Goal: Task Accomplishment & Management: Complete application form

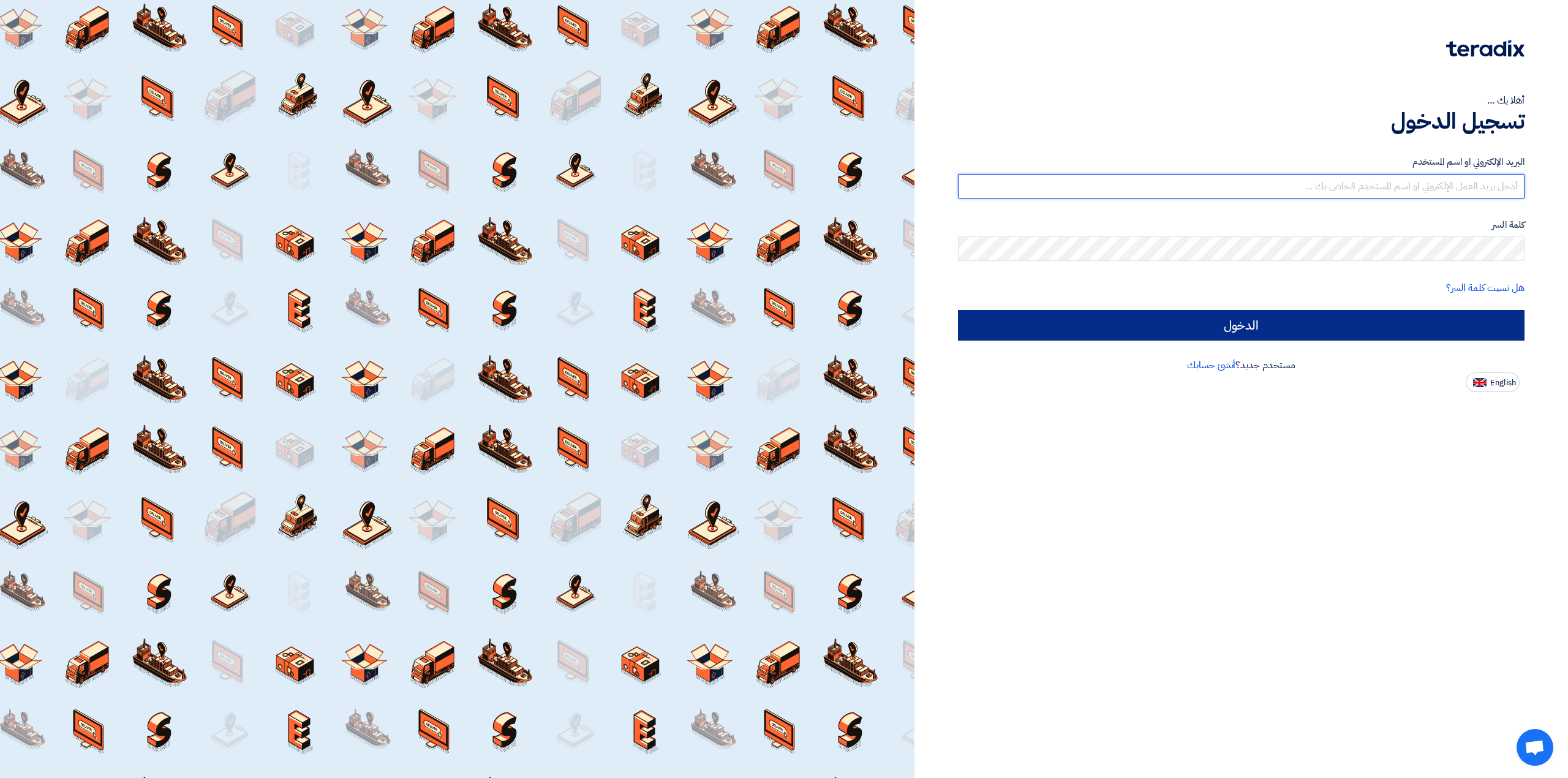
type input "[EMAIL_ADDRESS][DOMAIN_NAME][GEOGRAPHIC_DATA]"
click at [1370, 321] on input "الدخول" at bounding box center [1242, 325] width 567 height 31
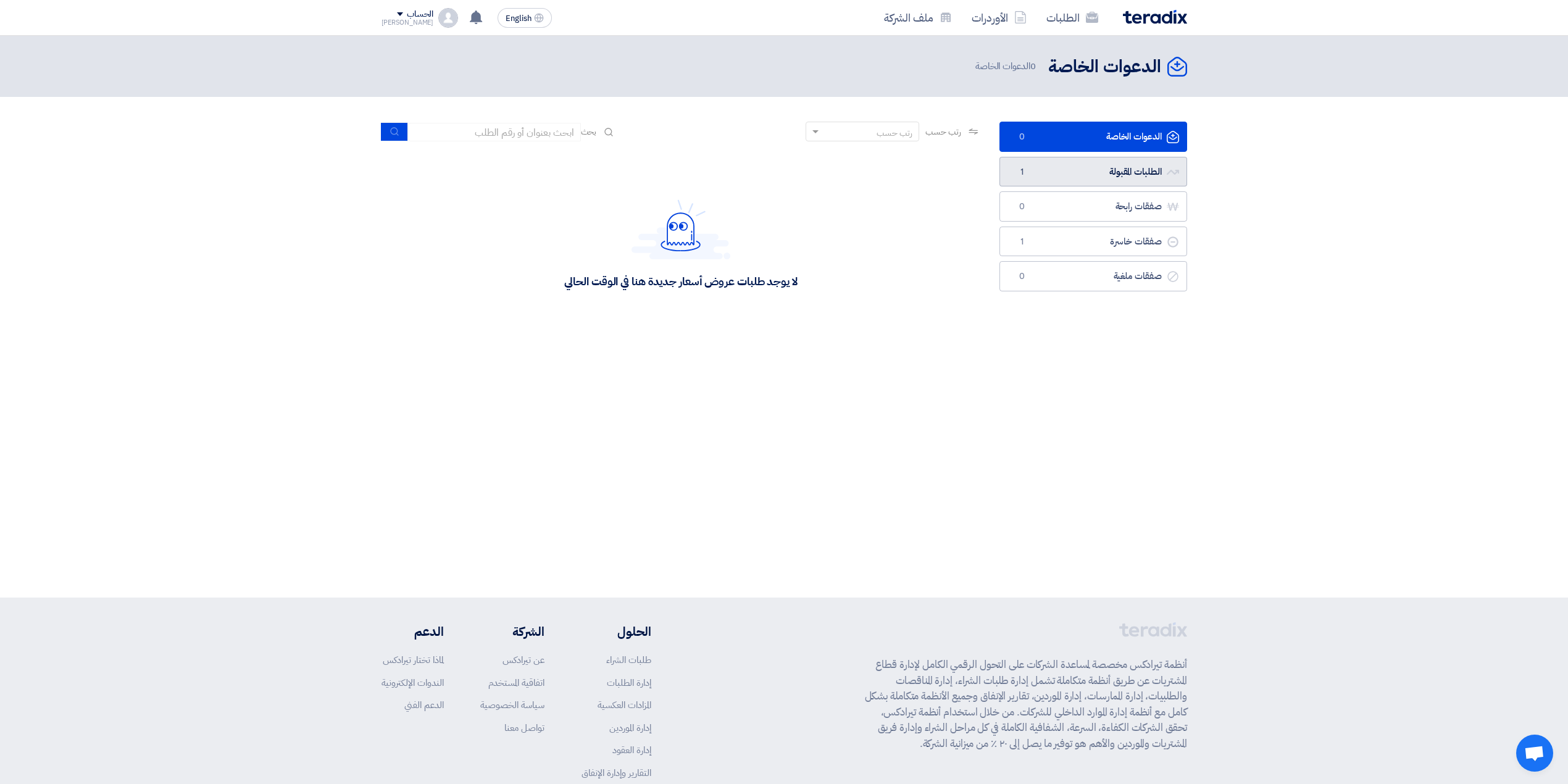
click at [1075, 178] on link "الطلبات المقبولة الطلبات المقبولة 1" at bounding box center [1093, 172] width 187 height 30
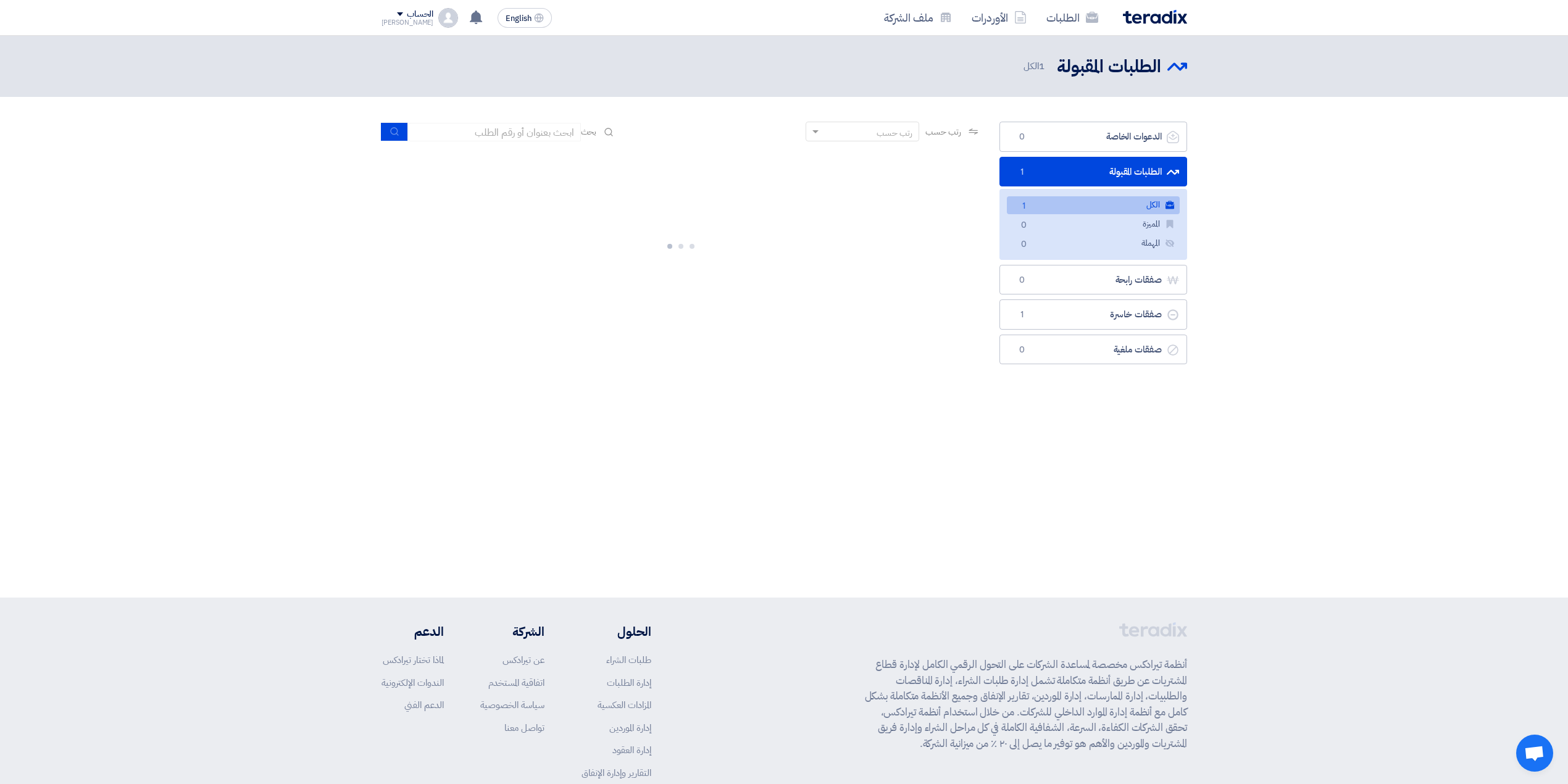
click at [1087, 210] on link "الكل الكل 1" at bounding box center [1093, 205] width 173 height 18
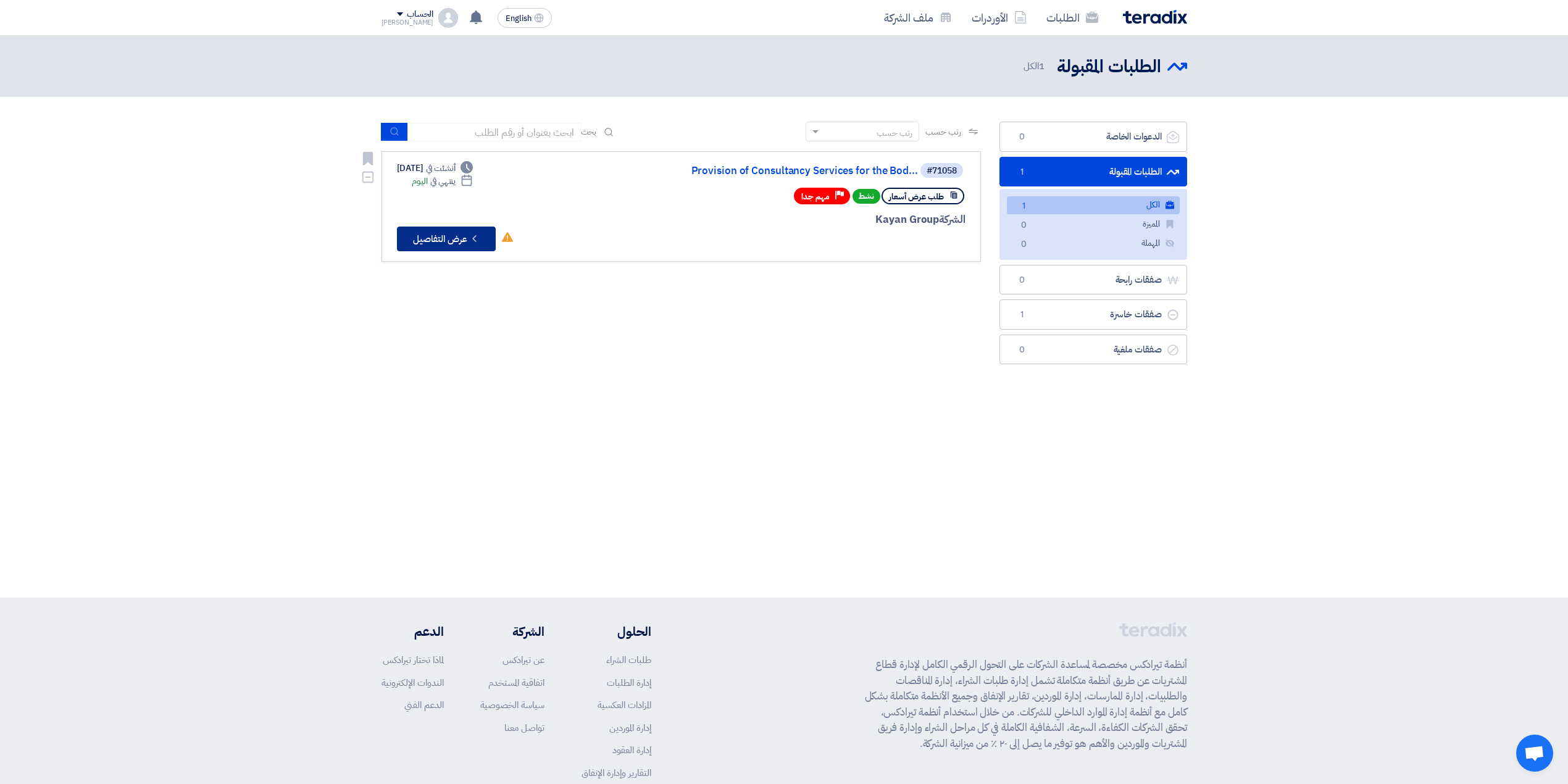
click at [418, 240] on button "Check details عرض التفاصيل" at bounding box center [446, 238] width 99 height 24
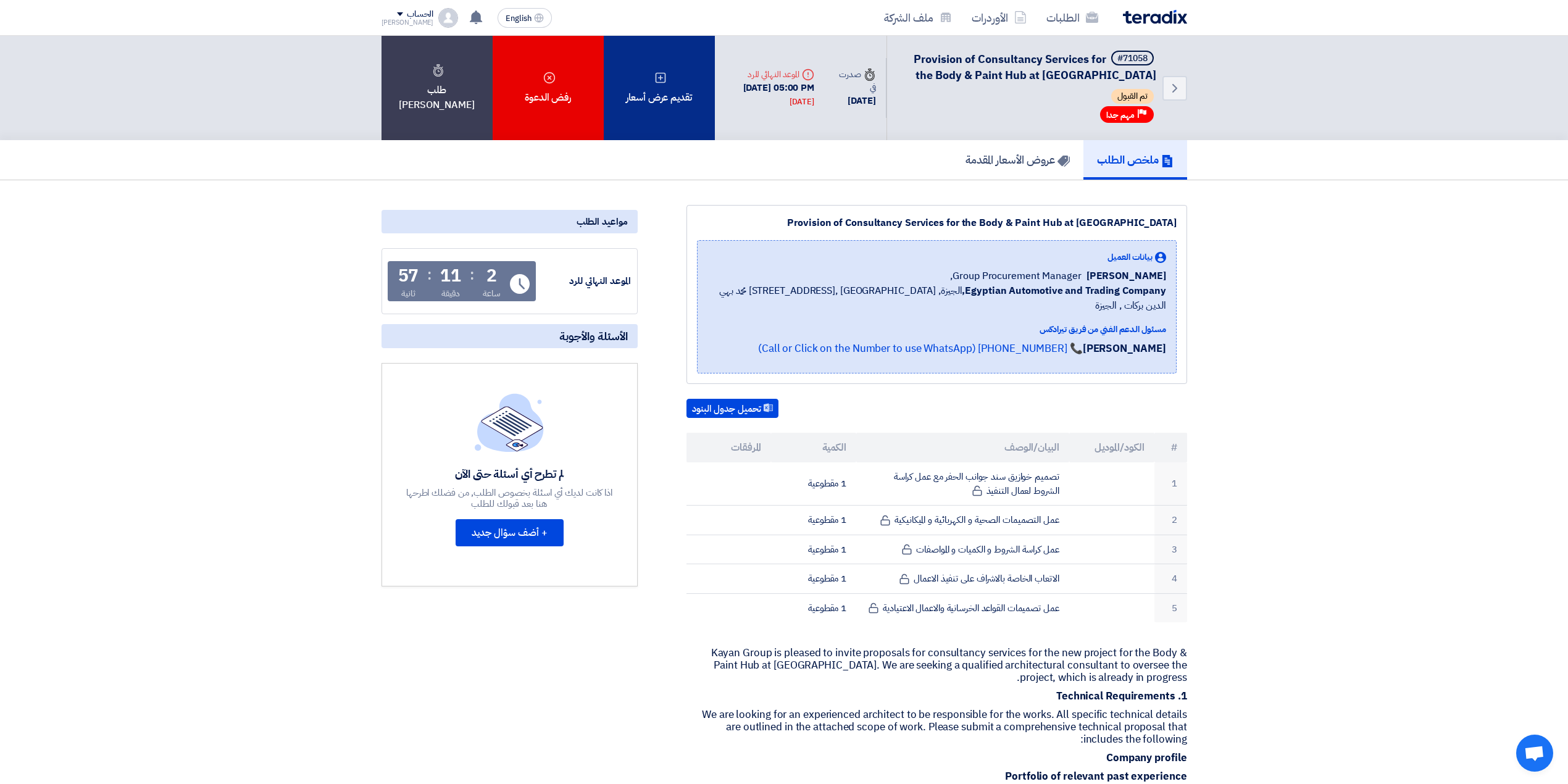
click at [657, 75] on icon at bounding box center [660, 77] width 13 height 13
click at [660, 119] on div "تقديم عرض أسعار" at bounding box center [659, 88] width 111 height 104
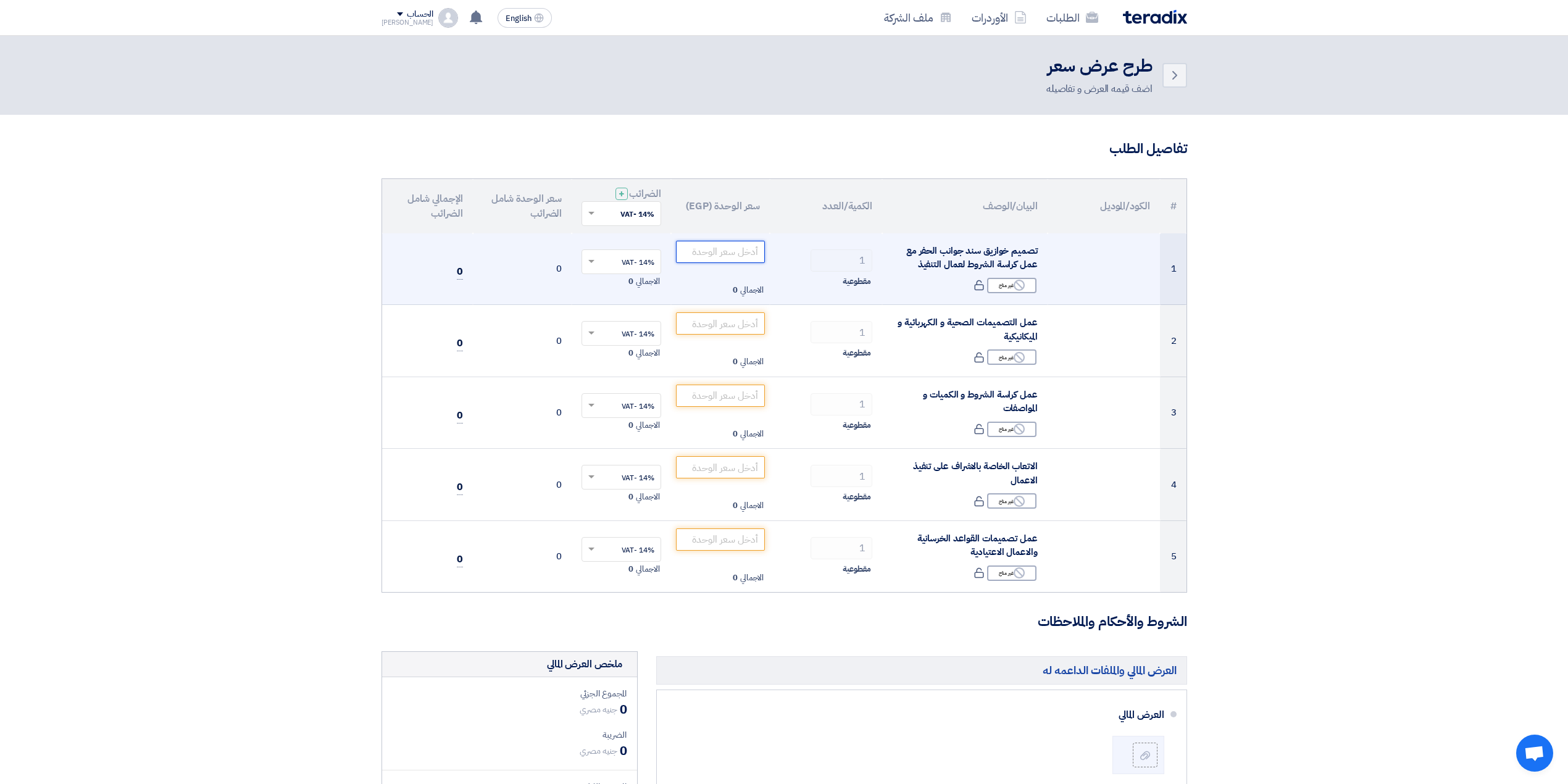
click at [697, 255] on input "number" at bounding box center [720, 251] width 89 height 22
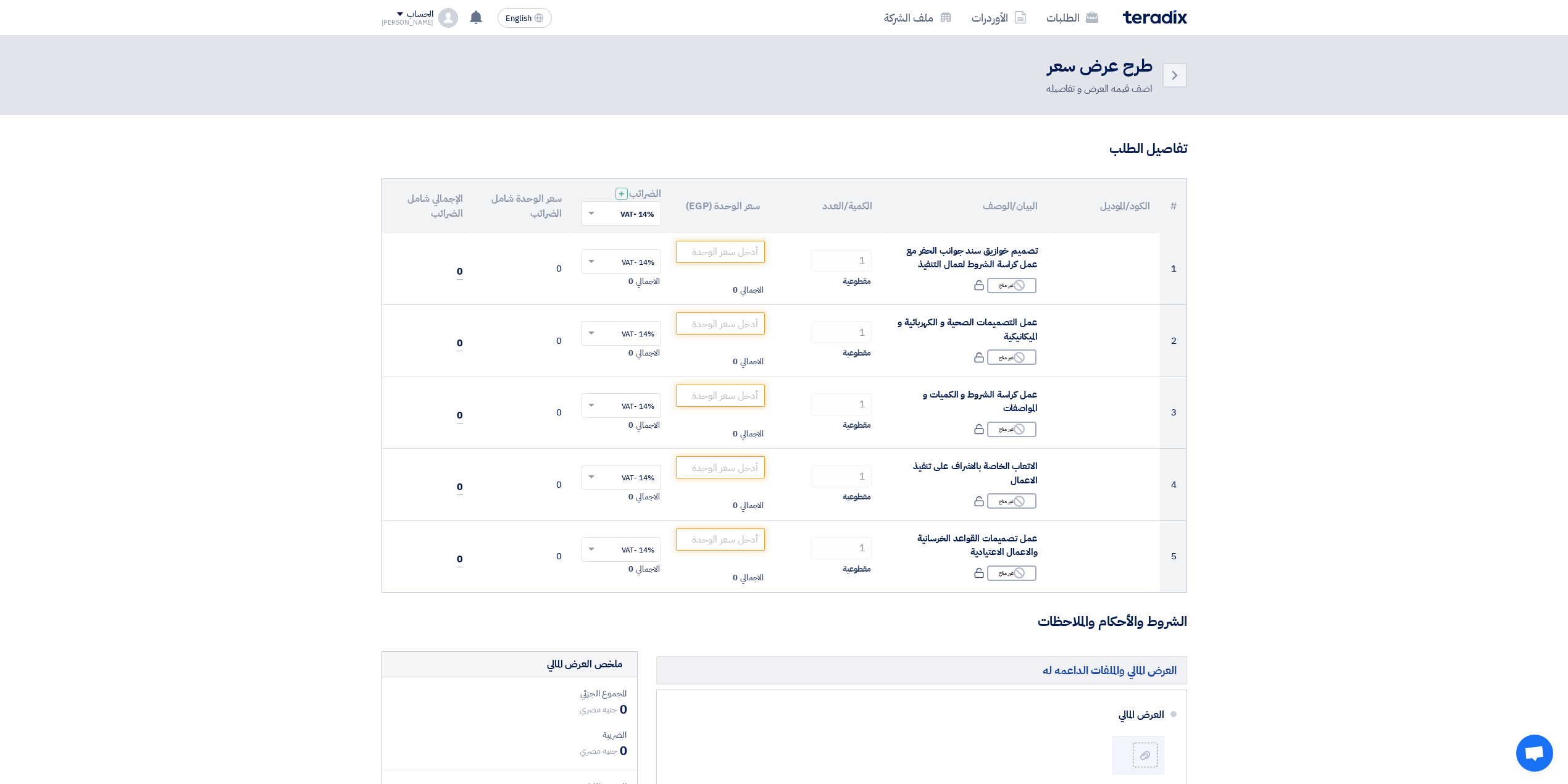
click at [634, 218] on input "text" at bounding box center [628, 215] width 55 height 21
click at [645, 216] on input "text" at bounding box center [628, 215] width 55 height 21
click at [600, 213] on input "text" at bounding box center [628, 215] width 55 height 21
click at [597, 188] on th "الضرائب + 'Select taxes... 14% -VAT × 14% -VAT 0% -No VAT" at bounding box center [621, 207] width 100 height 55
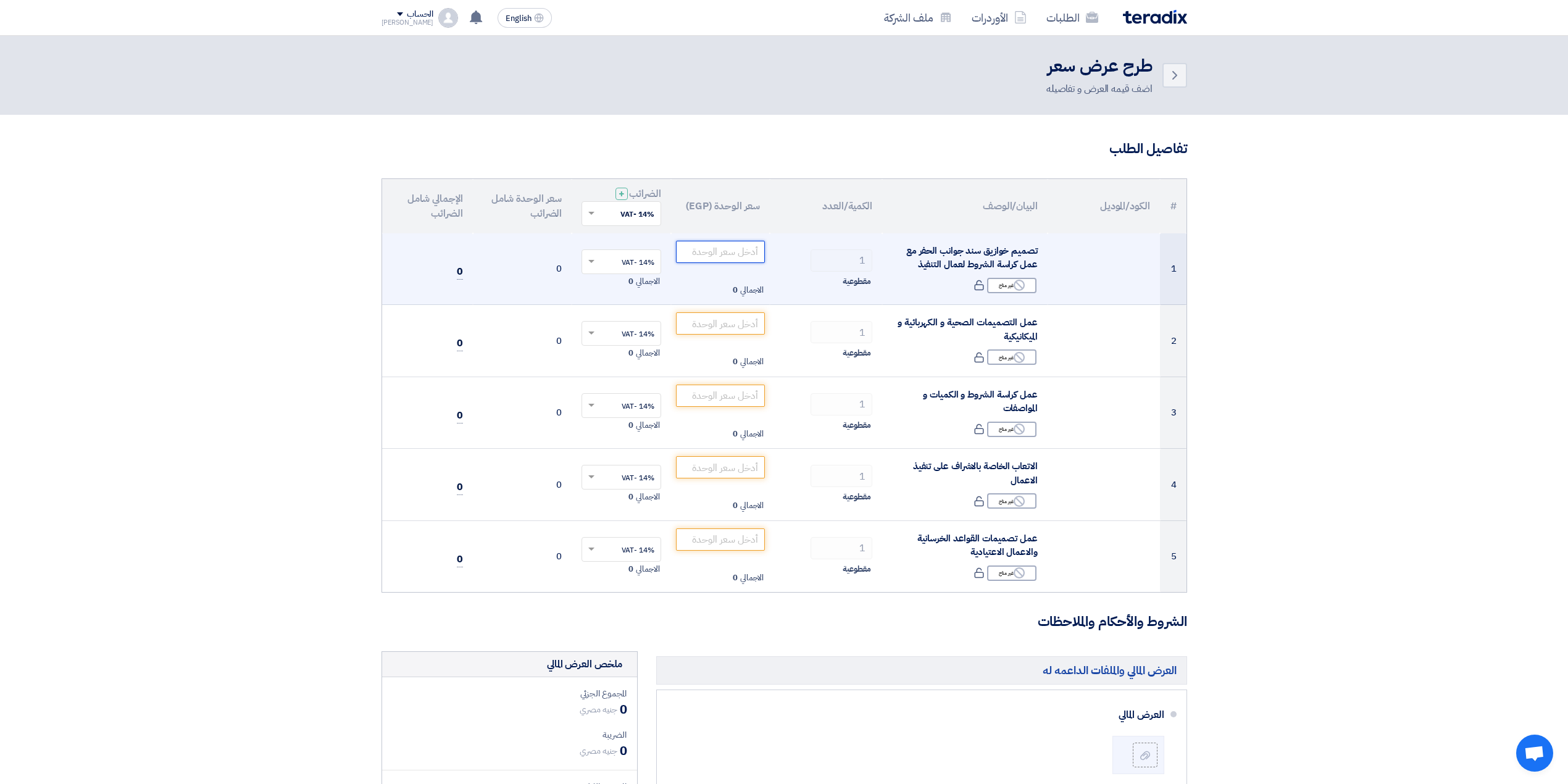
click at [722, 257] on input "number" at bounding box center [720, 251] width 89 height 22
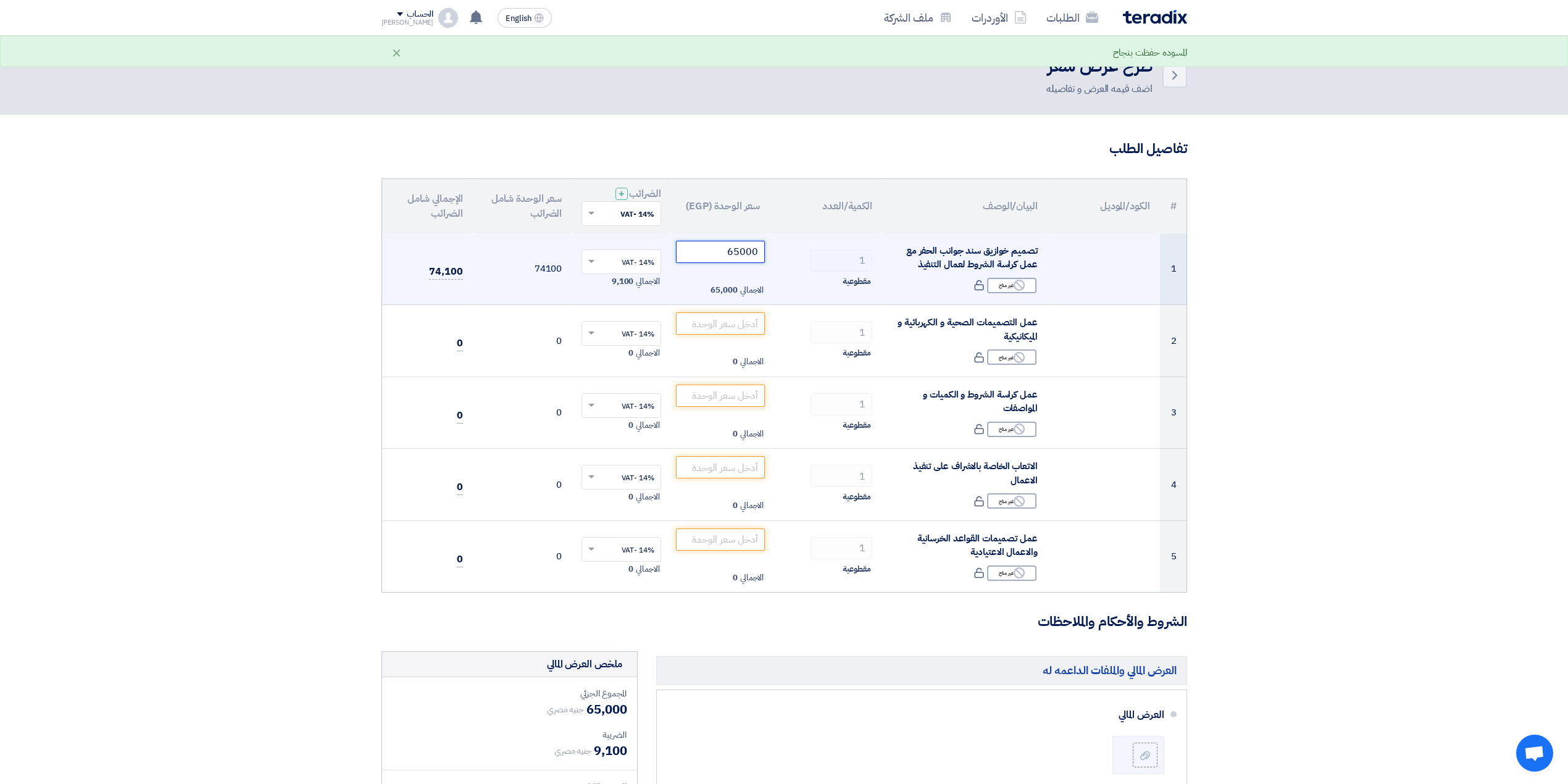
type input "65000"
click at [683, 286] on div "الاجمالي 65,000" at bounding box center [720, 290] width 89 height 15
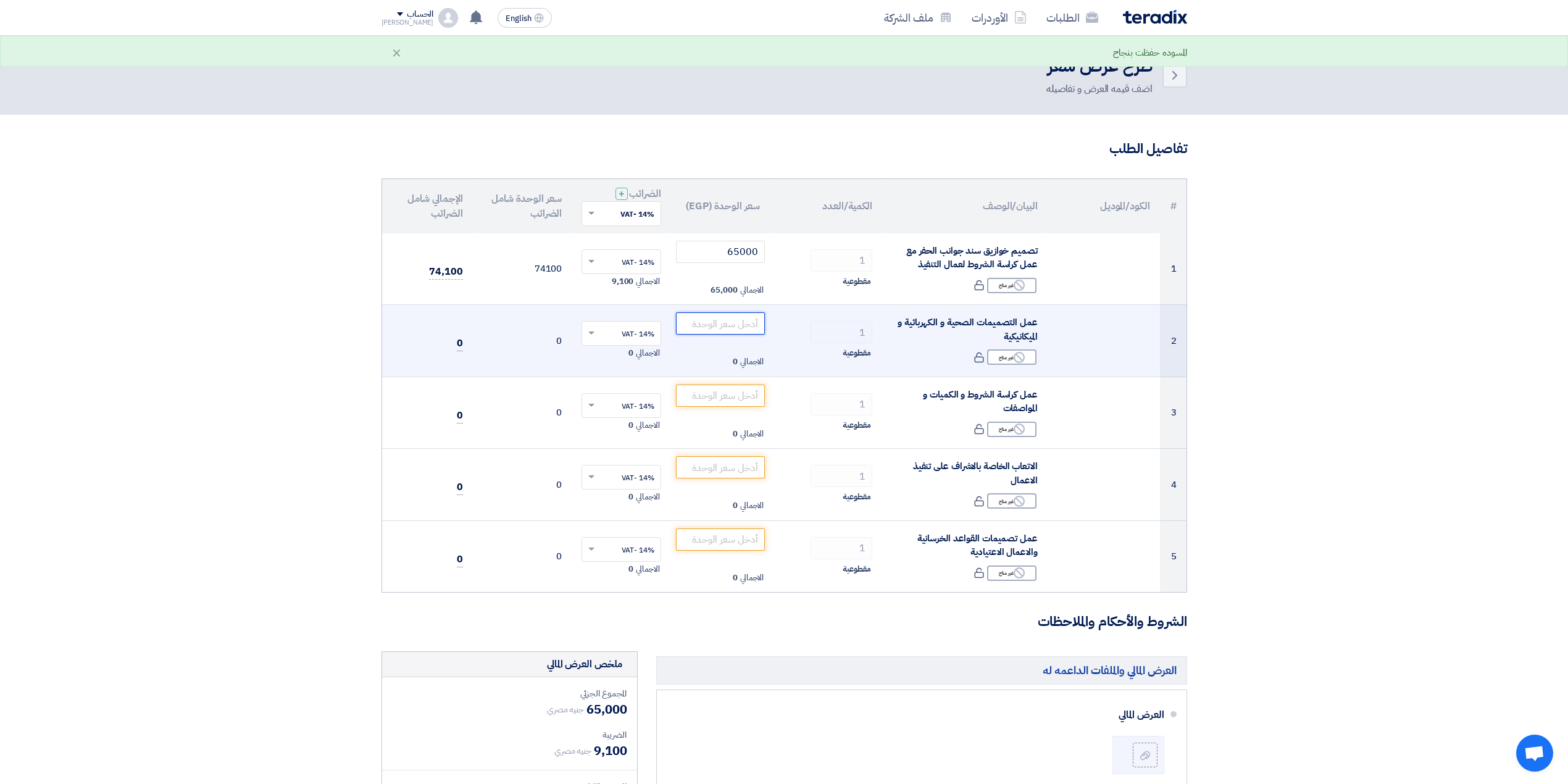
click at [707, 328] on input "number" at bounding box center [720, 323] width 89 height 22
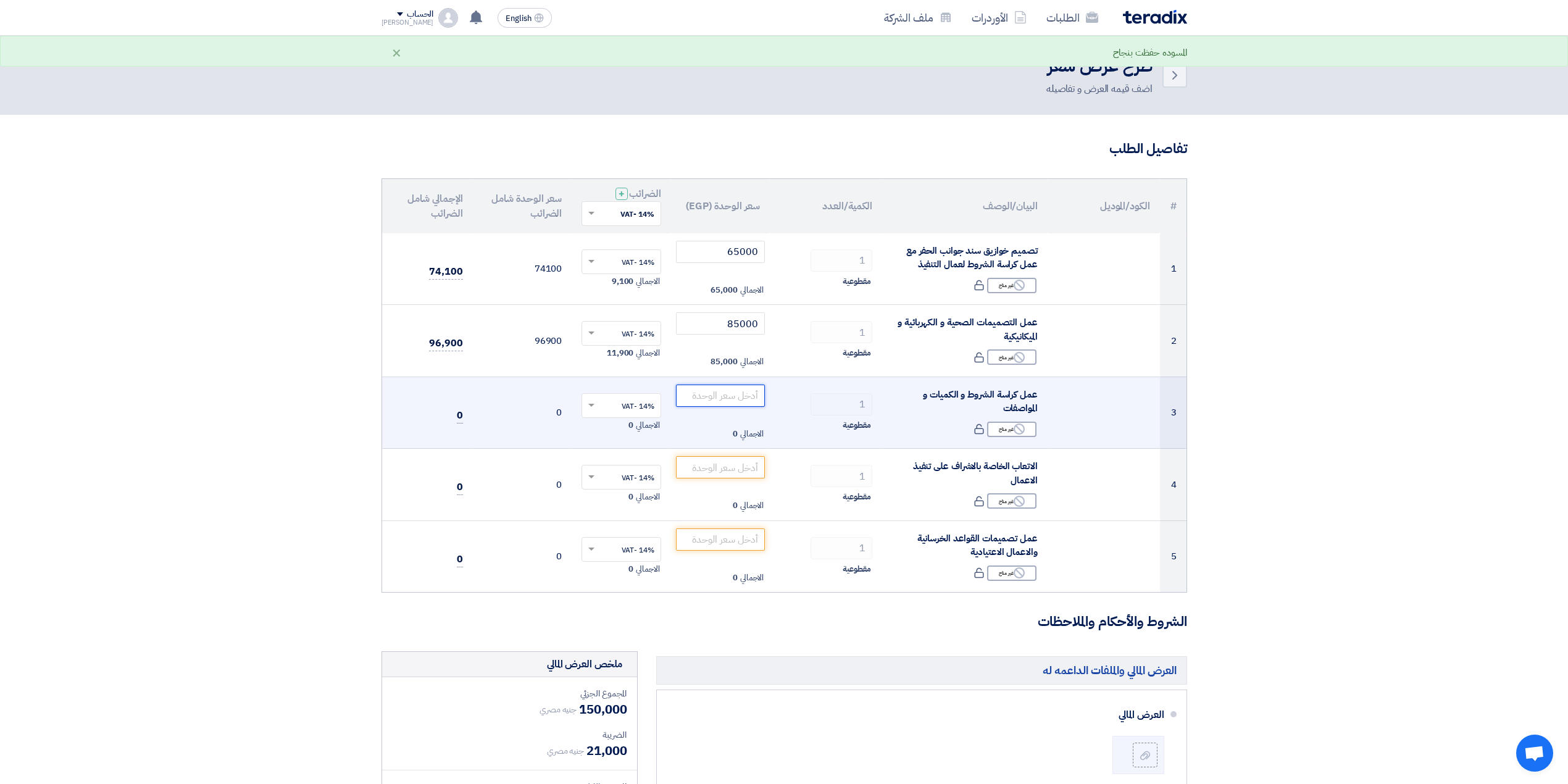
click at [721, 394] on input "number" at bounding box center [720, 395] width 89 height 22
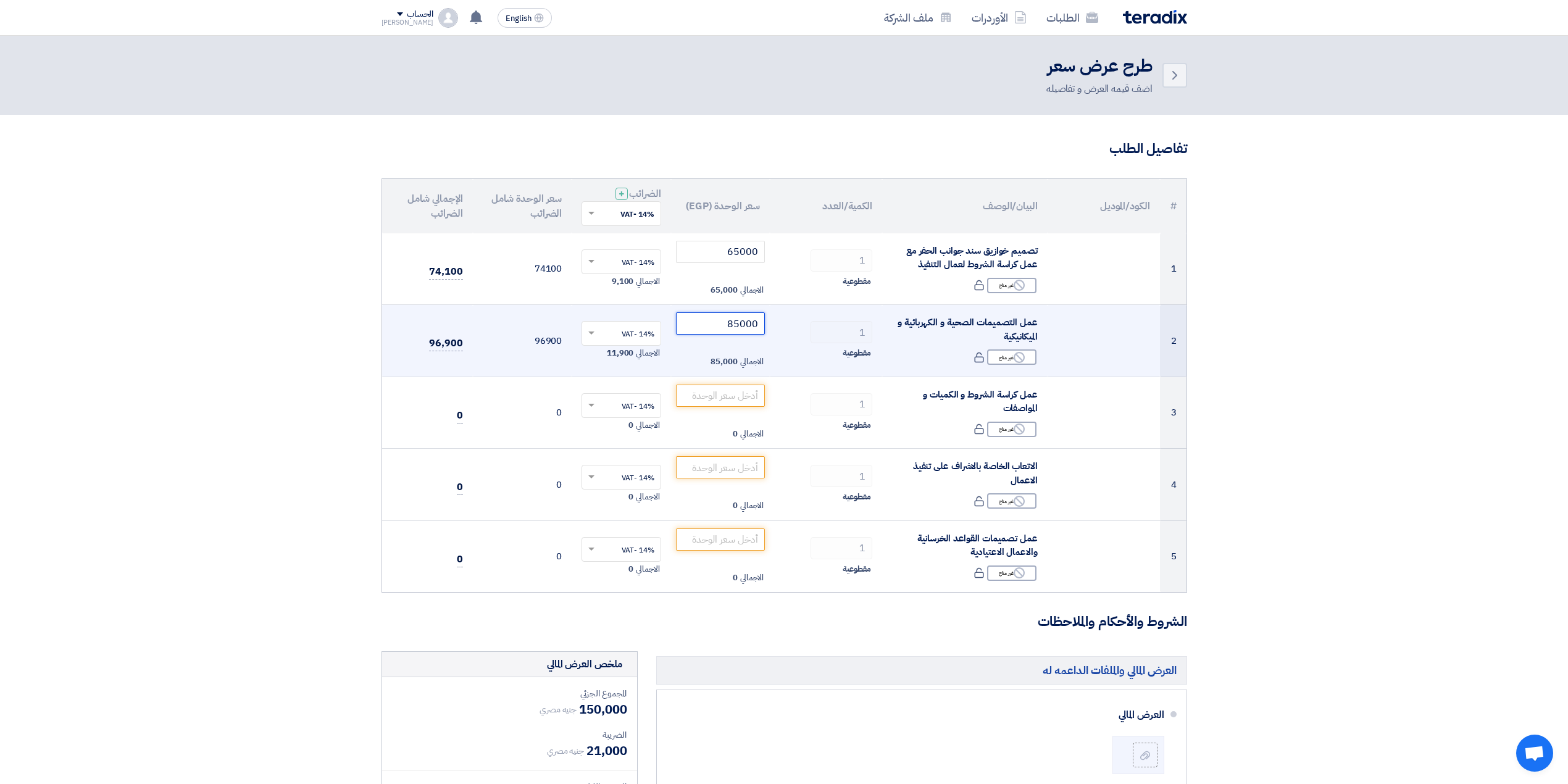
click at [716, 326] on input "85000" at bounding box center [720, 323] width 89 height 22
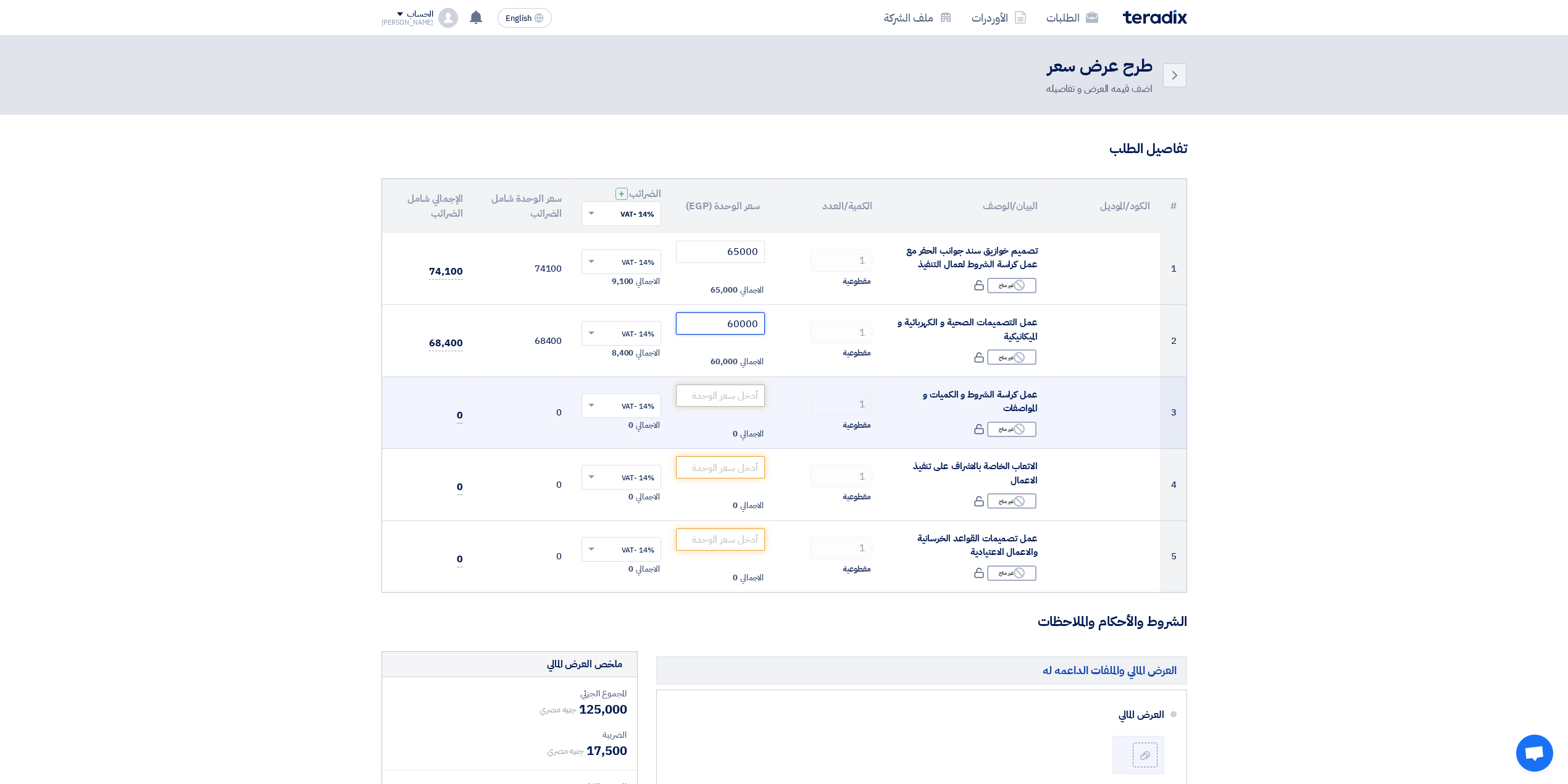
type input "60000"
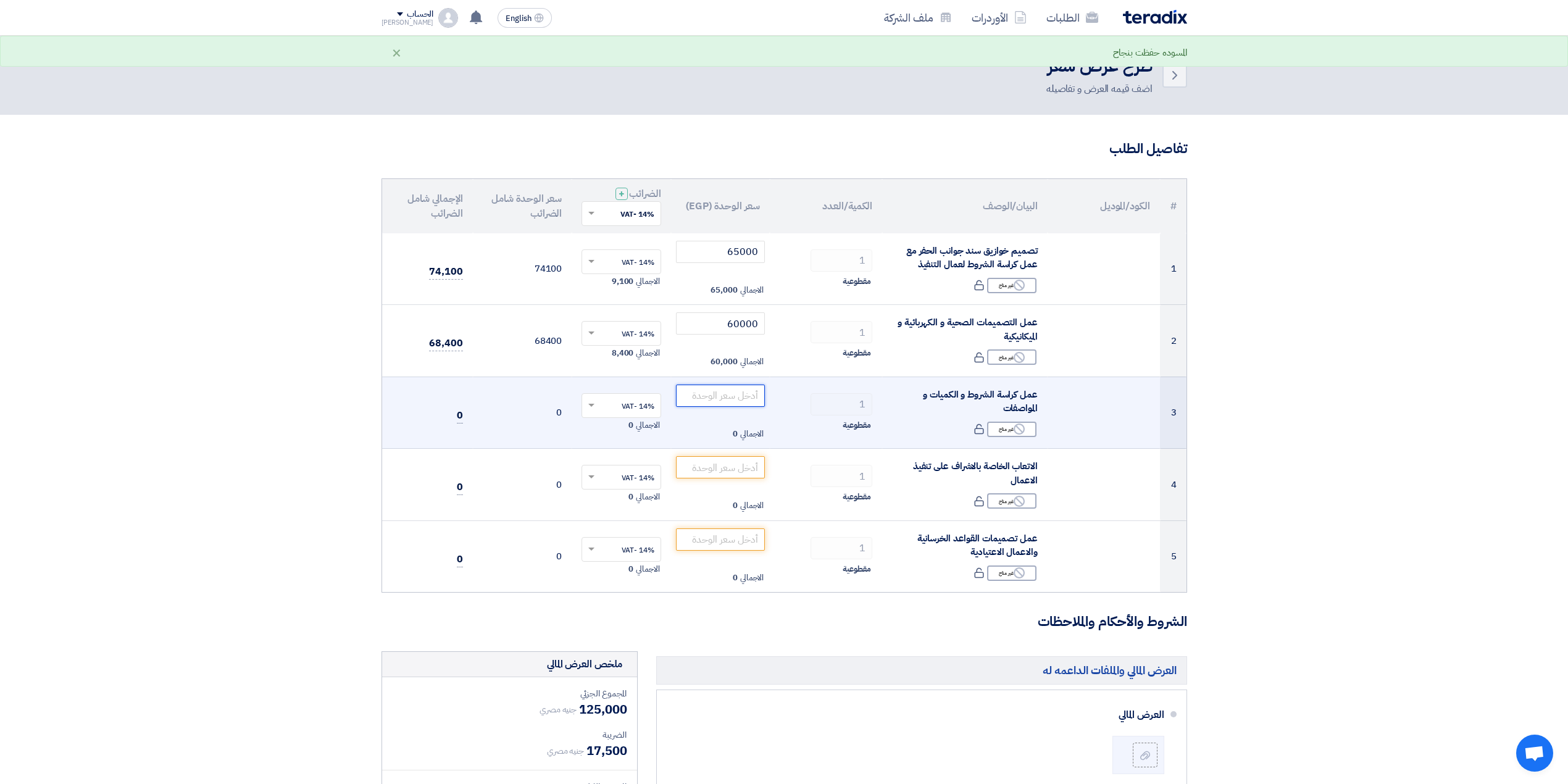
click at [724, 395] on input "number" at bounding box center [720, 395] width 89 height 22
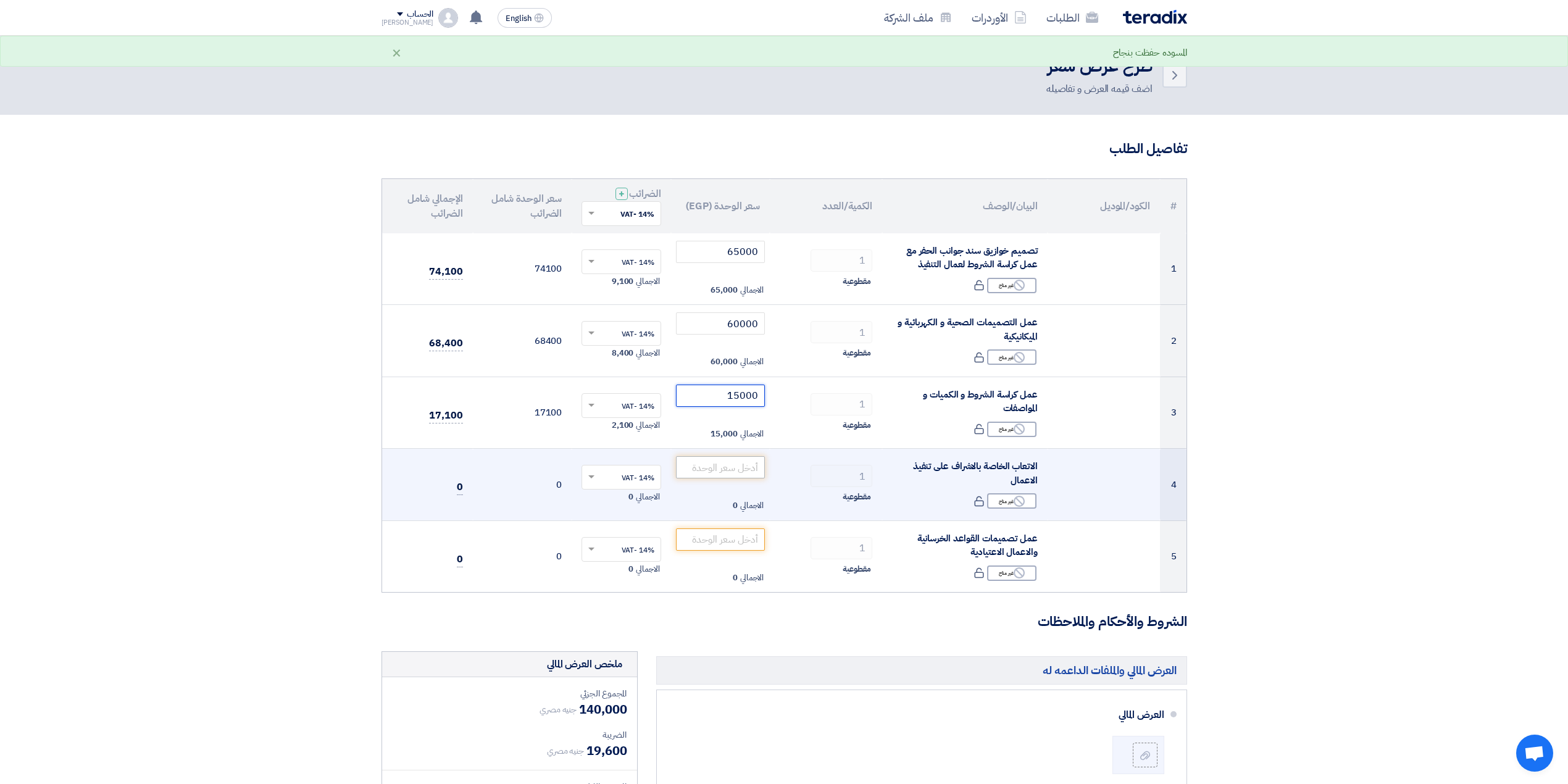
type input "15000"
click at [733, 469] on input "number" at bounding box center [720, 467] width 89 height 22
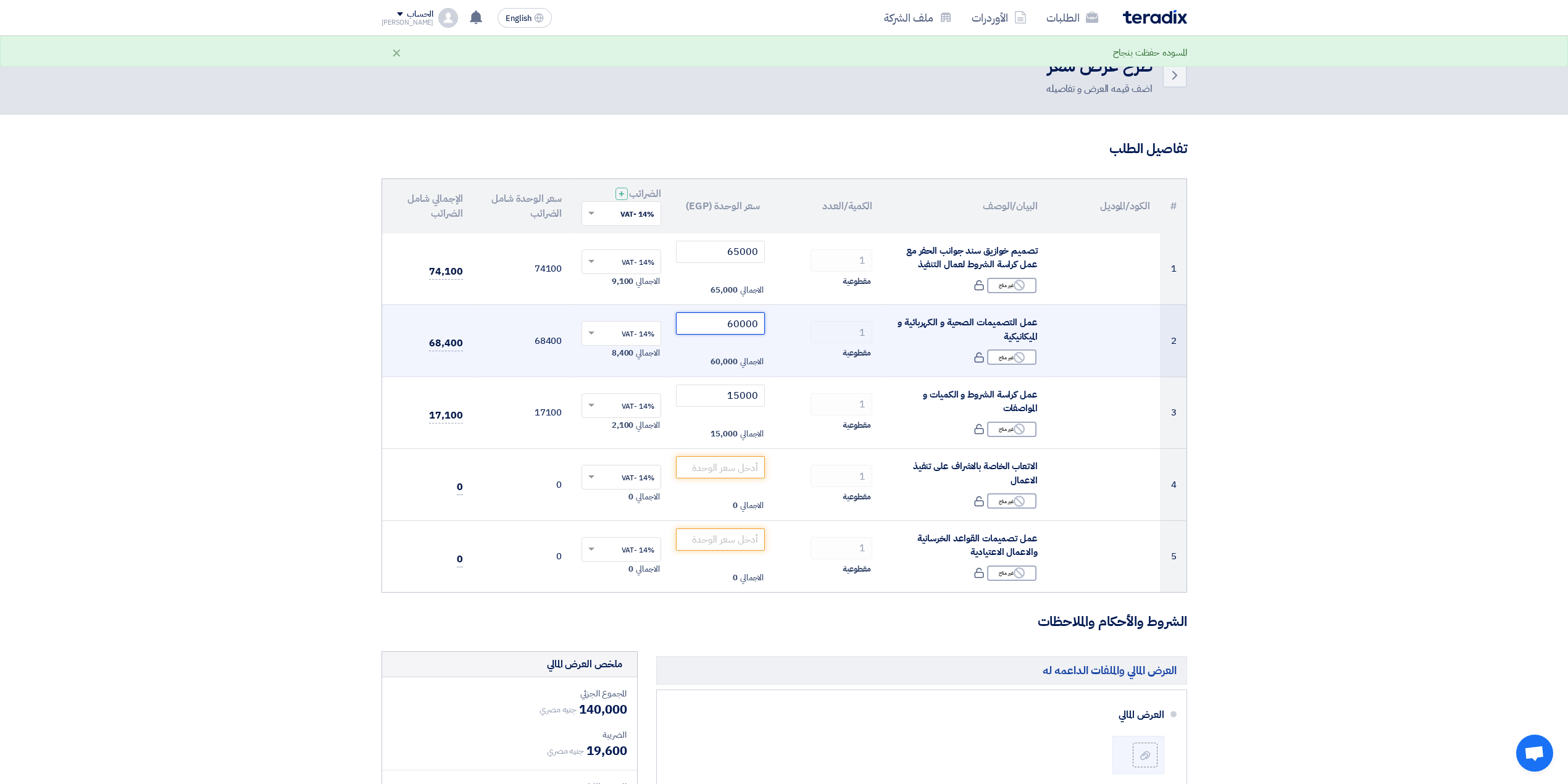
click at [740, 331] on input "60000" at bounding box center [720, 323] width 89 height 22
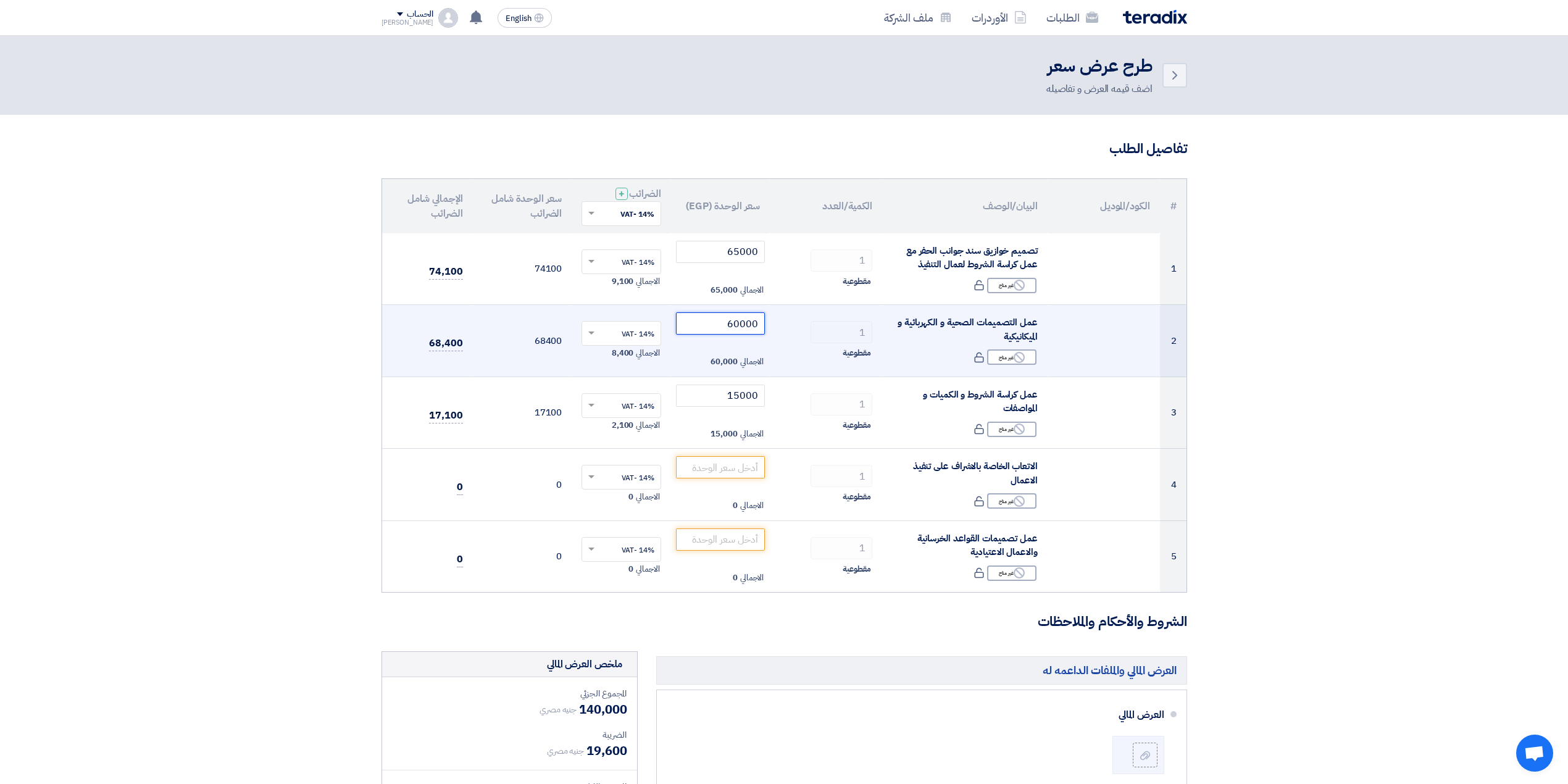
click at [733, 331] on input "60000" at bounding box center [720, 323] width 89 height 22
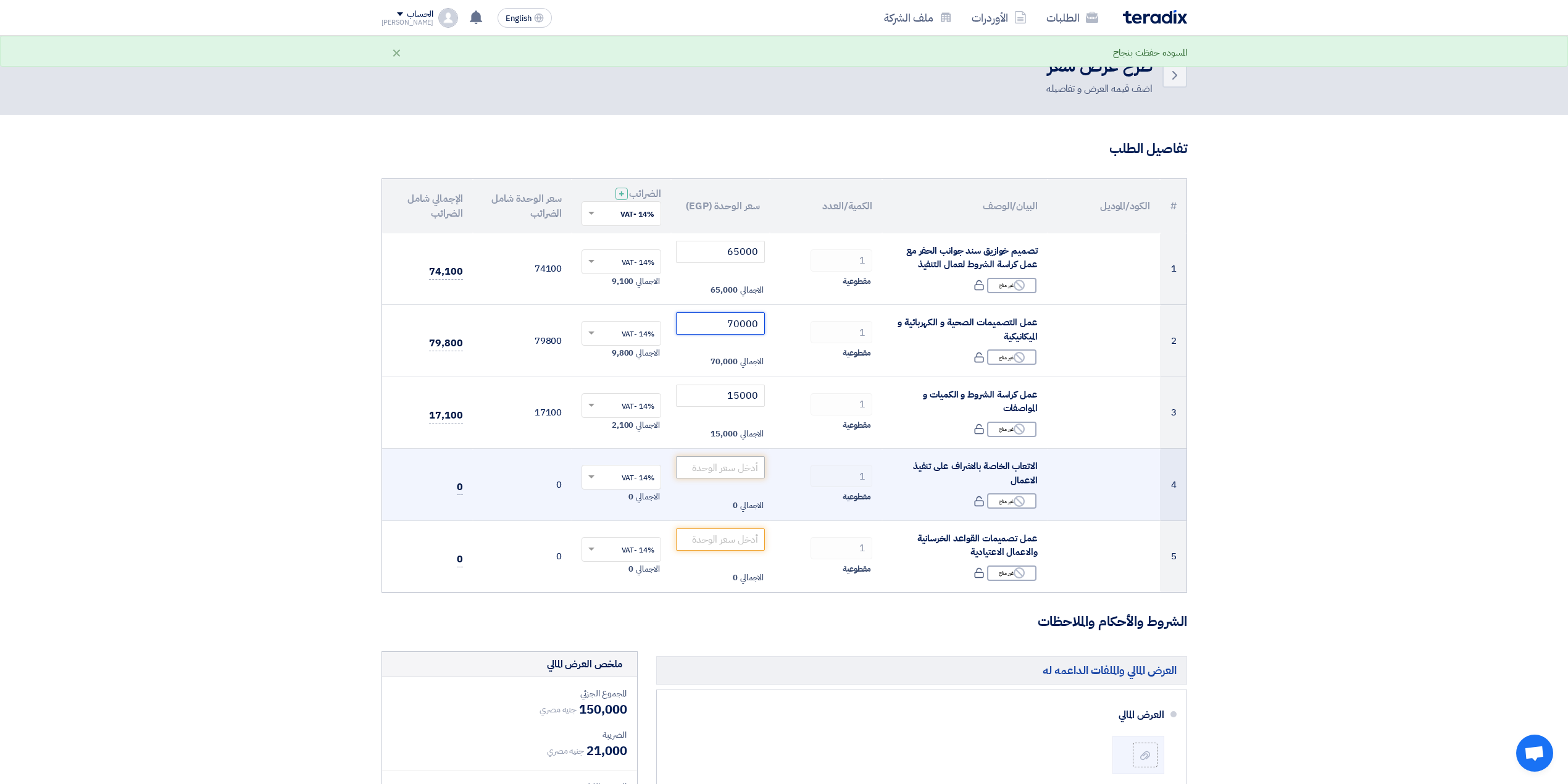
type input "70000"
click at [739, 465] on input "number" at bounding box center [720, 467] width 89 height 22
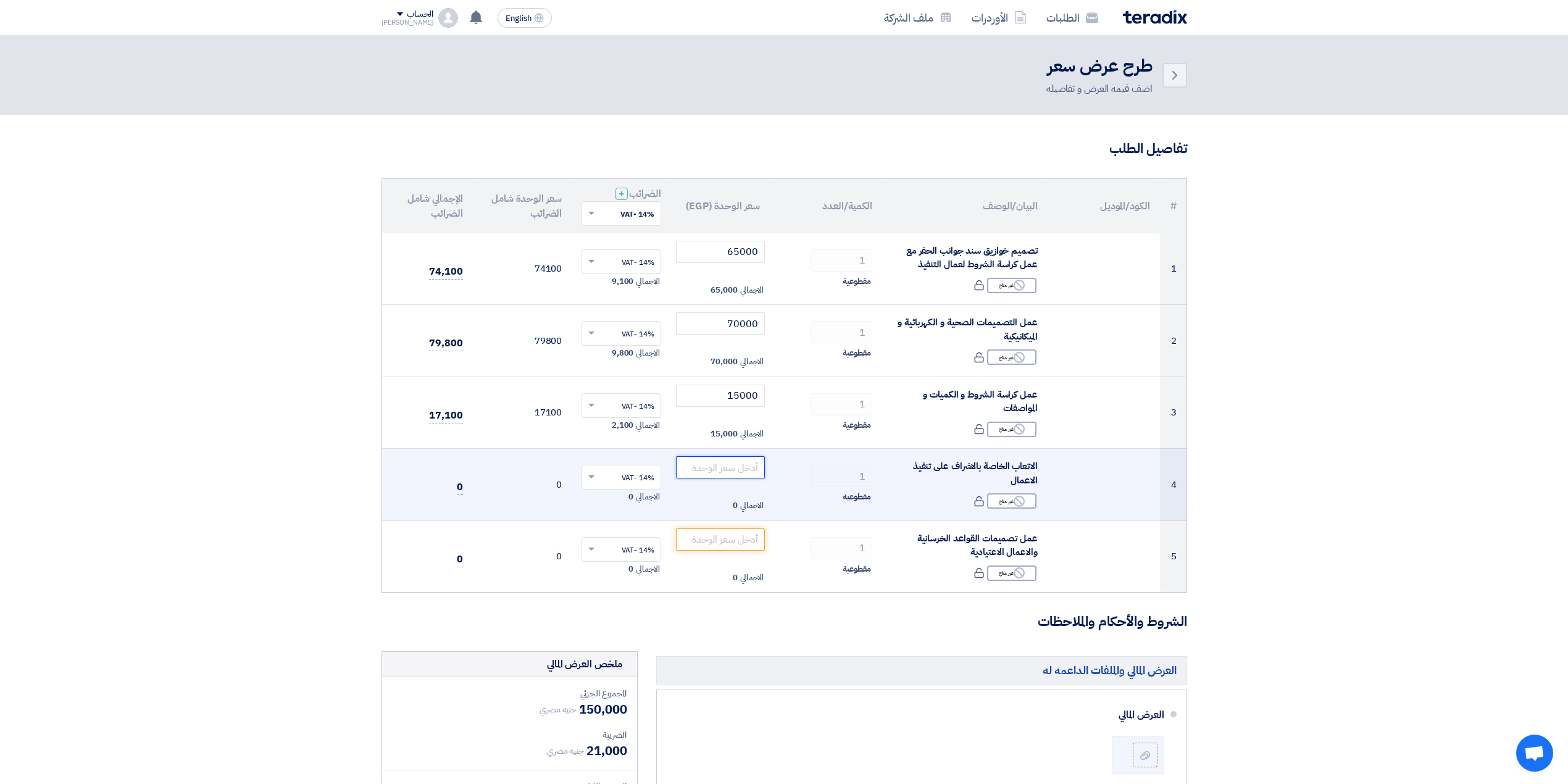
click at [719, 469] on input "number" at bounding box center [720, 467] width 89 height 22
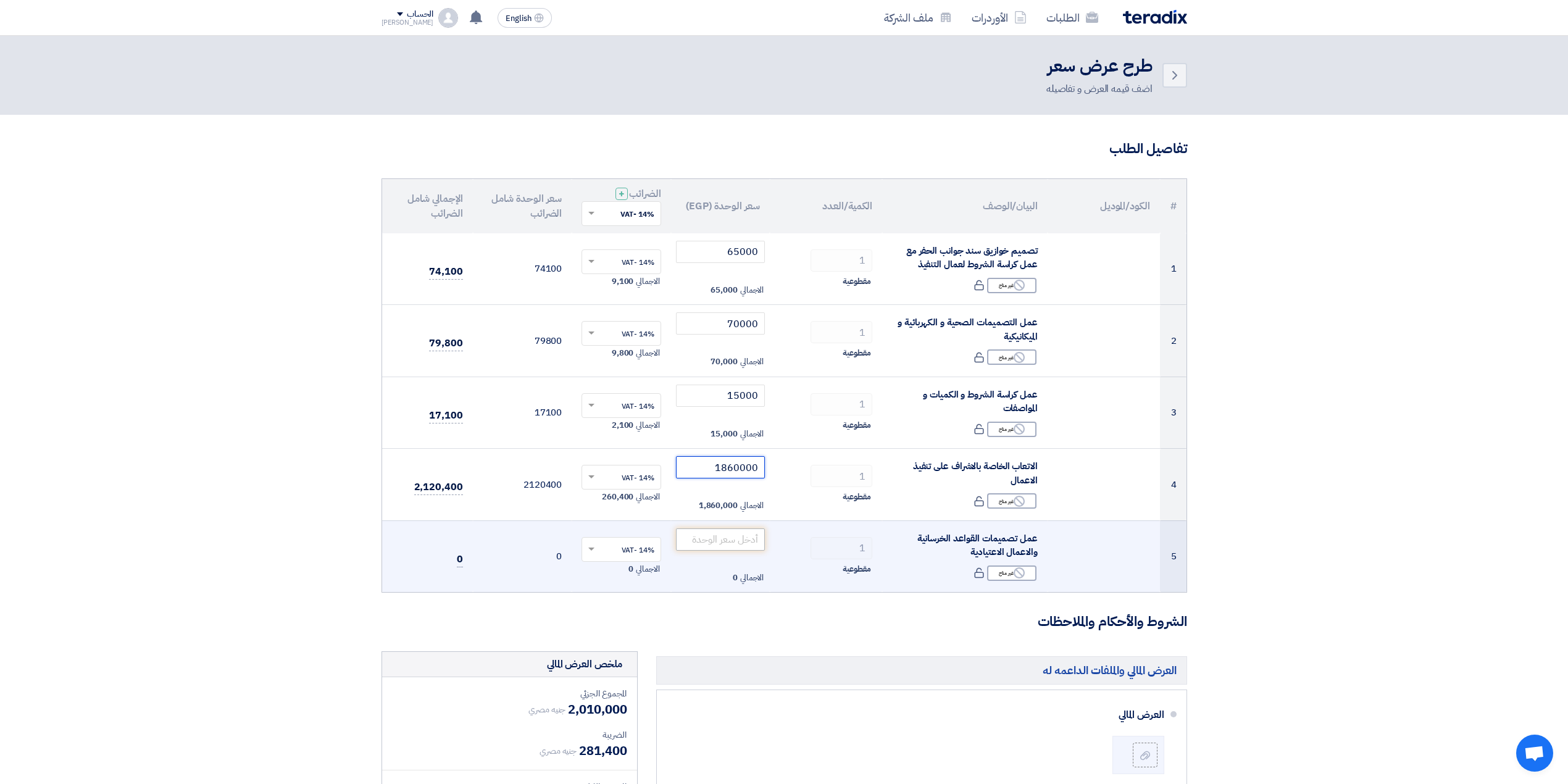
type input "1860000"
click at [721, 543] on input "number" at bounding box center [720, 539] width 89 height 22
click at [726, 539] on input "number" at bounding box center [720, 539] width 89 height 22
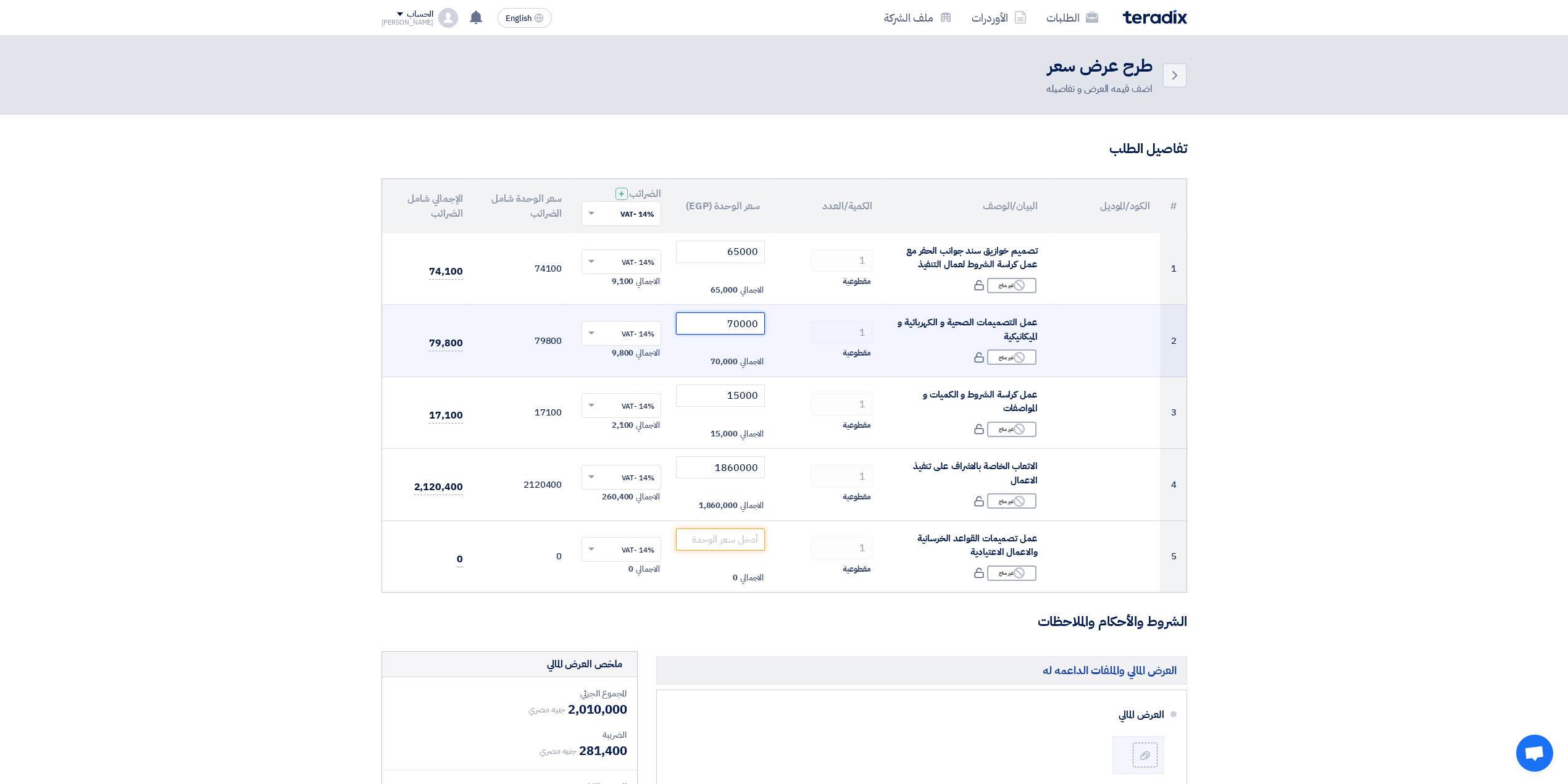
click at [740, 331] on input "70000" at bounding box center [720, 323] width 89 height 22
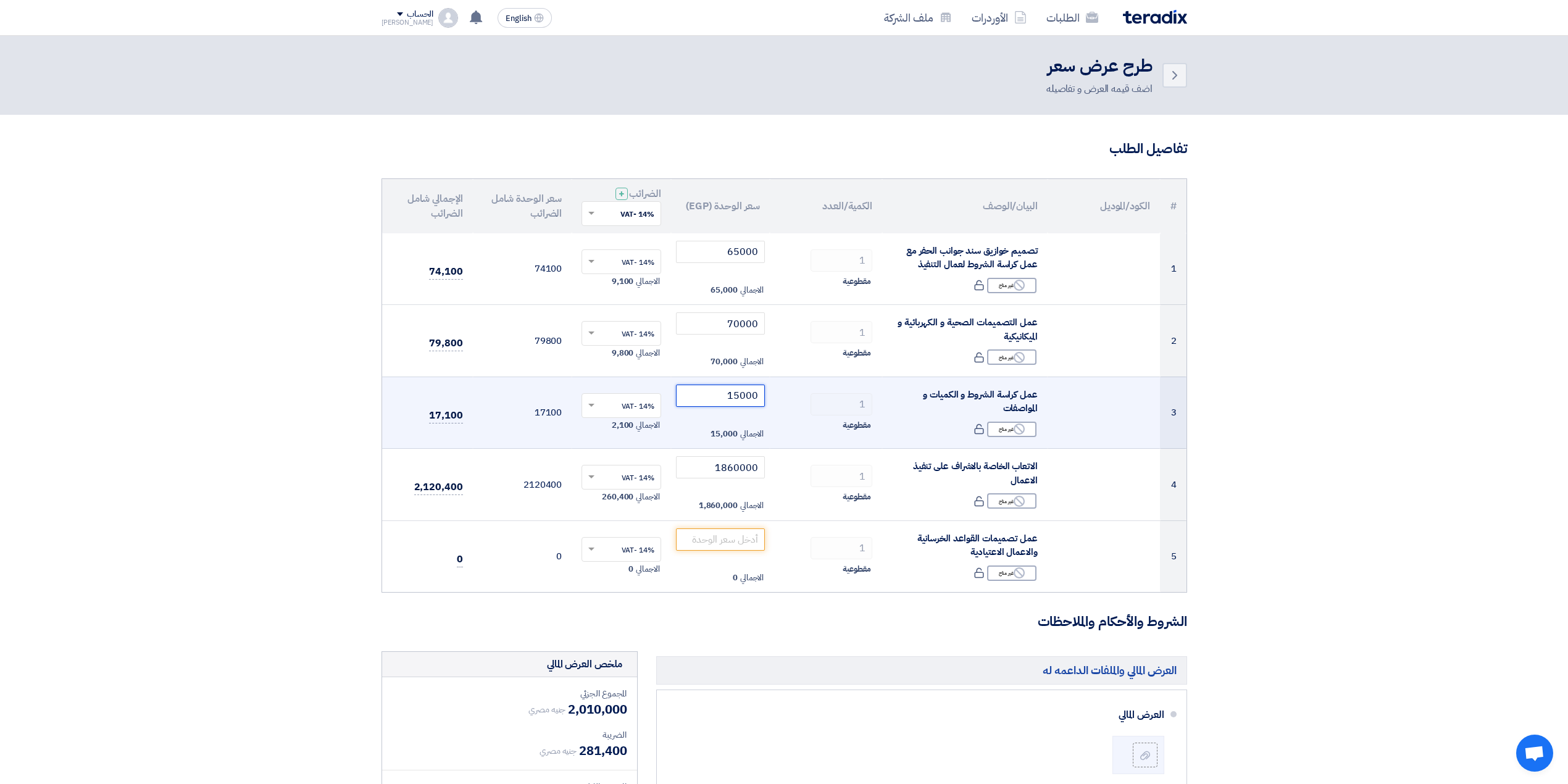
click at [732, 395] on input "15000" at bounding box center [720, 395] width 89 height 22
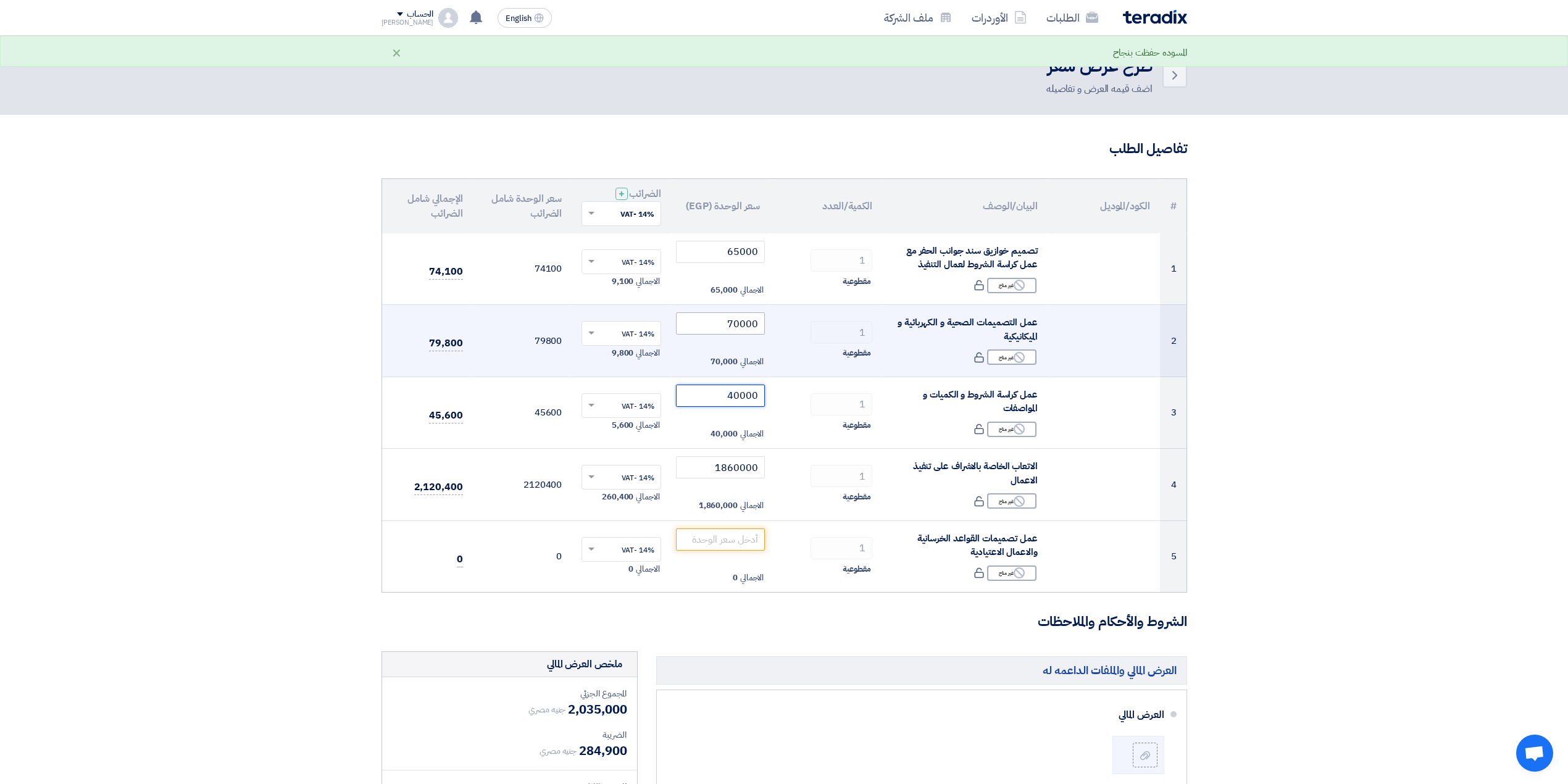
type input "40000"
click at [732, 324] on input "70000" at bounding box center [720, 323] width 89 height 22
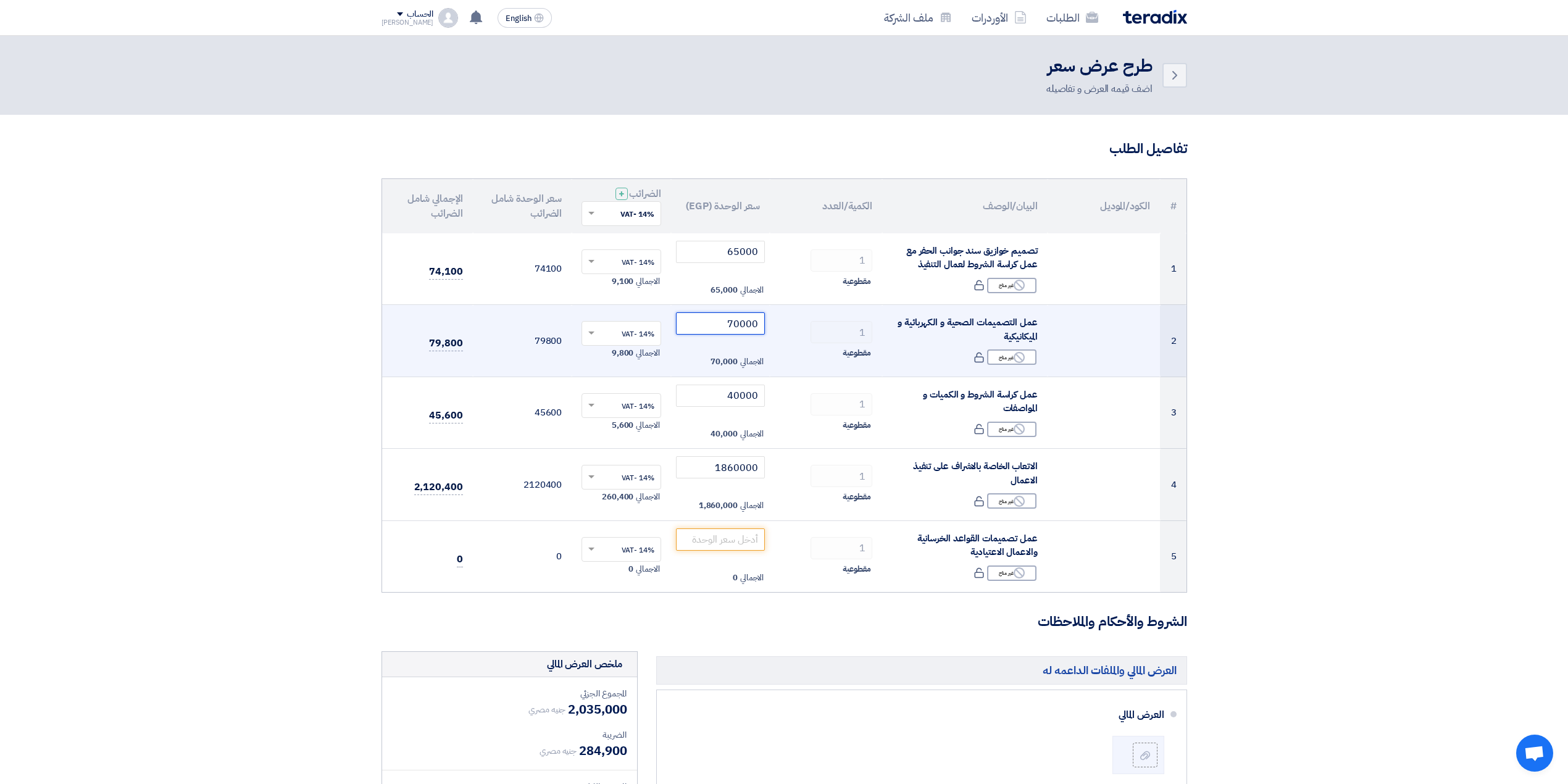
click at [732, 324] on input "70000" at bounding box center [720, 323] width 89 height 22
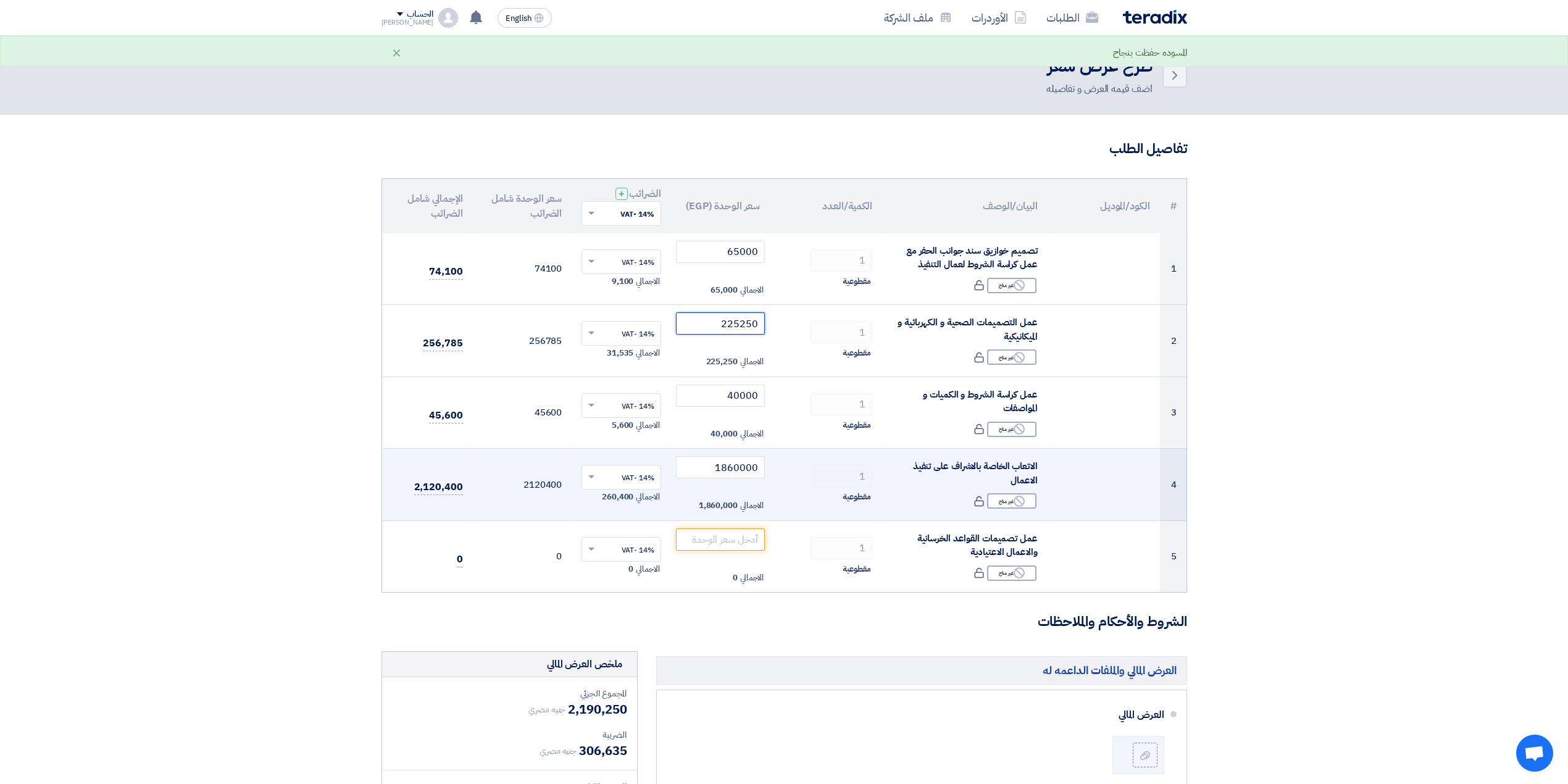
type input "225250"
click at [724, 455] on td "1860000 الاجمالي 1,860,000" at bounding box center [721, 485] width 100 height 72
click at [728, 468] on input "1860000" at bounding box center [720, 467] width 89 height 22
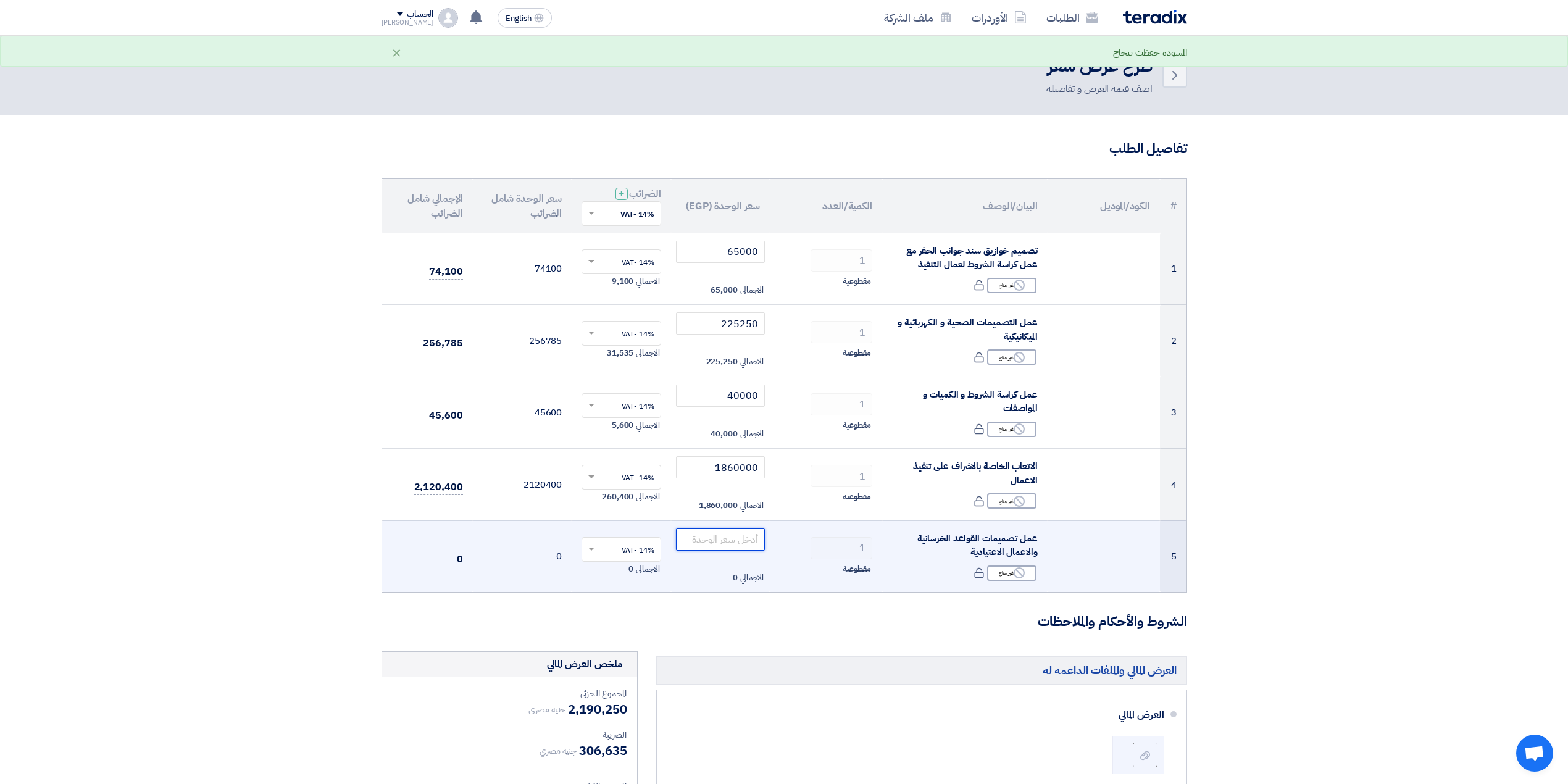
click at [732, 550] on input "number" at bounding box center [720, 539] width 89 height 22
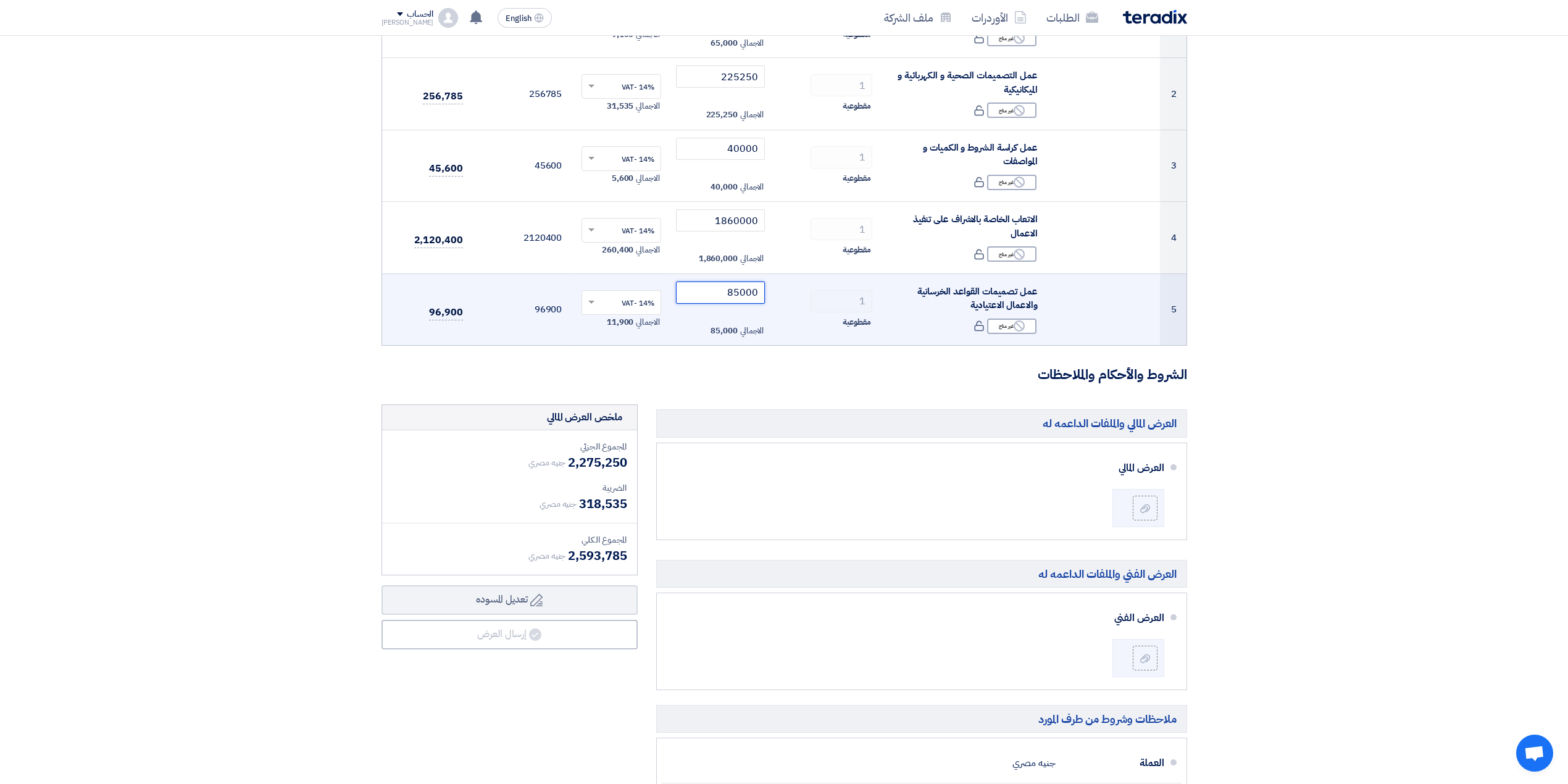
scroll to position [164, 0]
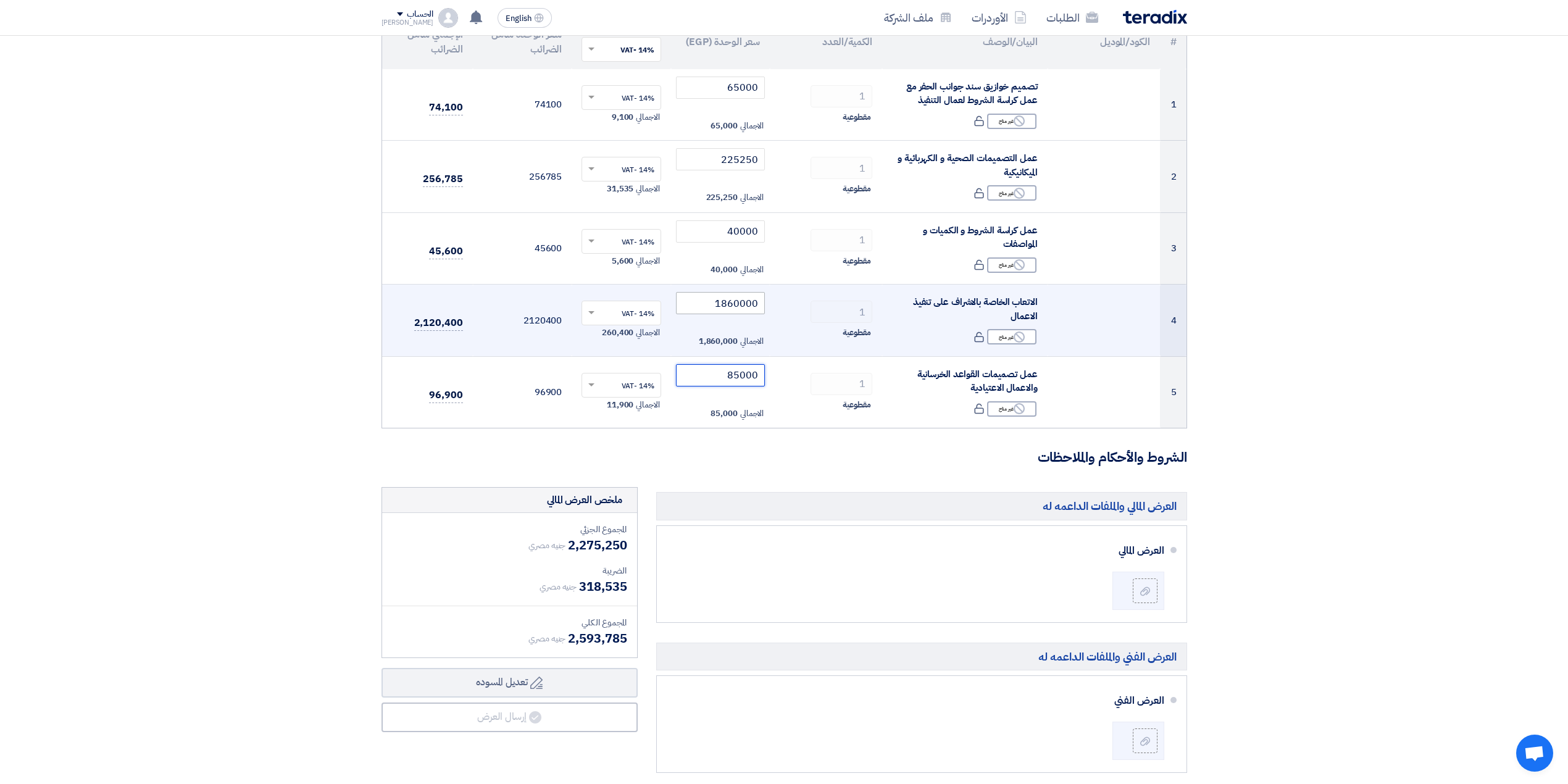
type input "85000"
click at [743, 310] on input "1860000" at bounding box center [720, 303] width 89 height 22
click at [740, 307] on input "1860000" at bounding box center [720, 303] width 89 height 22
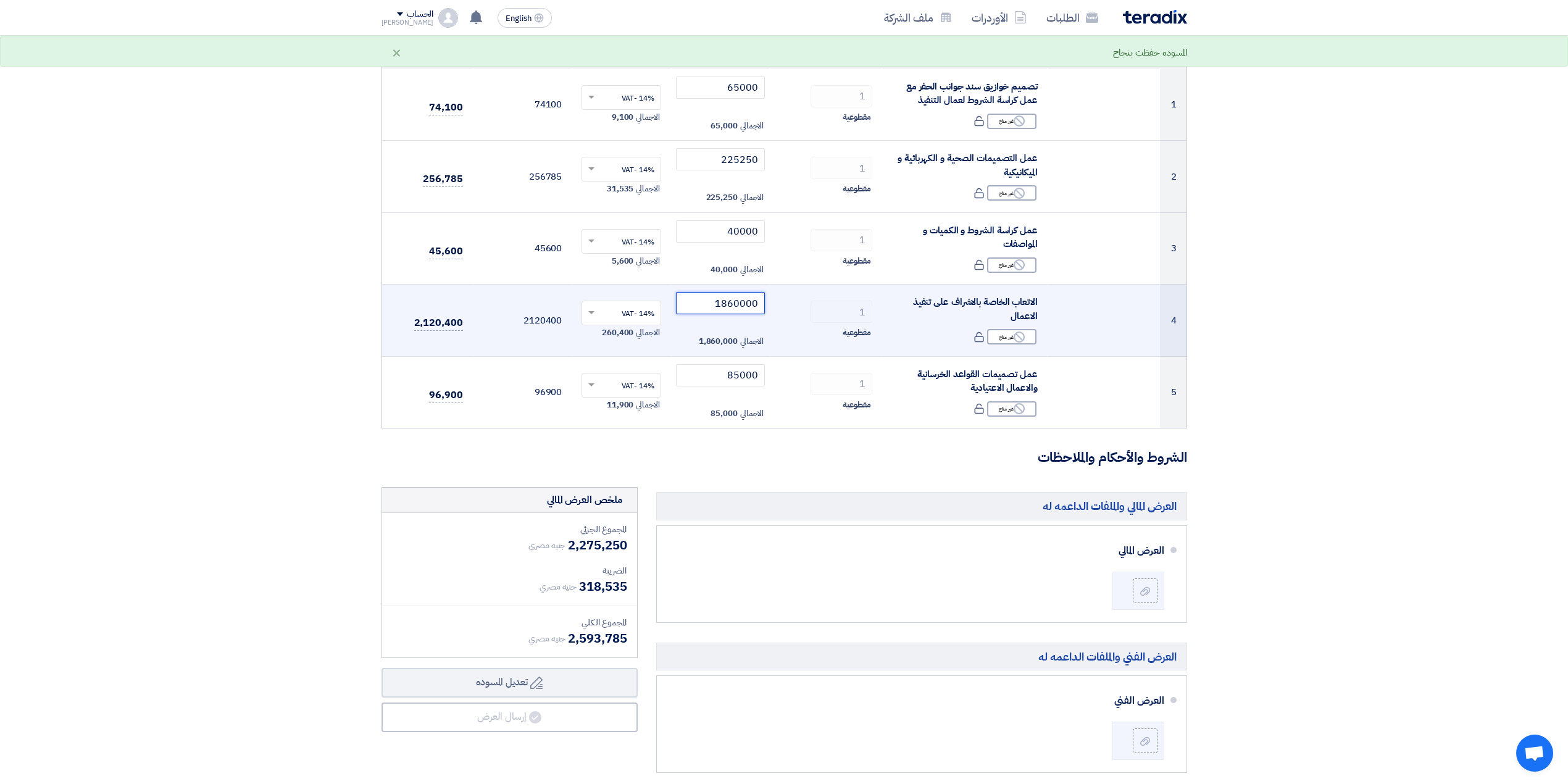
click at [721, 305] on input "1860000" at bounding box center [720, 303] width 89 height 22
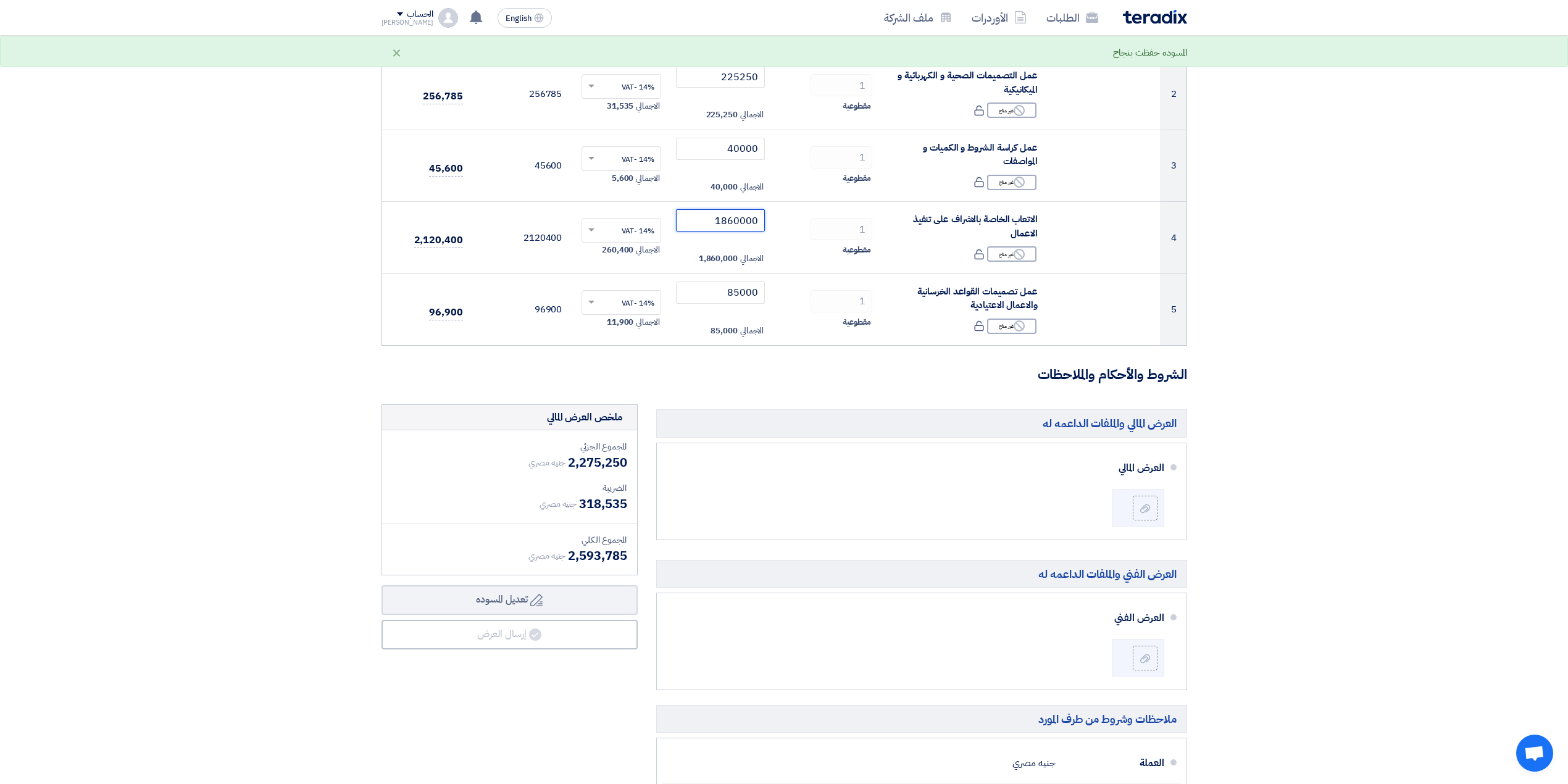
scroll to position [329, 0]
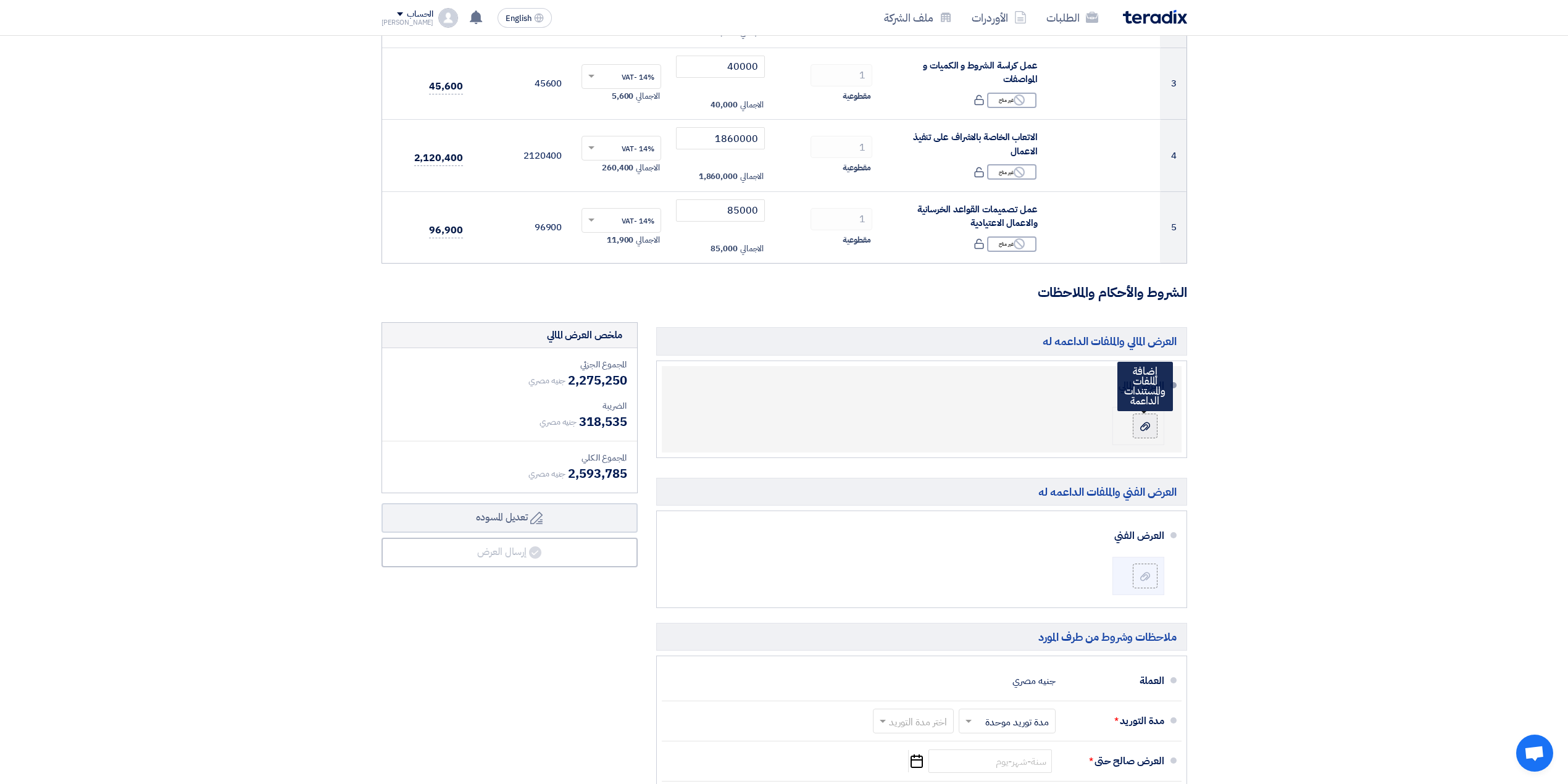
click at [1144, 431] on icon at bounding box center [1145, 426] width 10 height 10
click at [0, 0] on input "file" at bounding box center [0, 0] width 0 height 0
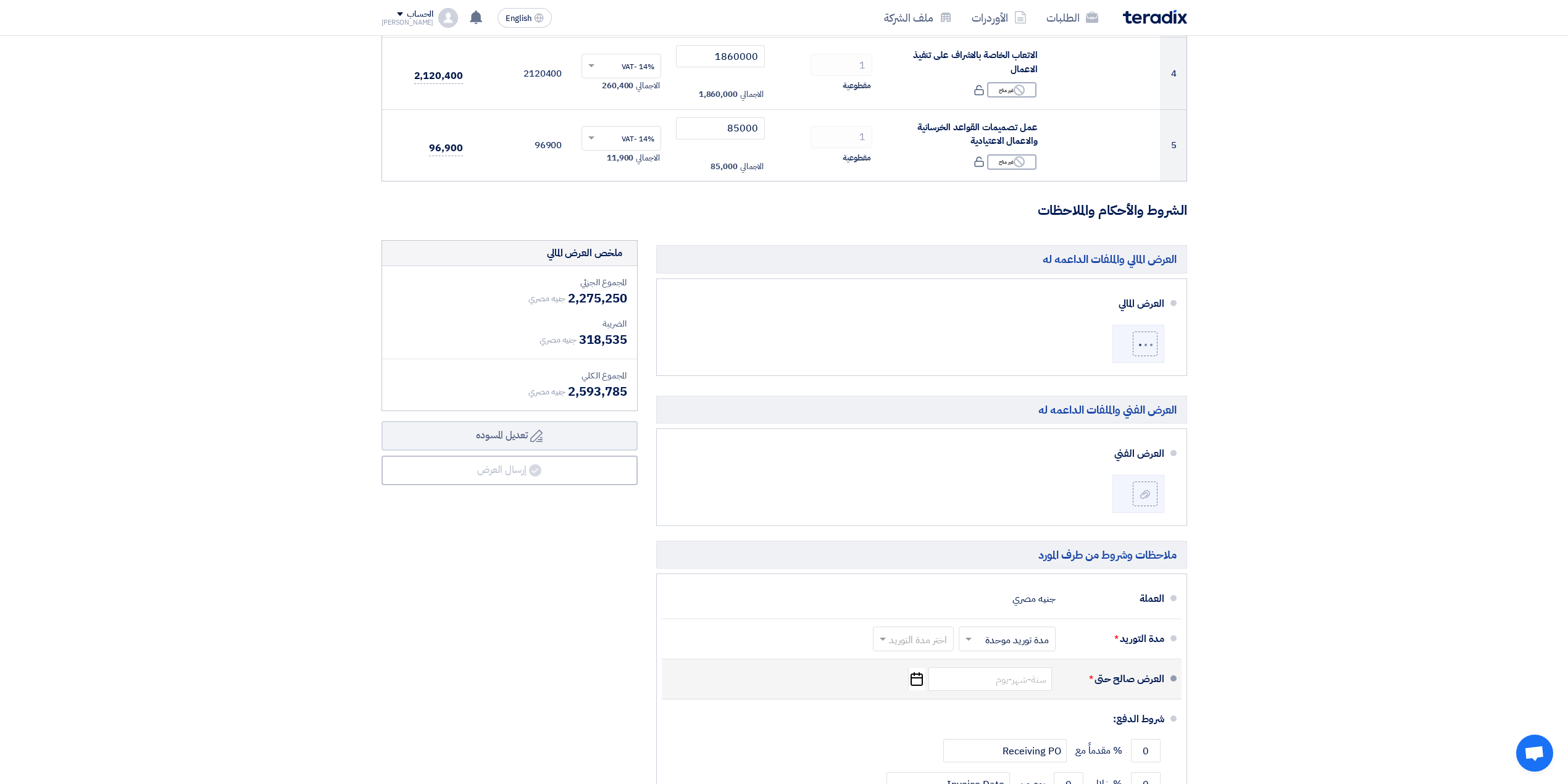
scroll to position [493, 0]
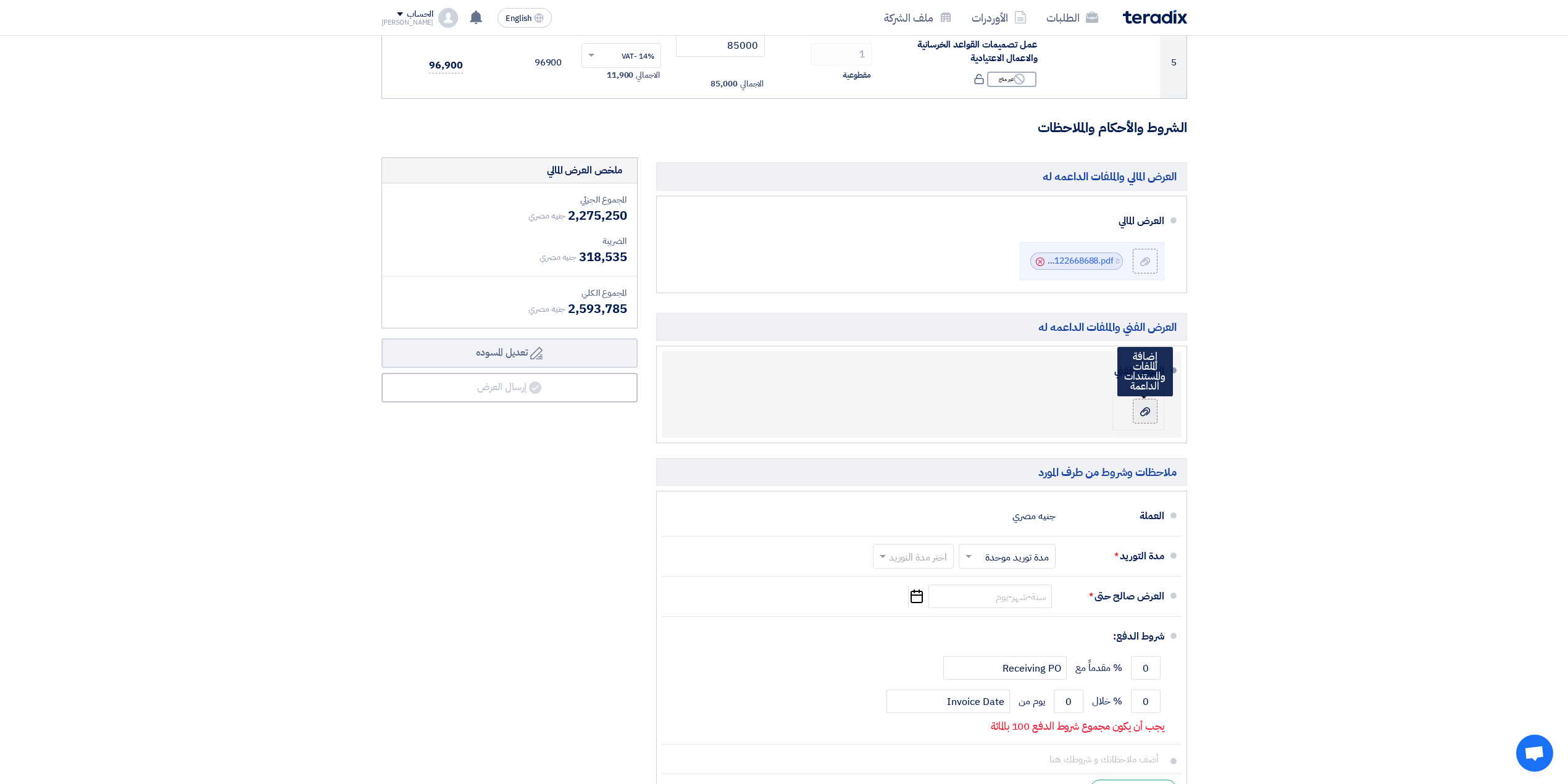
click at [1140, 411] on icon at bounding box center [1145, 411] width 10 height 10
click at [0, 0] on input "file" at bounding box center [0, 0] width 0 height 0
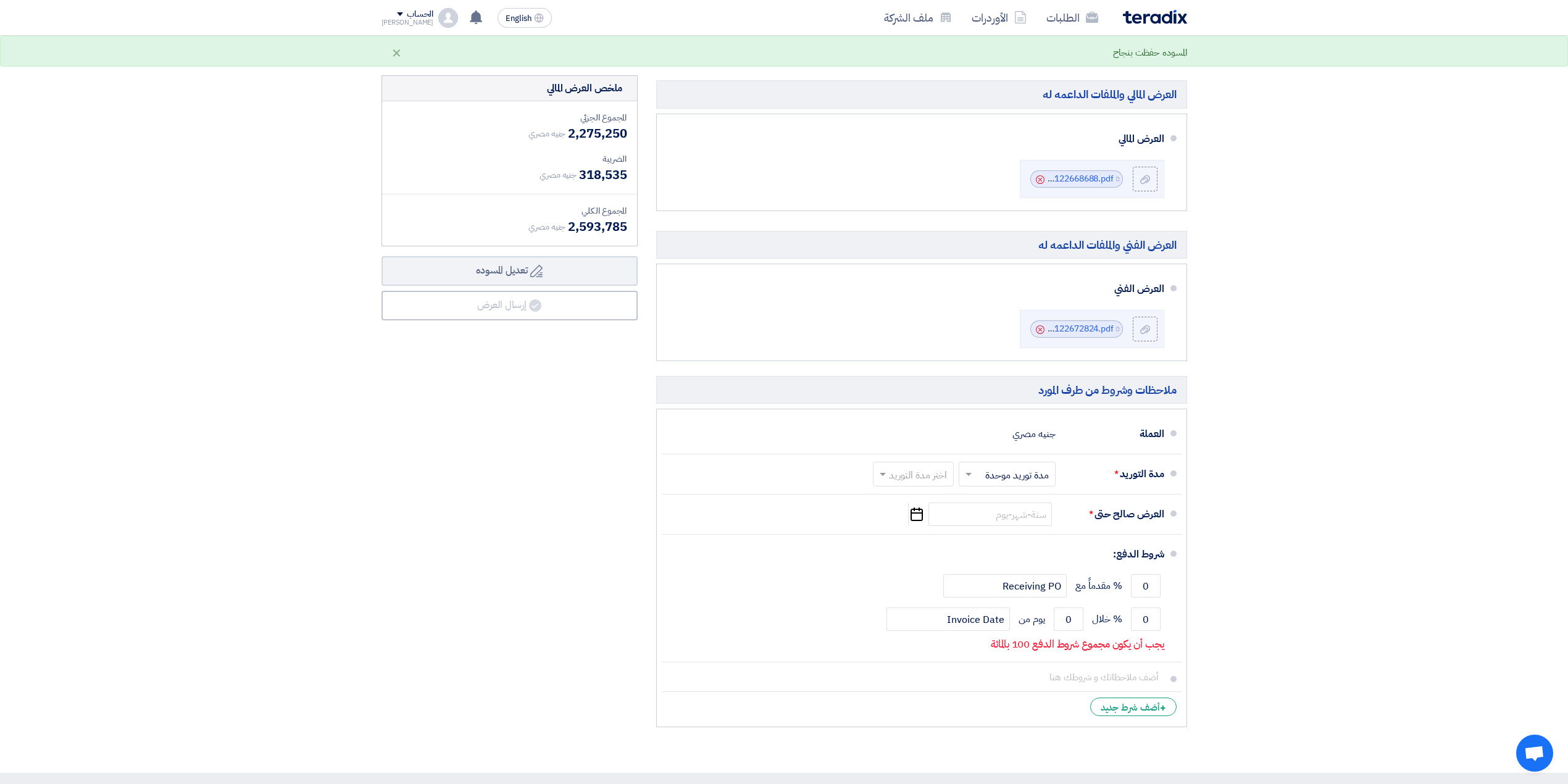
scroll to position [658, 0]
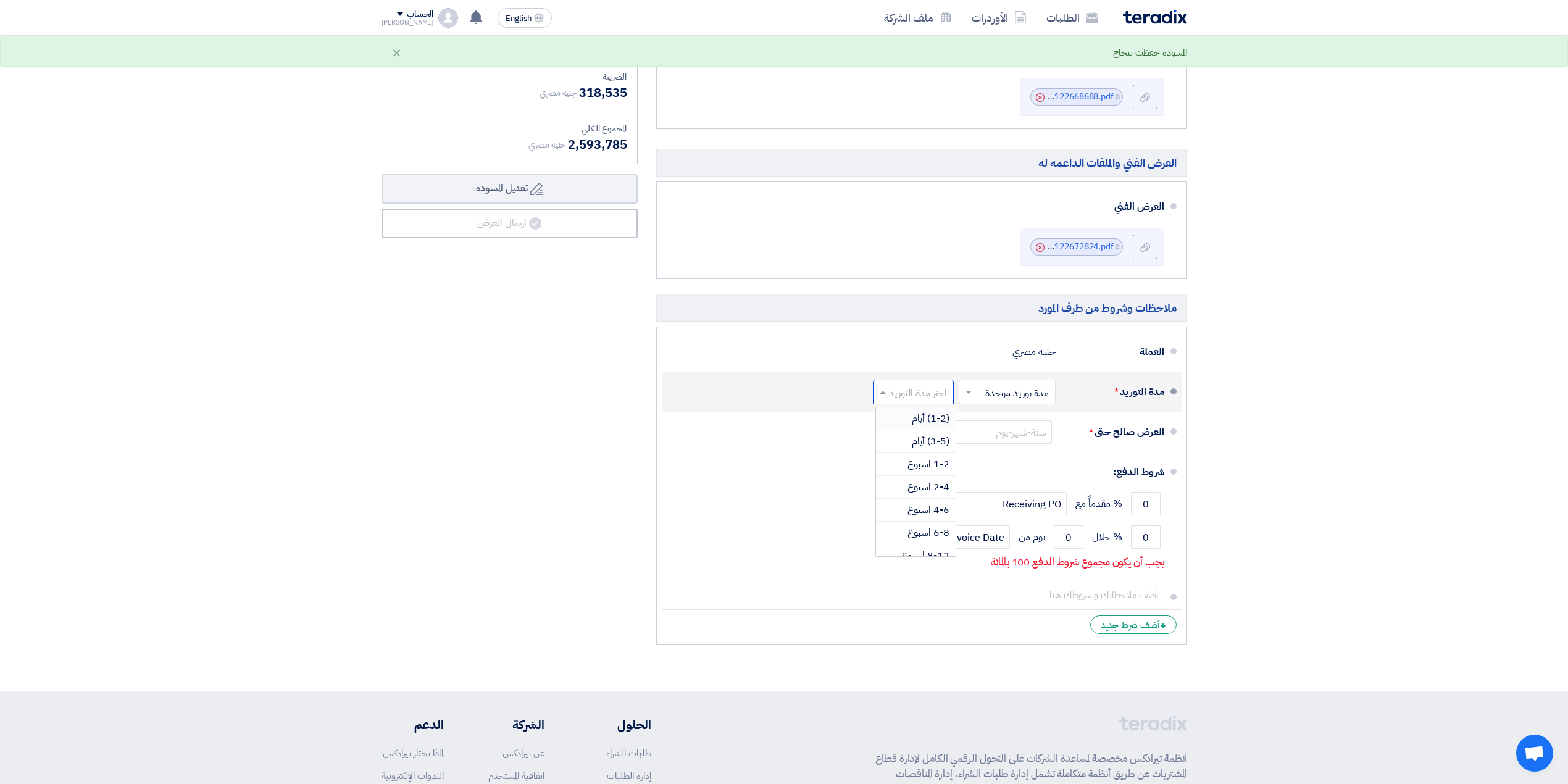
click at [896, 398] on input "text" at bounding box center [910, 393] width 74 height 18
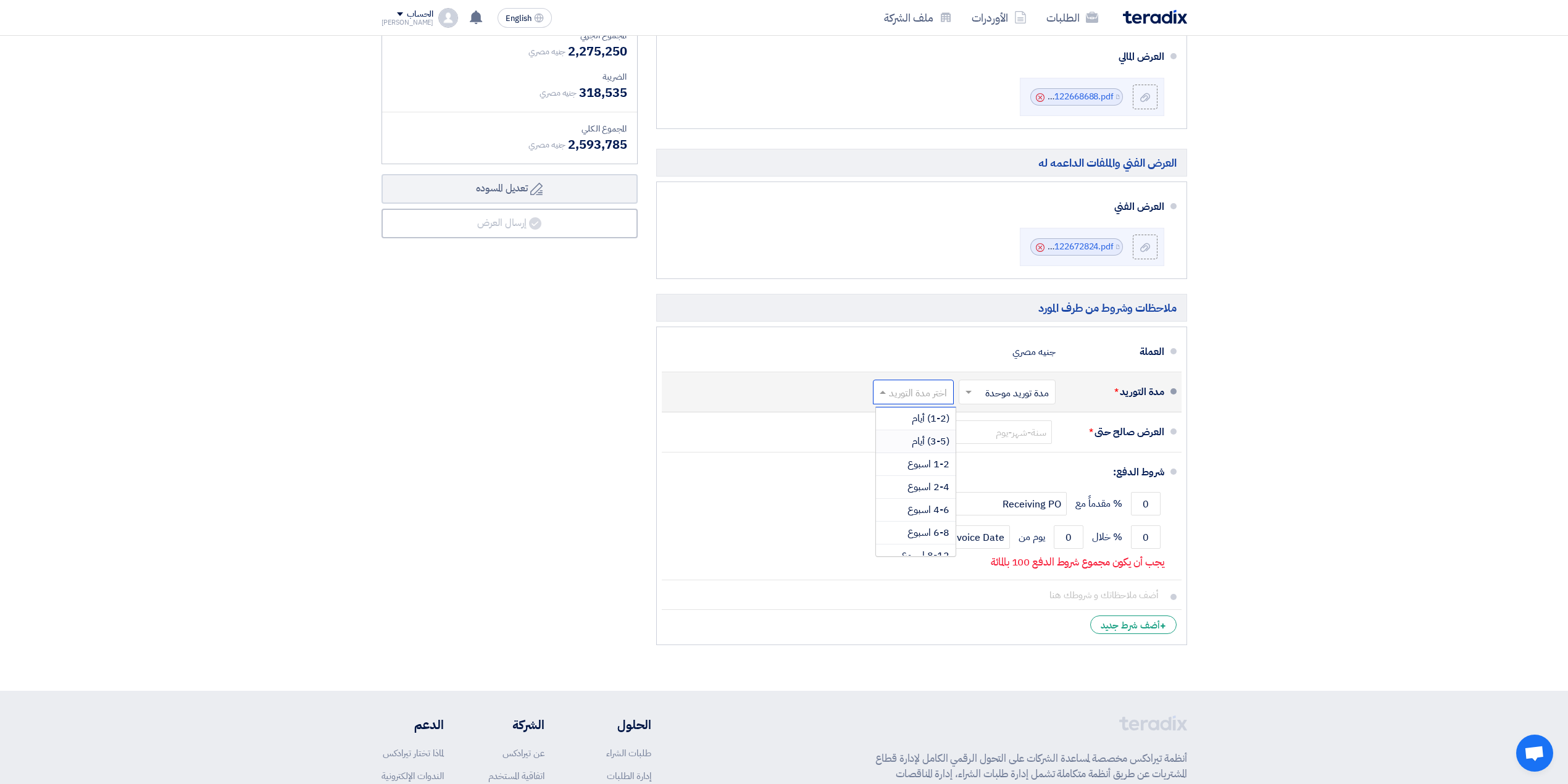
click at [999, 391] on input "text" at bounding box center [1004, 393] width 91 height 18
click at [1008, 393] on input "text" at bounding box center [1004, 393] width 91 height 18
click at [934, 391] on input "text" at bounding box center [910, 393] width 74 height 18
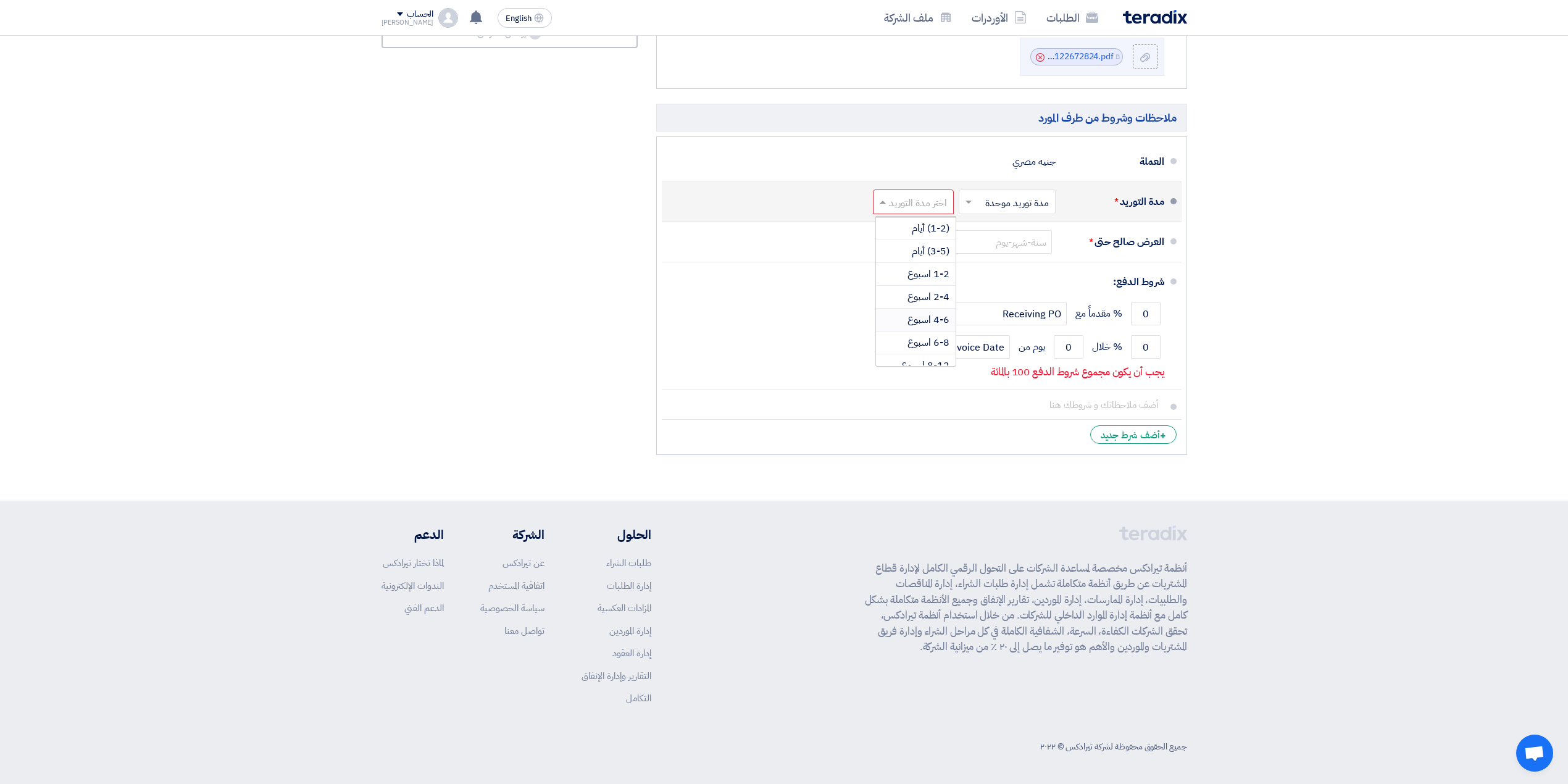
scroll to position [104, 0]
click at [926, 331] on span "6-12 شهر" at bounding box center [929, 331] width 40 height 15
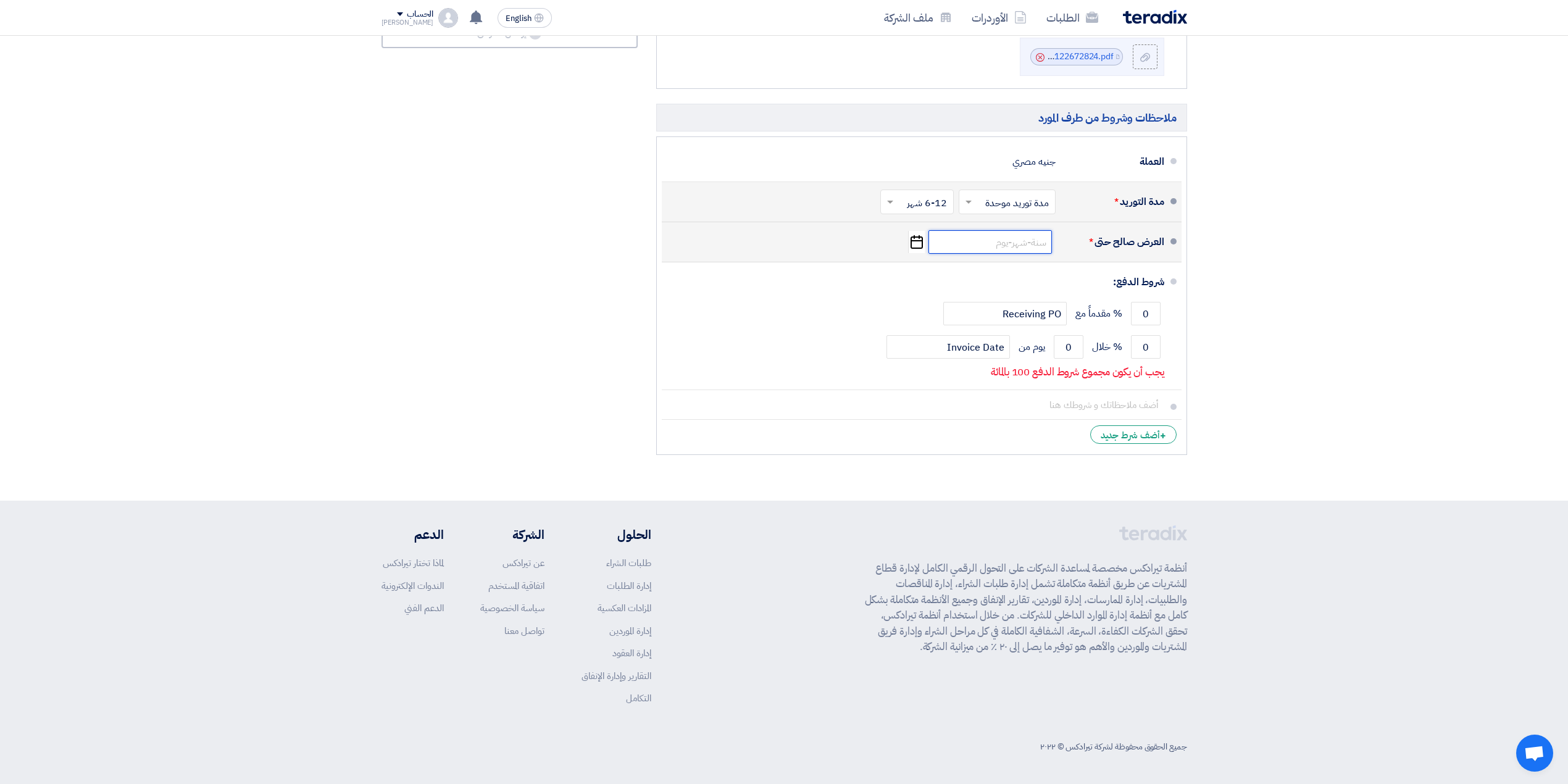
click at [1005, 246] on input at bounding box center [990, 242] width 123 height 24
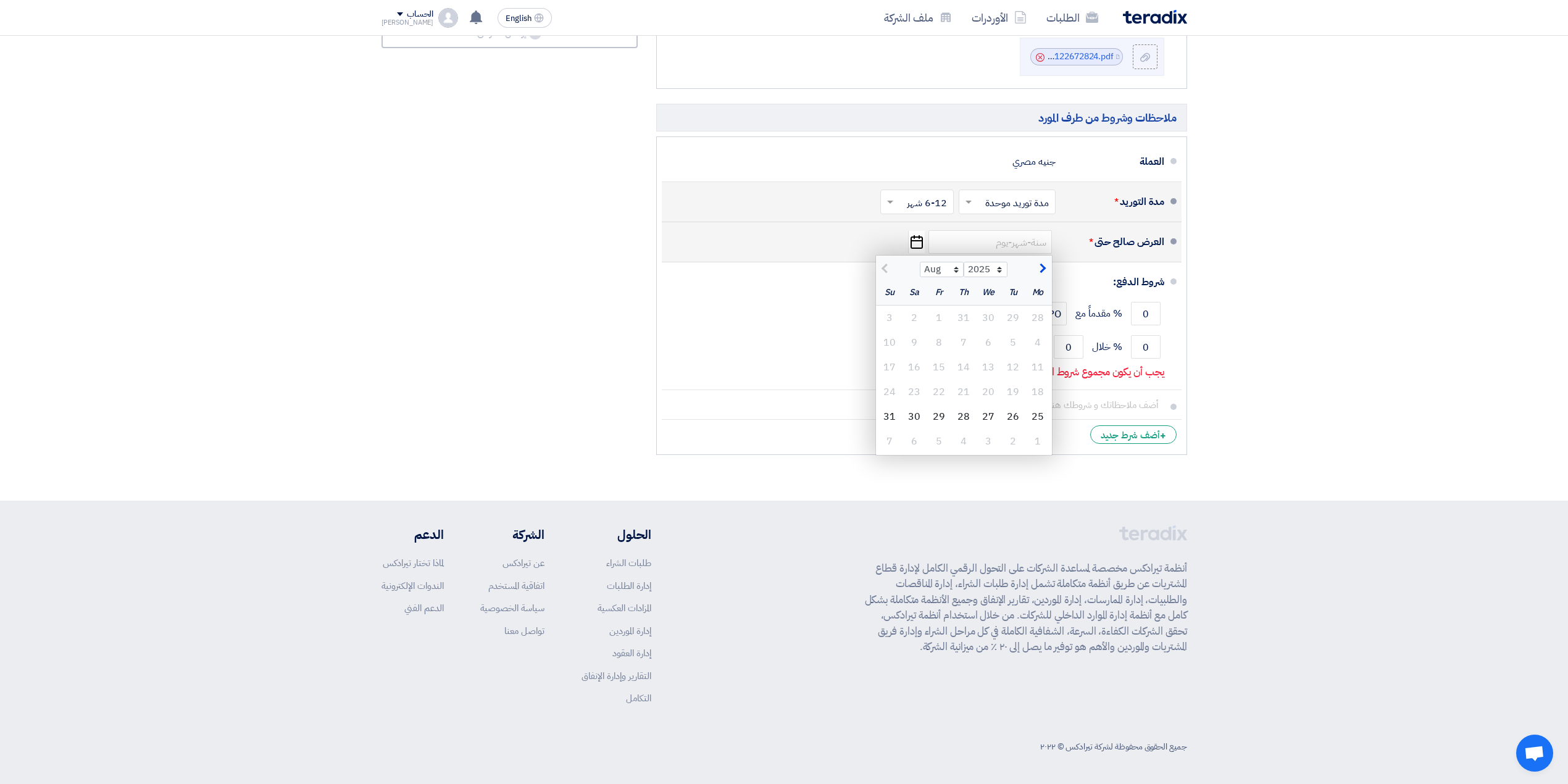
click at [1046, 267] on button "button" at bounding box center [1041, 268] width 21 height 13
select select "9"
click at [961, 392] on div "25" at bounding box center [963, 392] width 24 height 24
type input "[DATE]"
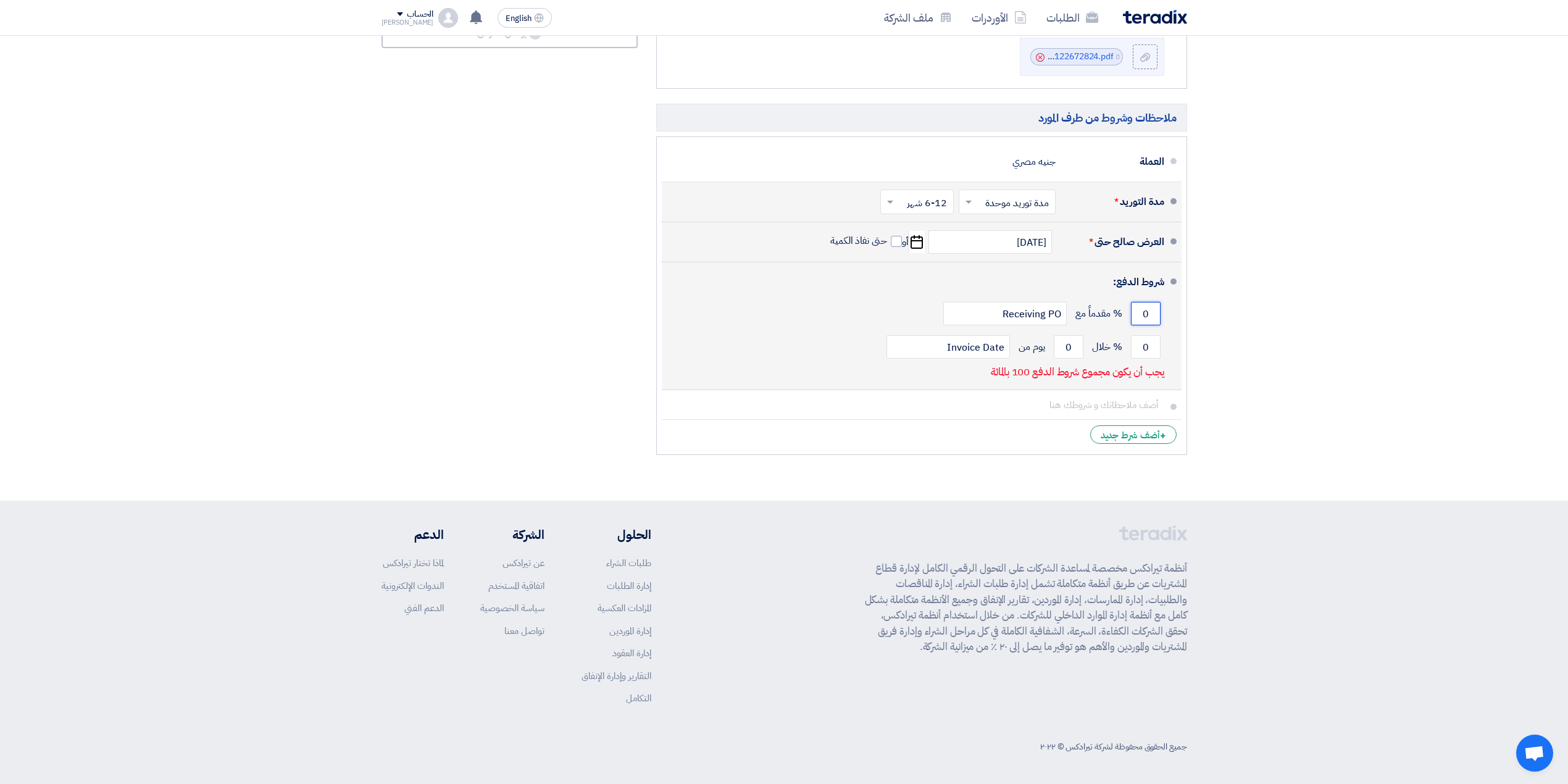
click at [1144, 317] on input "0" at bounding box center [1145, 313] width 30 height 24
drag, startPoint x: 1149, startPoint y: 316, endPoint x: 1138, endPoint y: 315, distance: 11.0
click at [1138, 315] on input "0" at bounding box center [1145, 313] width 30 height 24
click at [1174, 282] on span at bounding box center [1173, 281] width 6 height 6
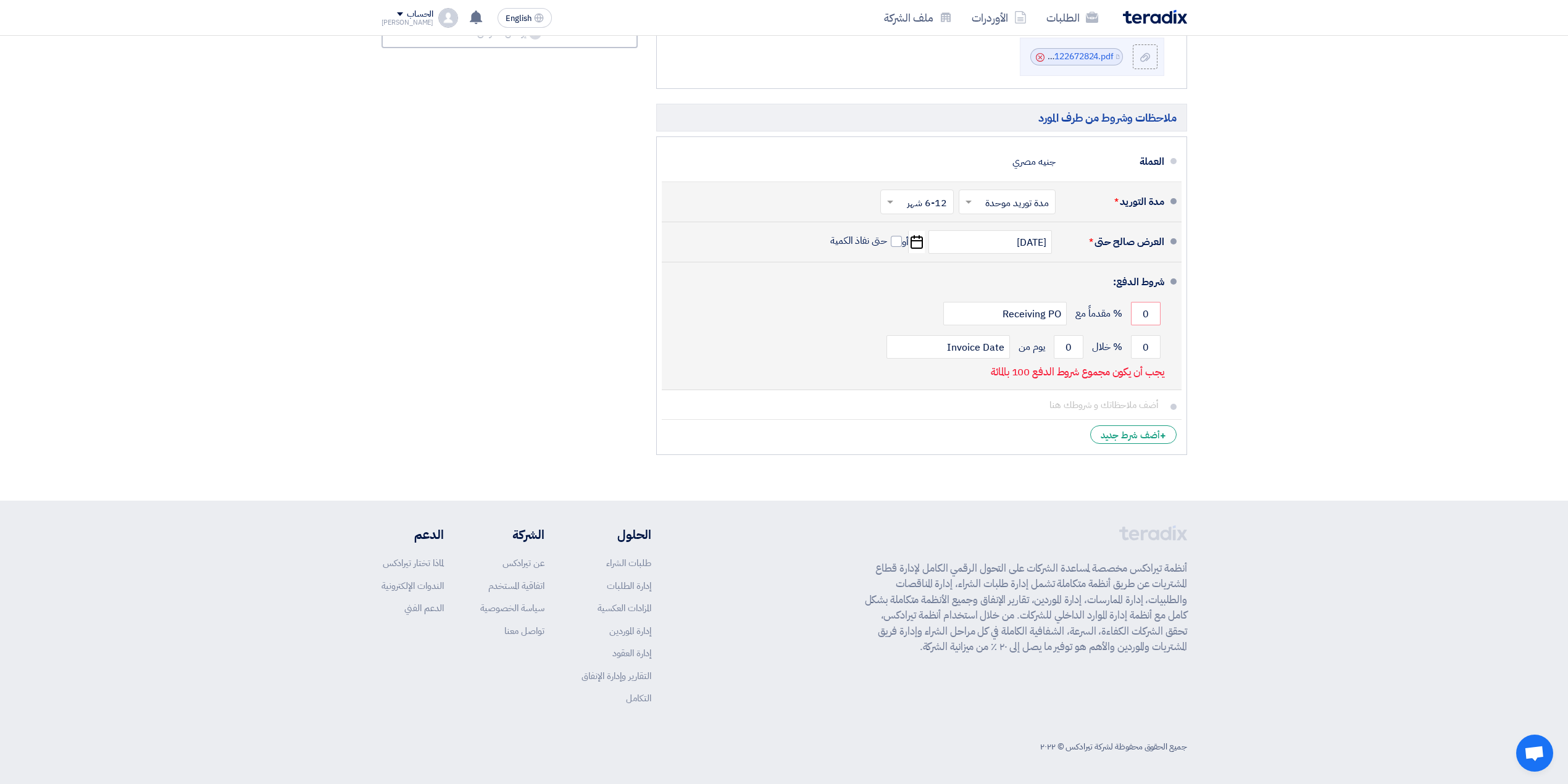
click at [1170, 285] on span at bounding box center [1173, 281] width 6 height 6
click at [1145, 324] on input "0" at bounding box center [1145, 313] width 30 height 24
click at [1144, 324] on input "0" at bounding box center [1145, 313] width 30 height 24
click at [1050, 319] on input "Receiving PO" at bounding box center [1005, 313] width 123 height 24
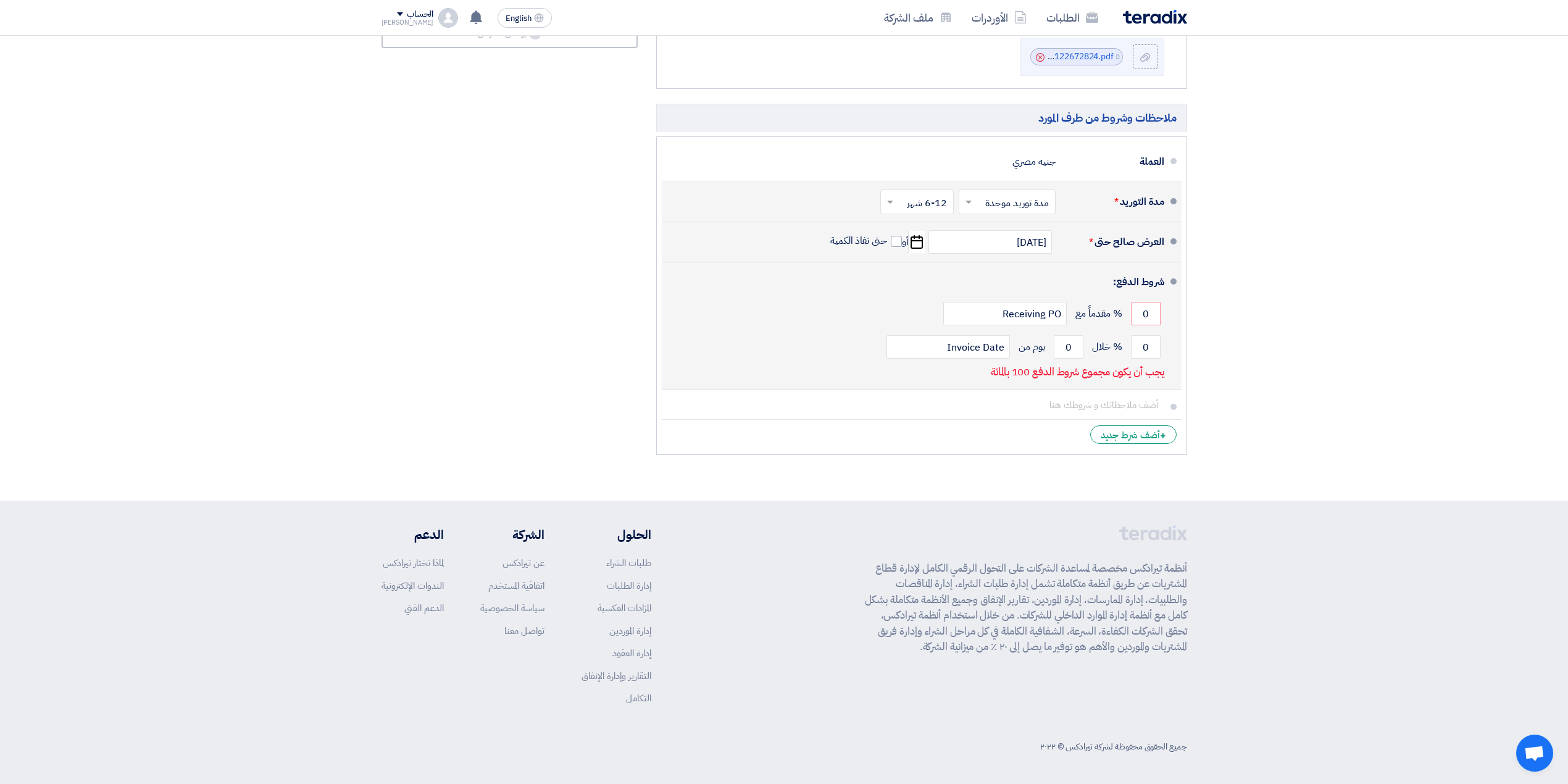
click at [1128, 346] on div "0 % خلال 0 يوم من Invoice Date" at bounding box center [917, 347] width 493 height 33
click at [1142, 348] on input "0" at bounding box center [1145, 347] width 30 height 24
click at [1145, 309] on input "0" at bounding box center [1145, 313] width 30 height 24
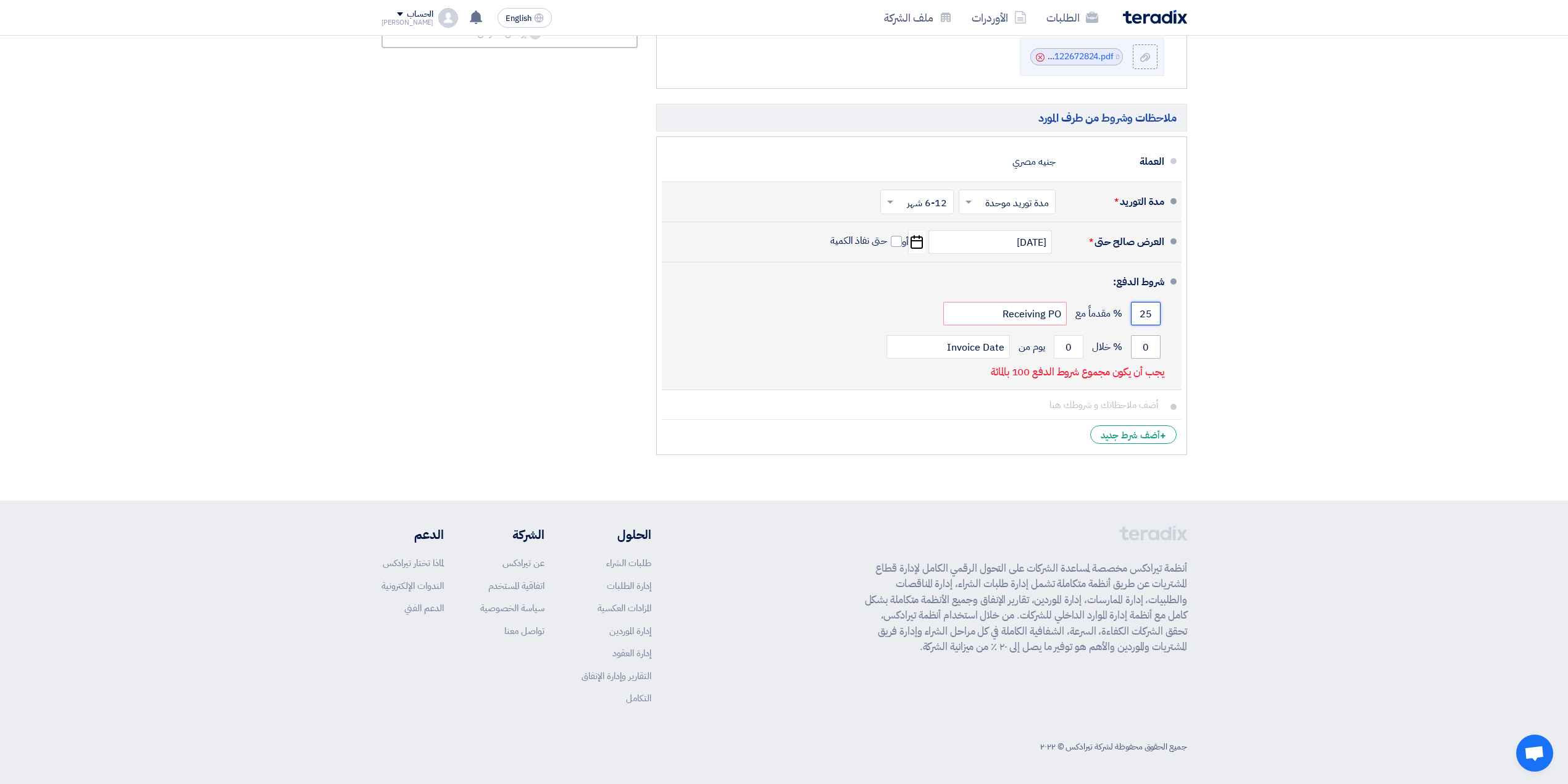
type input "25"
click at [1140, 343] on input "0" at bounding box center [1145, 347] width 30 height 24
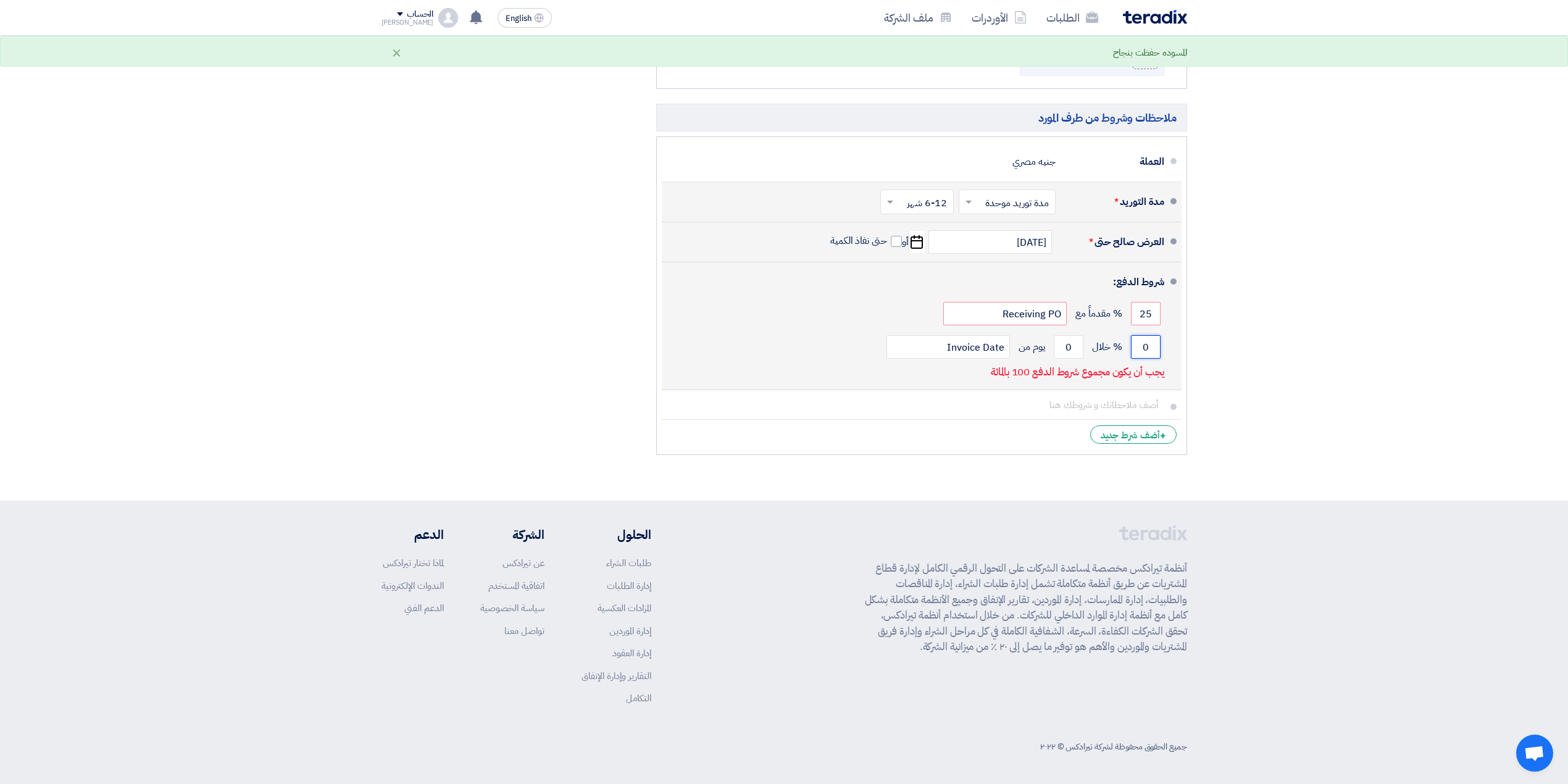
click at [1140, 343] on input "0" at bounding box center [1145, 347] width 30 height 24
click at [1147, 349] on input "0" at bounding box center [1145, 347] width 30 height 24
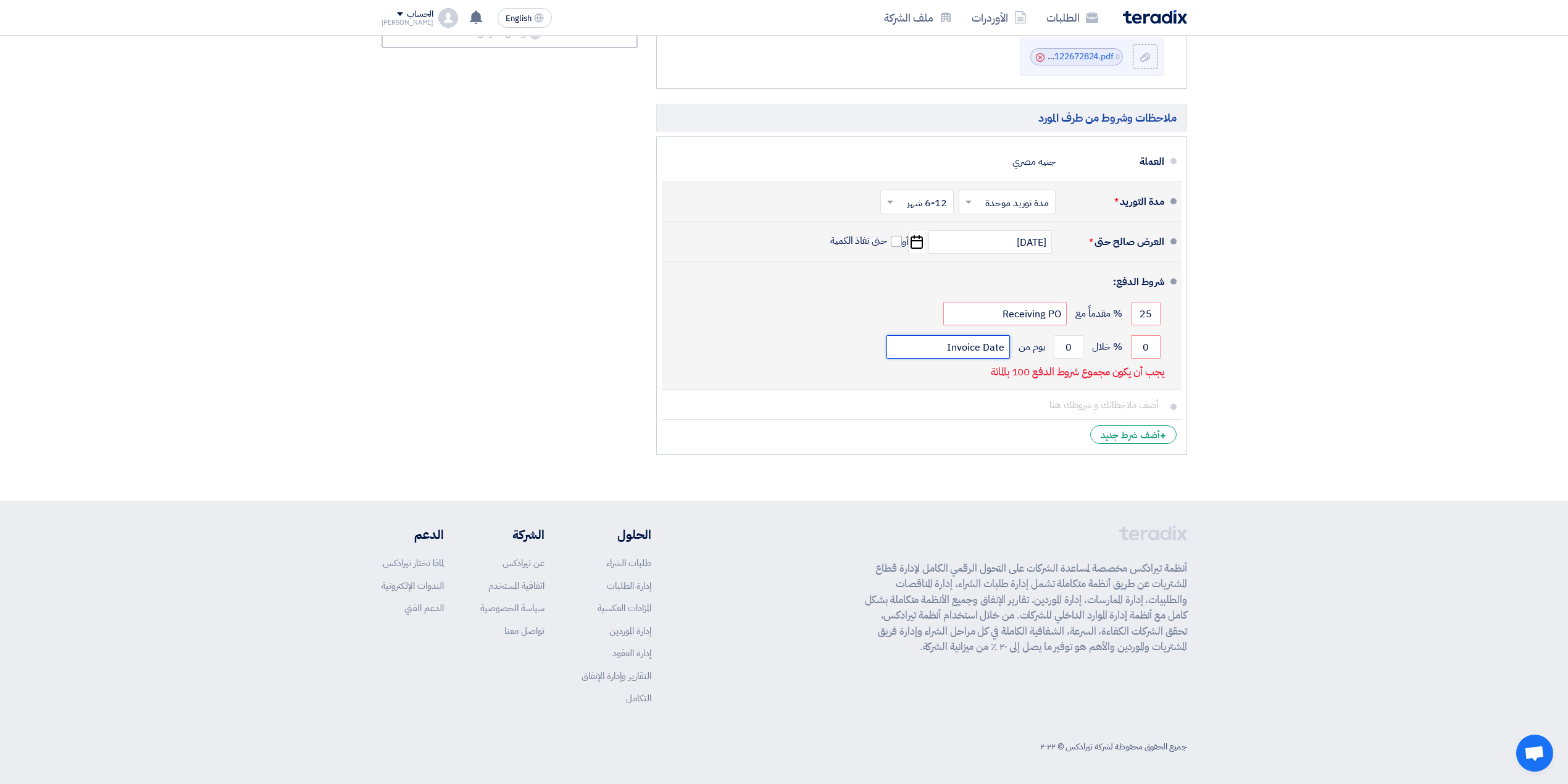
click at [976, 347] on input "Invoice Date" at bounding box center [948, 347] width 123 height 24
click at [976, 348] on input "Invoice Date" at bounding box center [948, 347] width 123 height 24
click at [963, 386] on li "شروط الدفع: 25 % مقدماً مع Receiving PO 0 % خلال 0 Invoice Date" at bounding box center [921, 326] width 520 height 128
click at [1142, 348] on input "0" at bounding box center [1145, 347] width 30 height 24
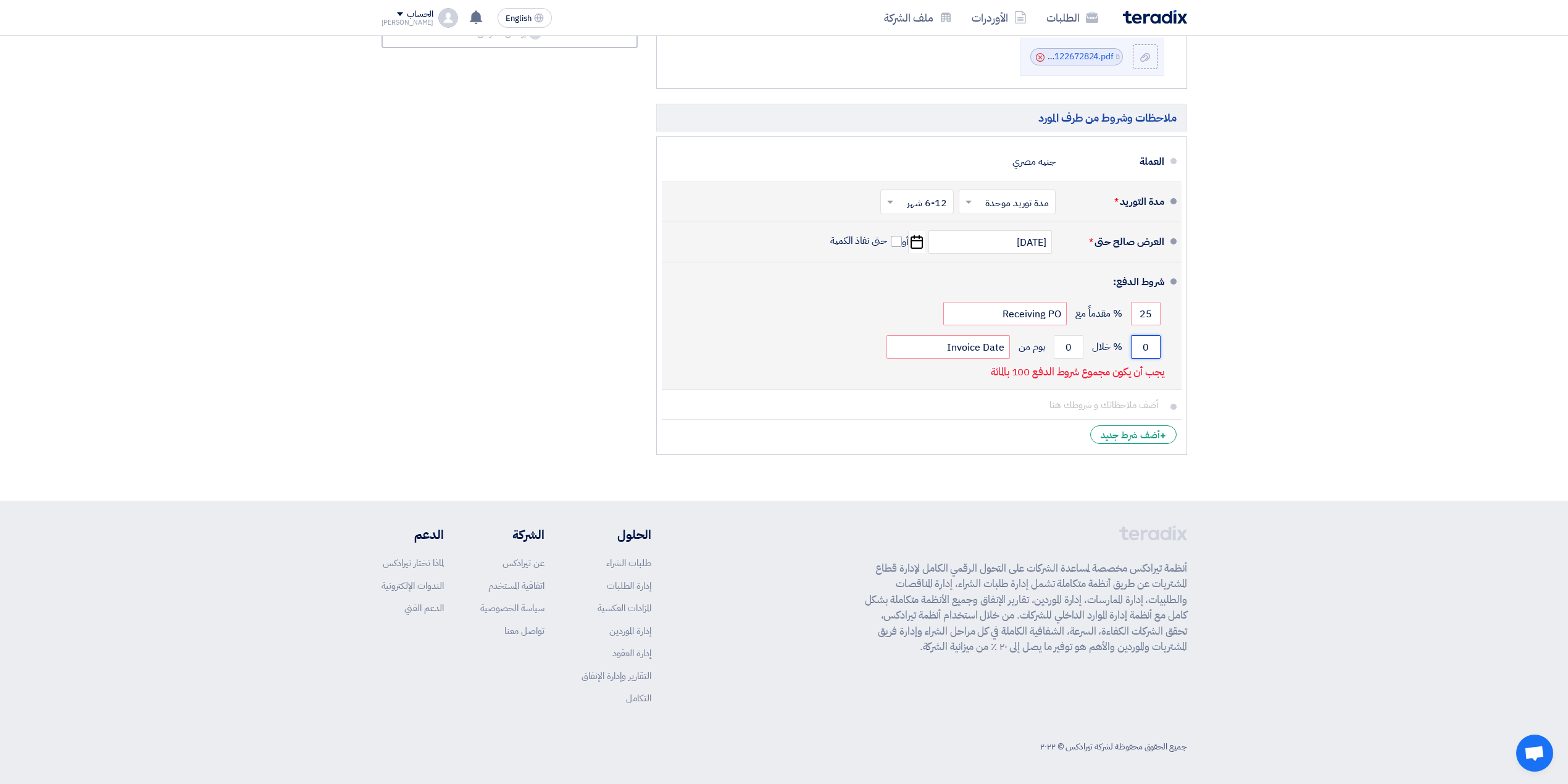
click at [1142, 347] on input "0" at bounding box center [1145, 347] width 30 height 24
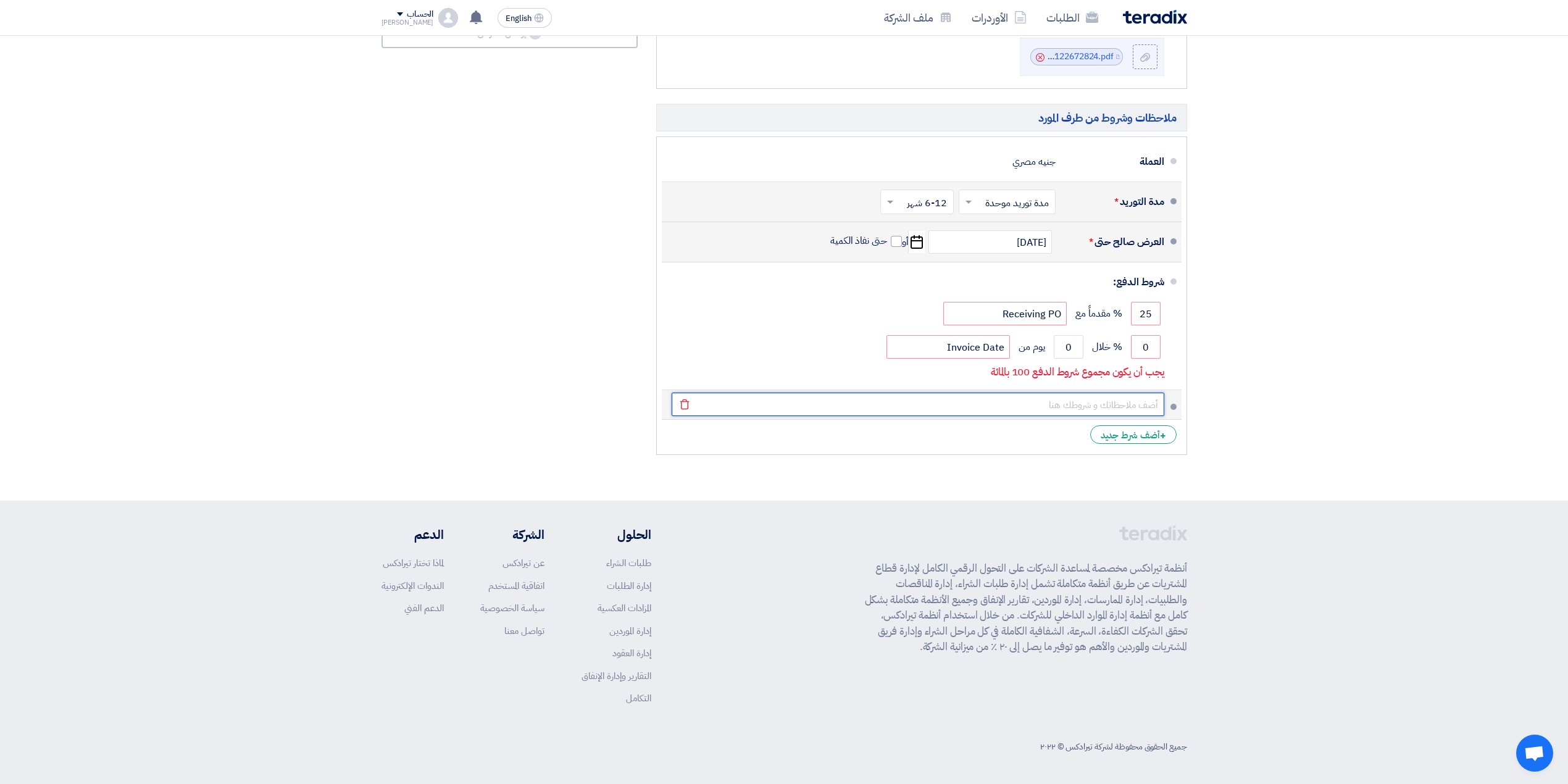
click at [1072, 406] on input "text" at bounding box center [917, 404] width 493 height 24
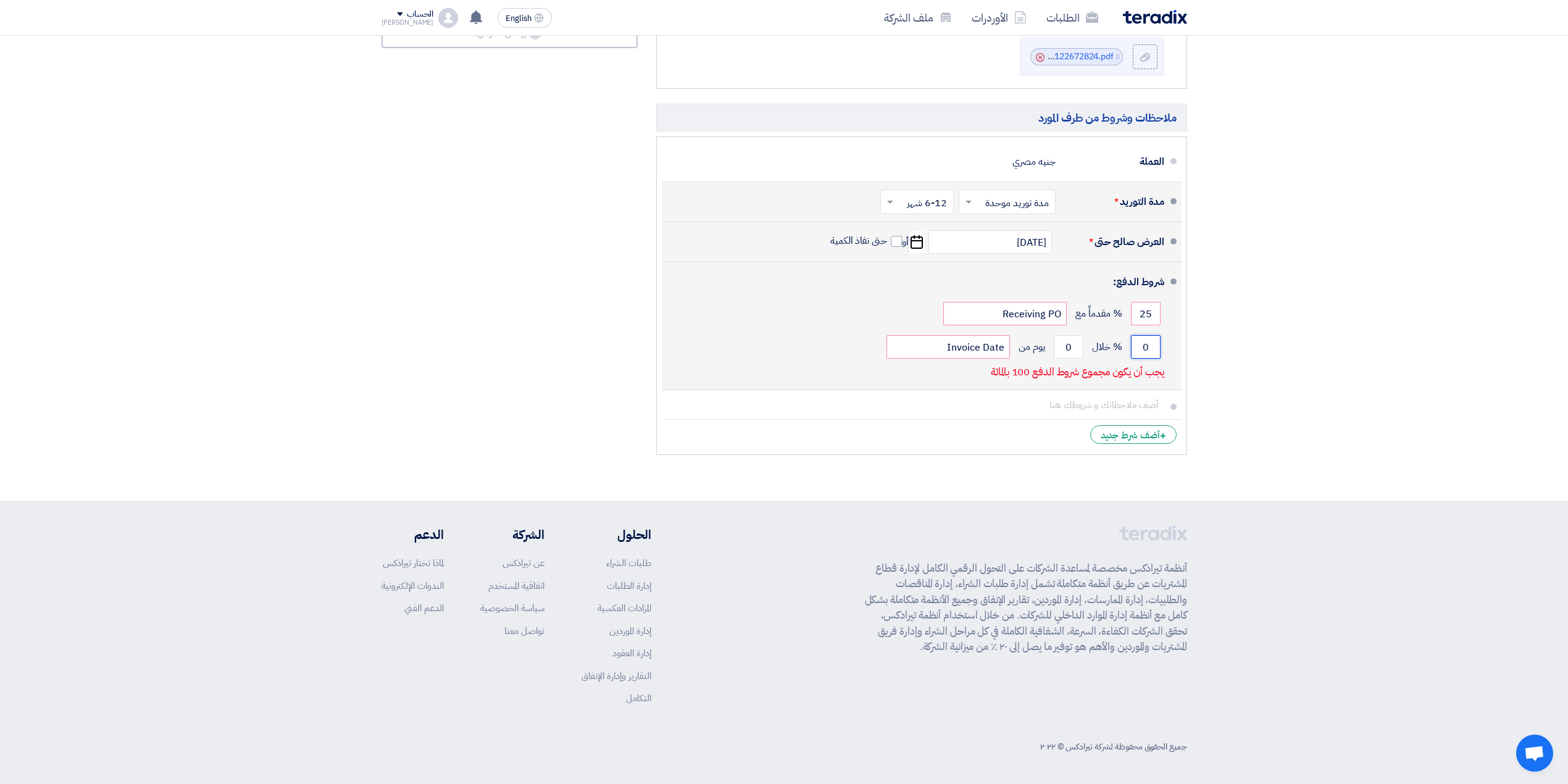
click at [1144, 344] on input "0" at bounding box center [1145, 347] width 30 height 24
click at [1148, 344] on input "0" at bounding box center [1145, 347] width 30 height 24
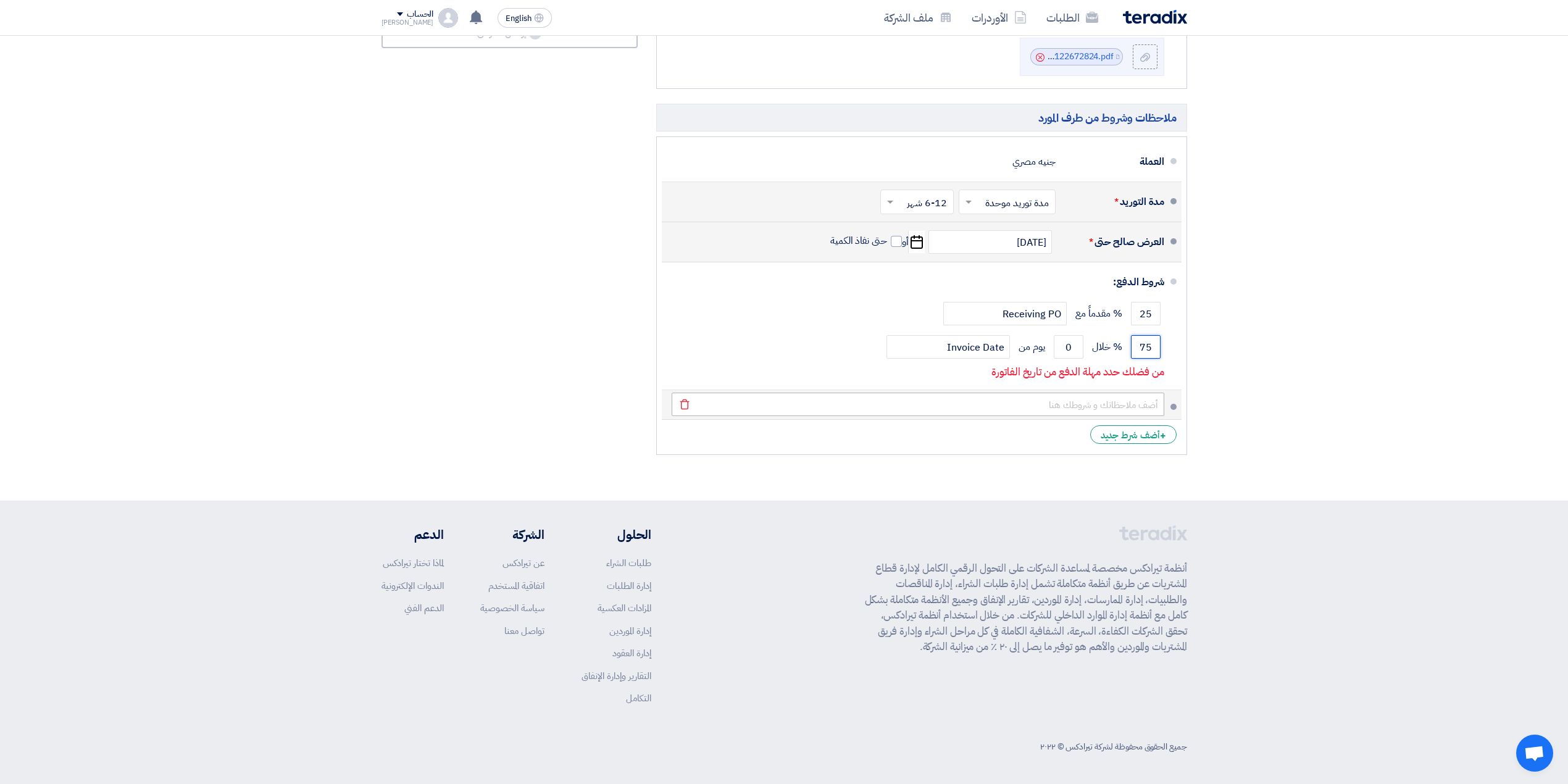
type input "75"
click at [1050, 409] on input "text" at bounding box center [917, 404] width 493 height 24
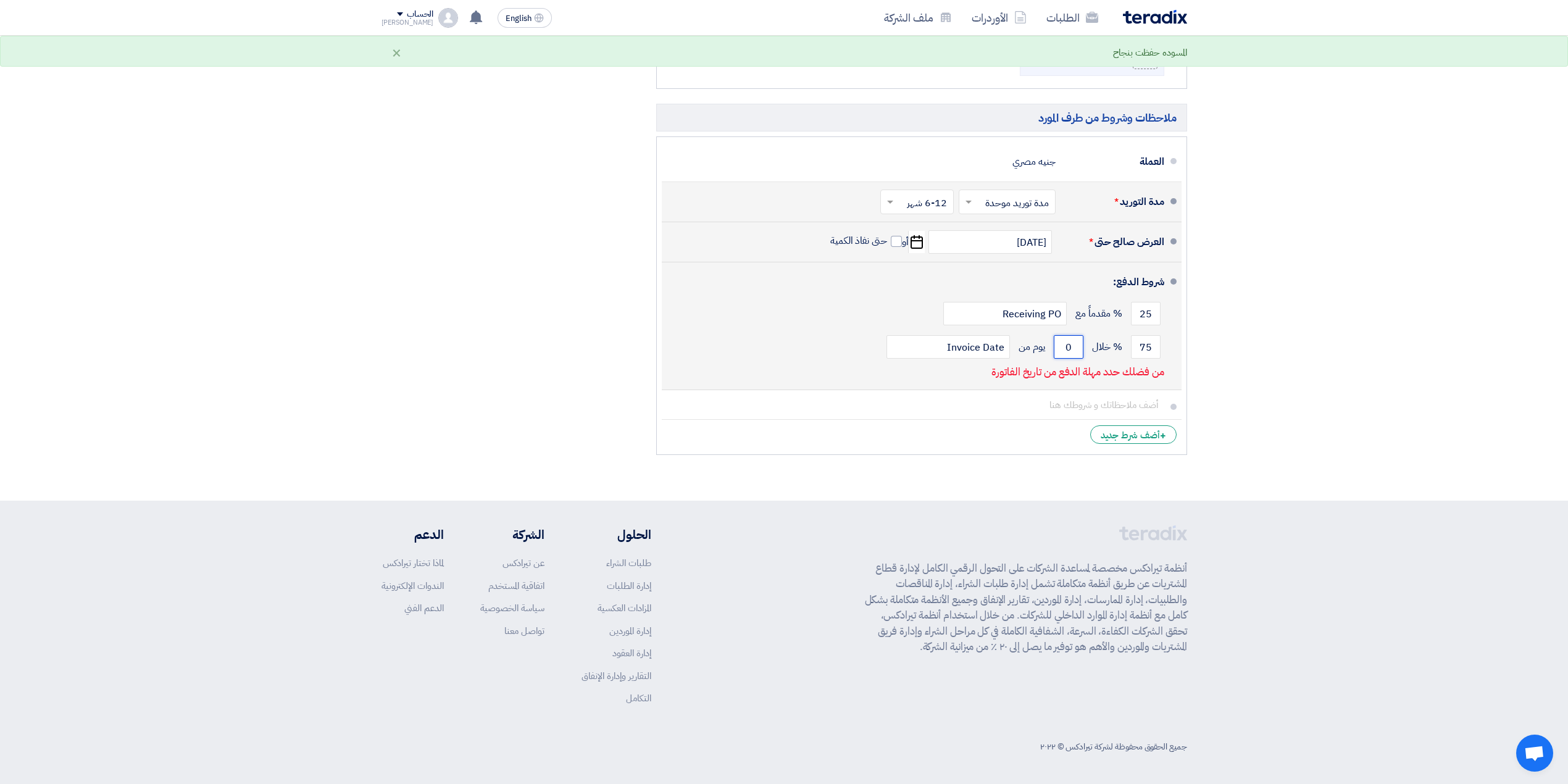
drag, startPoint x: 1069, startPoint y: 352, endPoint x: 1063, endPoint y: 349, distance: 6.7
click at [1063, 349] on input "0" at bounding box center [1068, 347] width 30 height 24
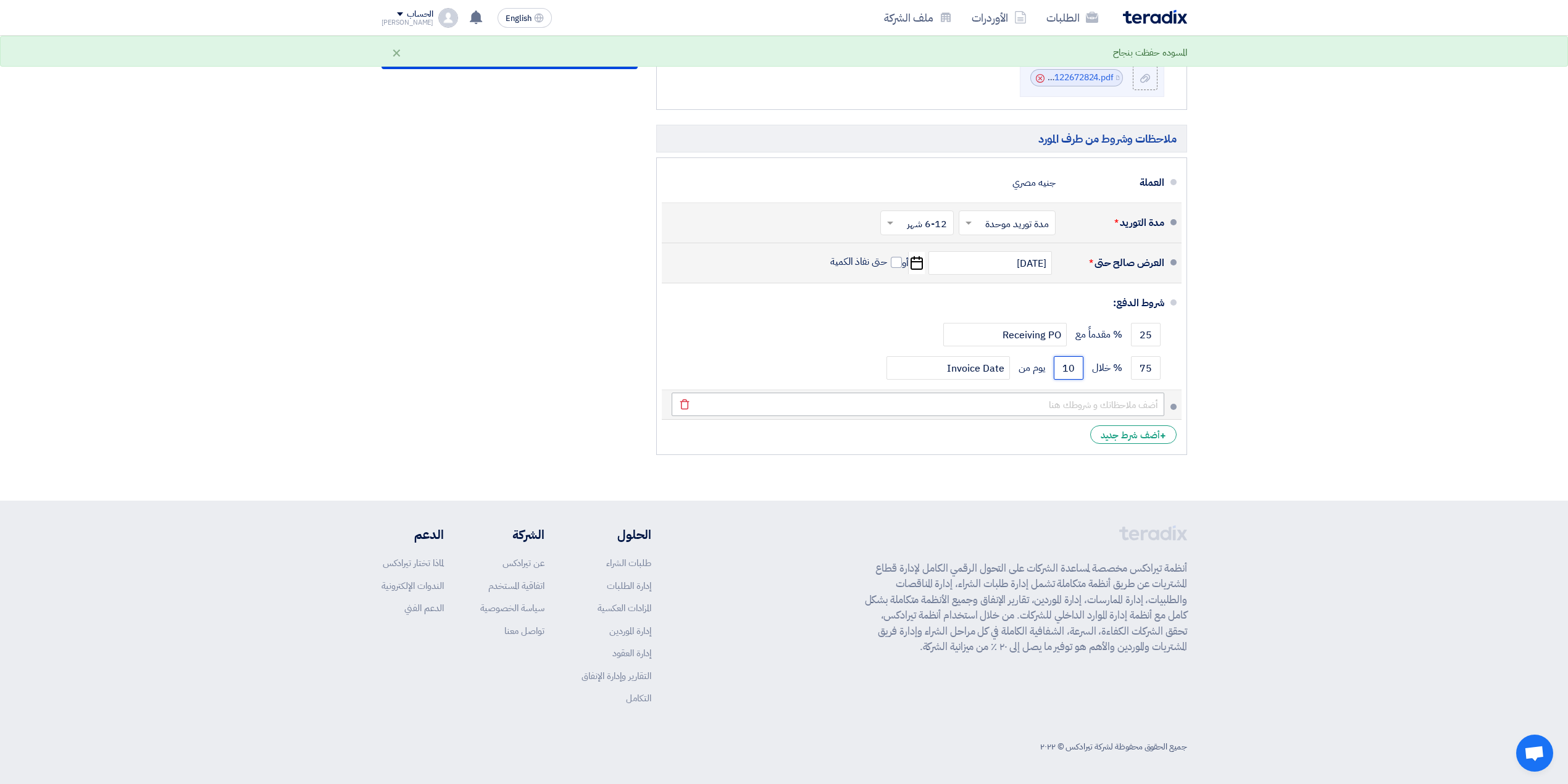
type input "10"
click at [1072, 411] on input "text" at bounding box center [917, 404] width 493 height 24
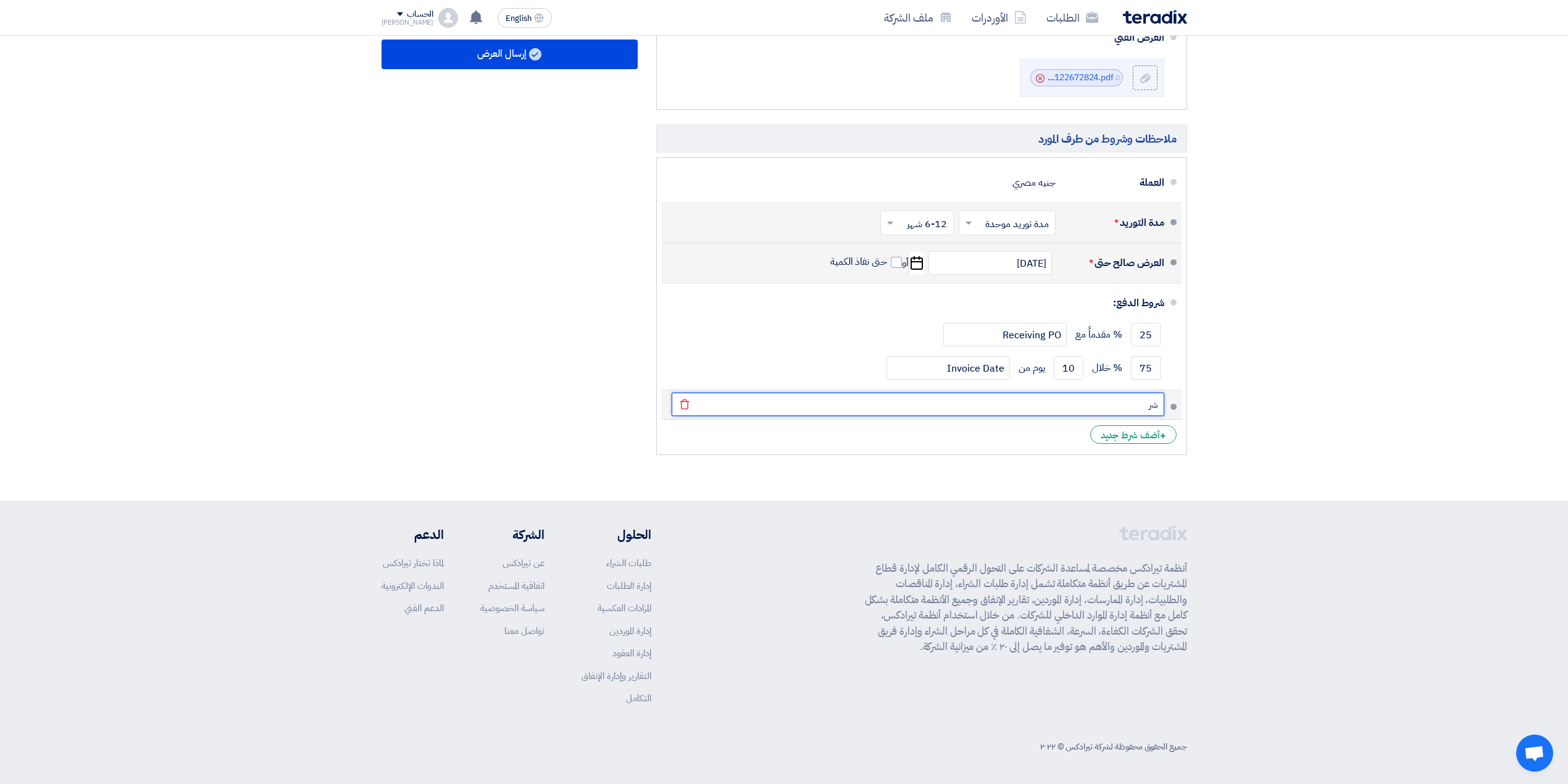
type input "ش"
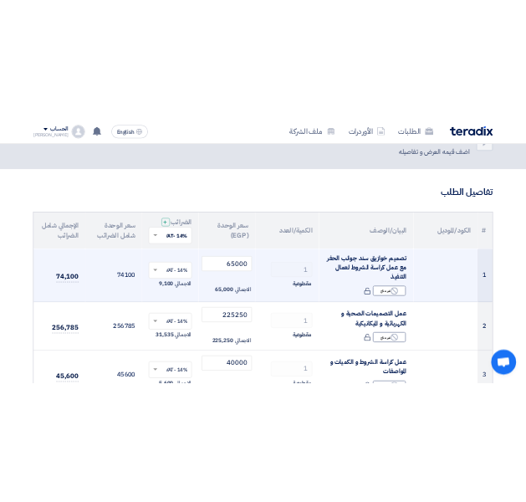
scroll to position [111, 0]
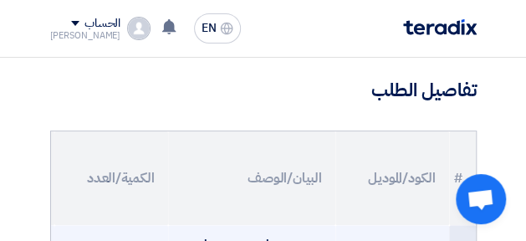
type input "شروط الدفع مذكورة تفصيليًا في العرض المالي المرفق"
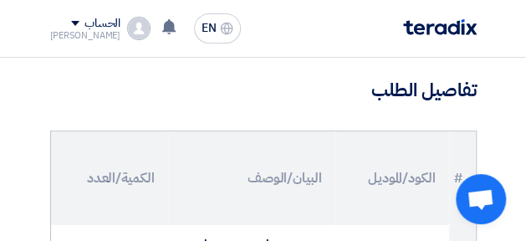
click at [365, 214] on th "الكود/الموديل" at bounding box center [393, 178] width 114 height 94
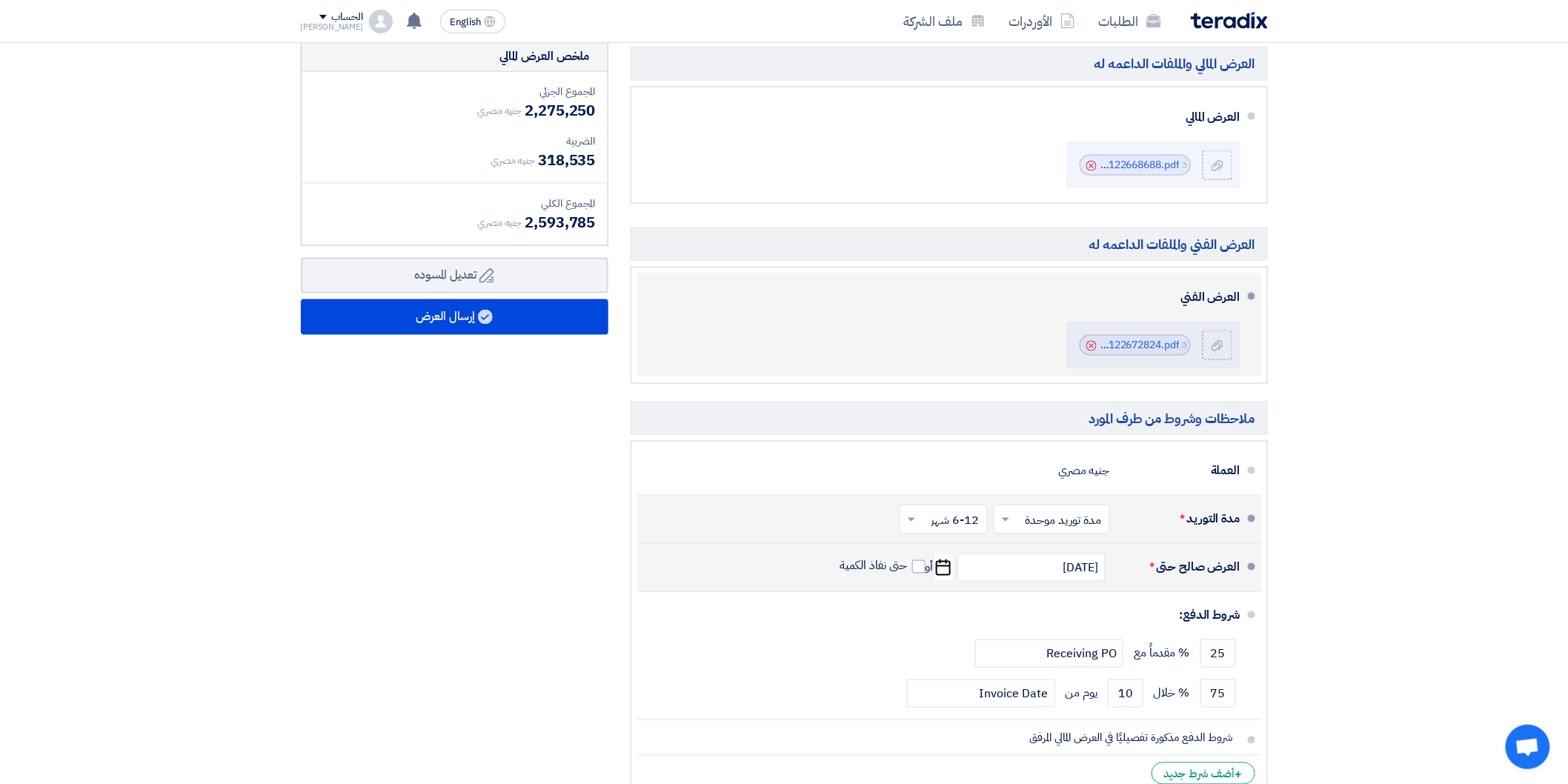
scroll to position [576, 0]
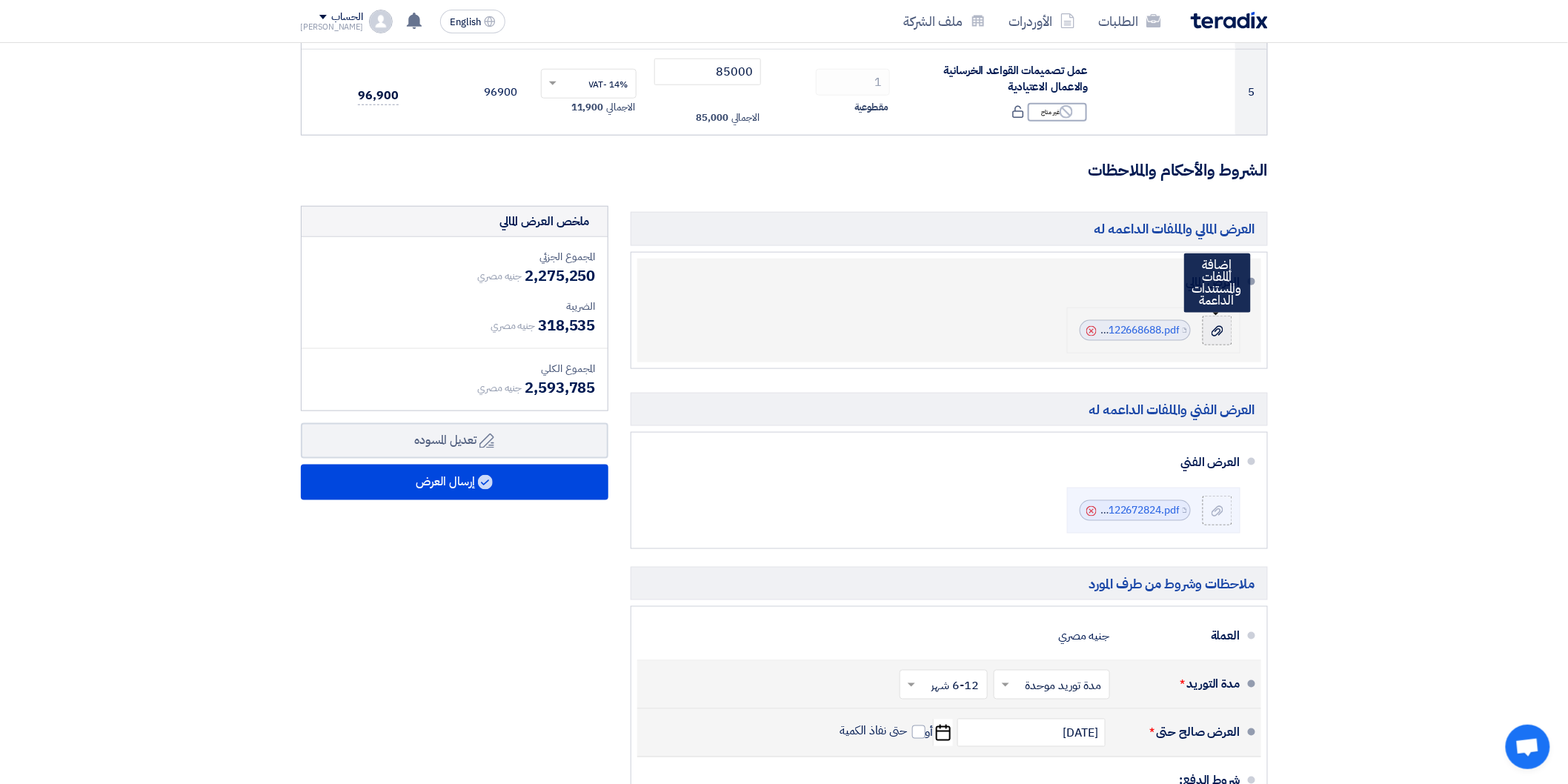
click at [1216, 330] on icon at bounding box center [1217, 330] width 12 height 12
click at [0, 0] on input "file" at bounding box center [0, 0] width 0 height 0
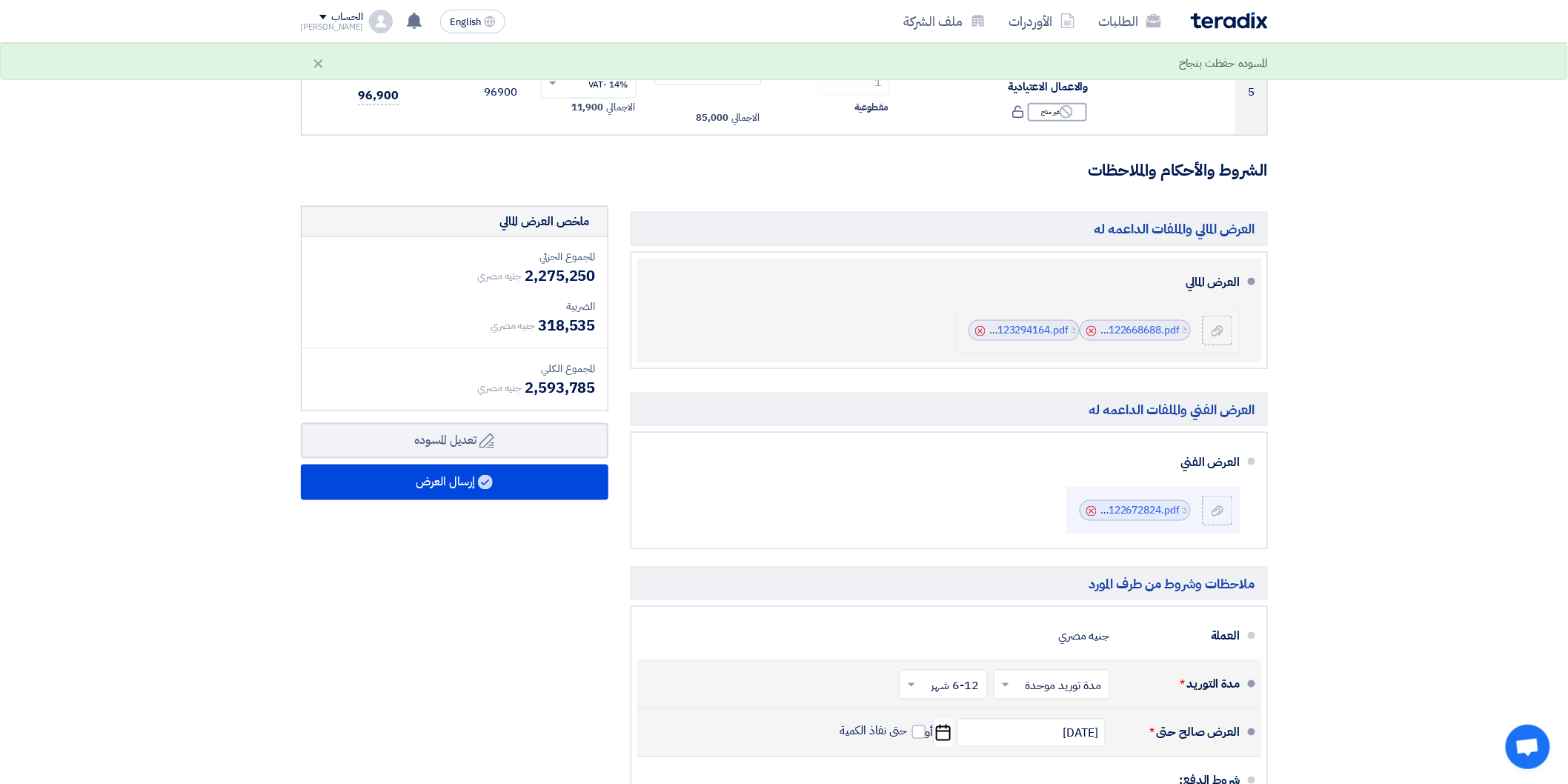
click at [1090, 334] on icon "Cancel" at bounding box center [1092, 331] width 11 height 11
click at [1090, 331] on use at bounding box center [1092, 331] width 11 height 11
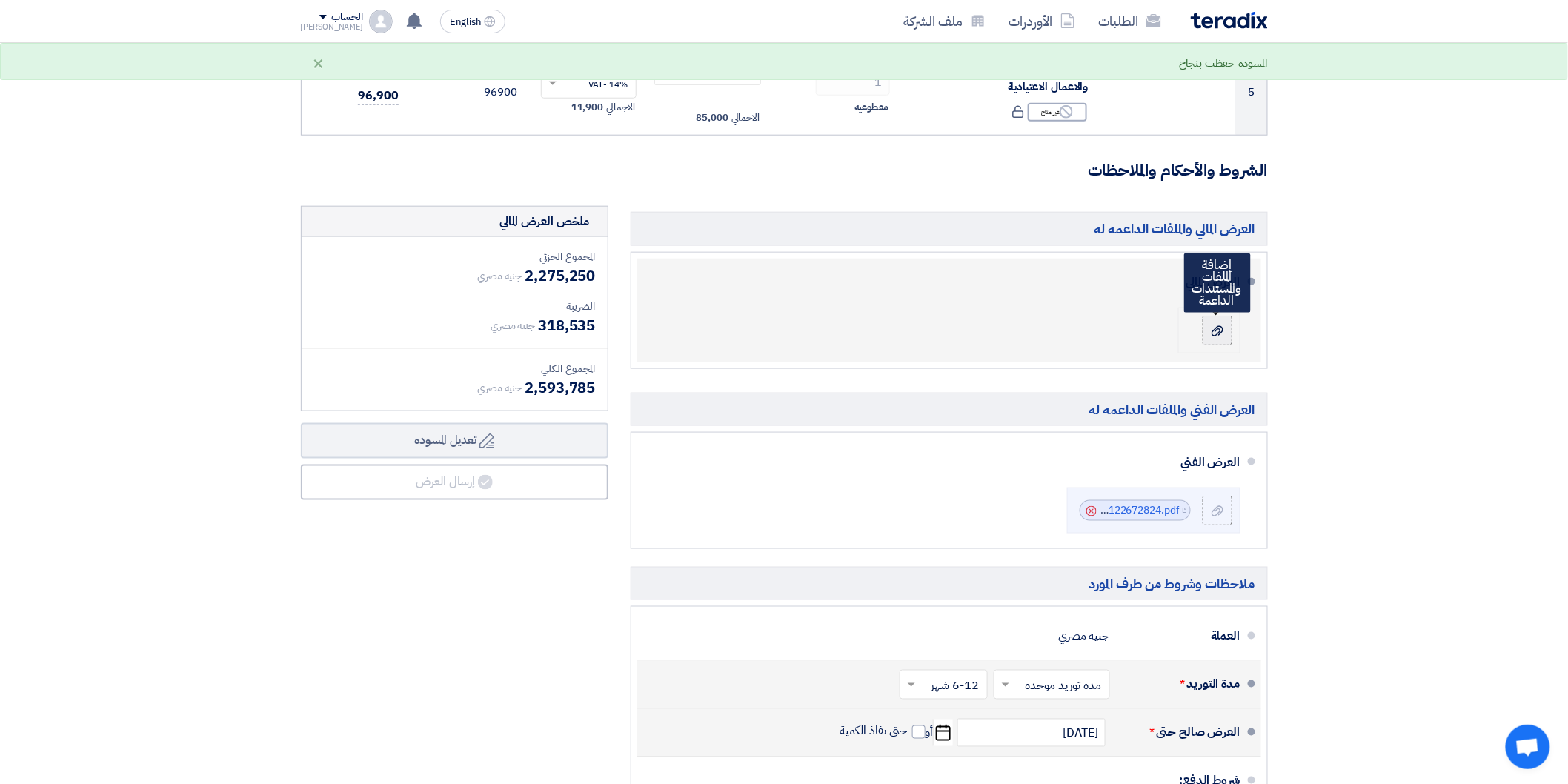
click at [1216, 325] on icon at bounding box center [1217, 330] width 12 height 12
click at [0, 0] on input "file" at bounding box center [0, 0] width 0 height 0
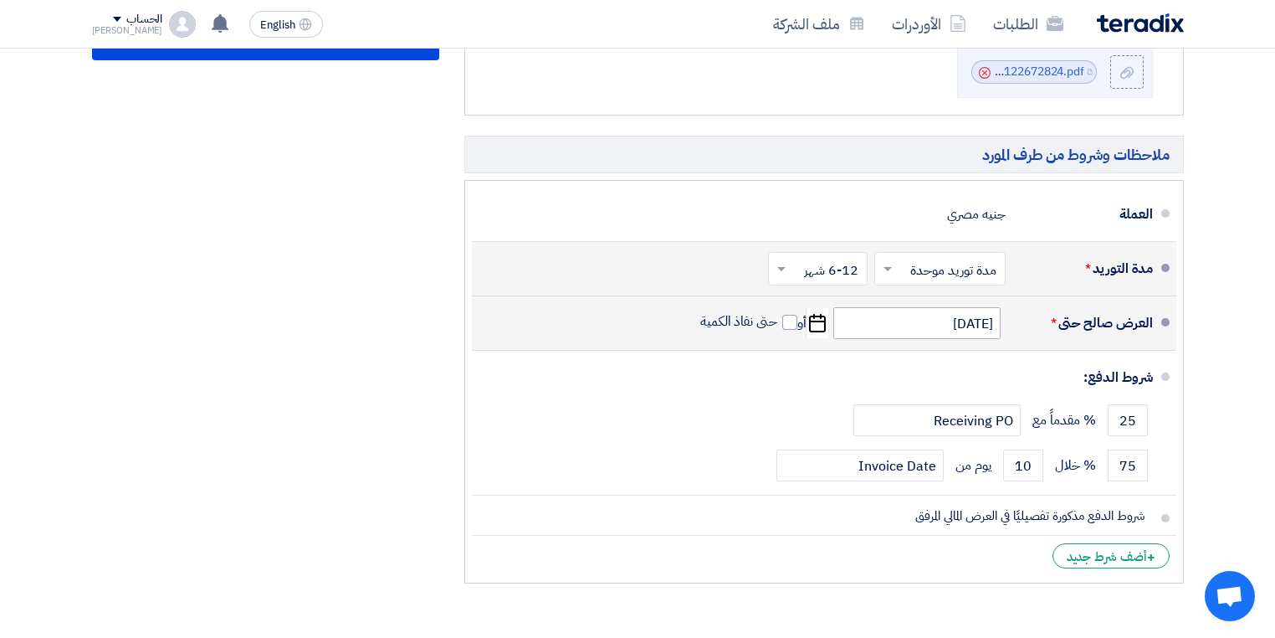
scroll to position [1222, 0]
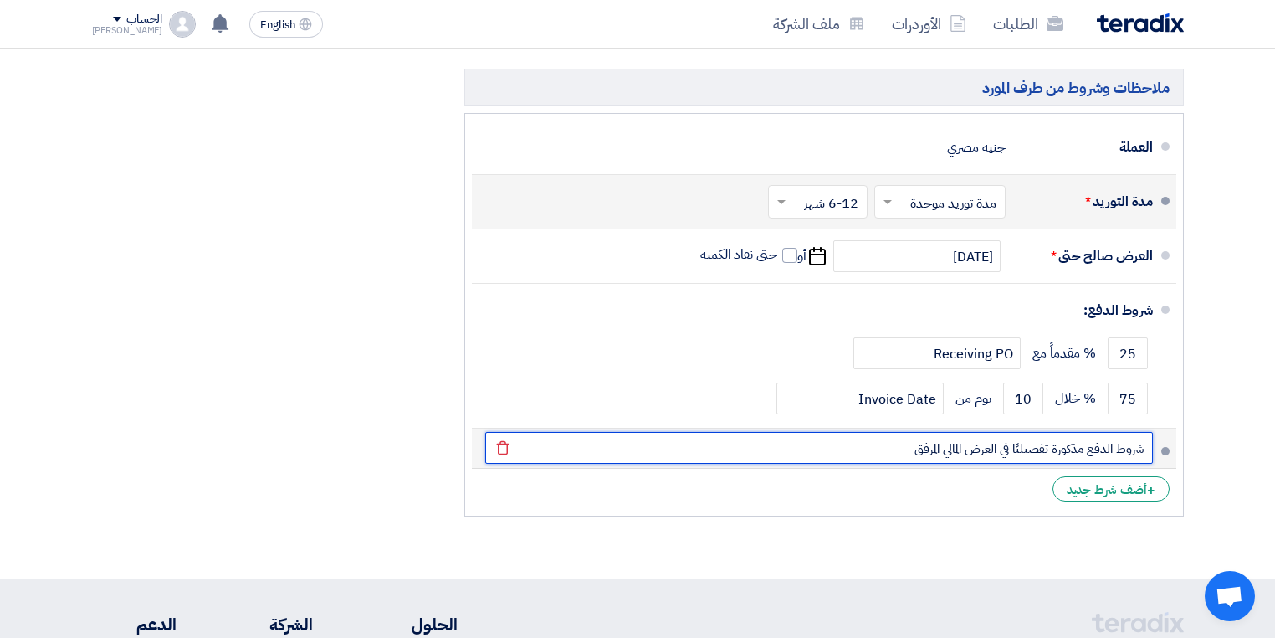
drag, startPoint x: 1126, startPoint y: 448, endPoint x: 914, endPoint y: 454, distance: 212.6
click at [914, 454] on input "شروط الدفع مذكورة تفصيليًا في العرض المالي المرفق" at bounding box center [819, 448] width 668 height 32
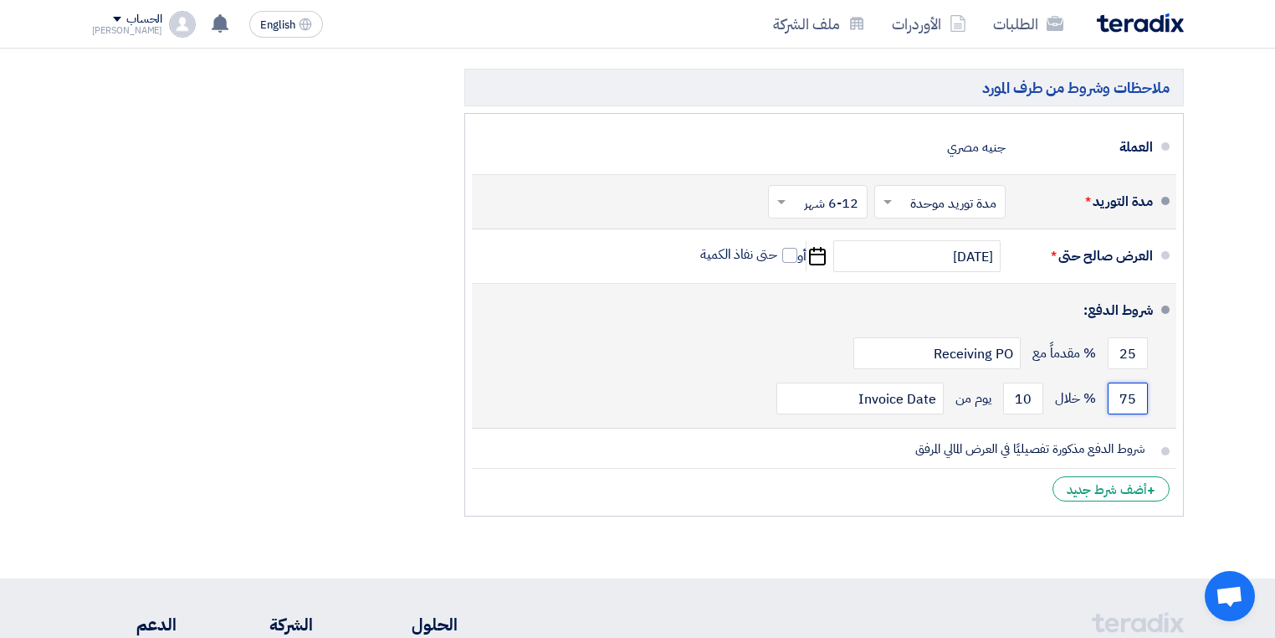
click at [1128, 404] on input "75" at bounding box center [1128, 398] width 40 height 32
click at [1160, 410] on li "شروط الدفع: 25 % مقدماً مع Receiving PO 75 % خلال 10 Invoice Date" at bounding box center [824, 356] width 705 height 145
click at [806, 408] on input "Invoice Date" at bounding box center [860, 398] width 167 height 32
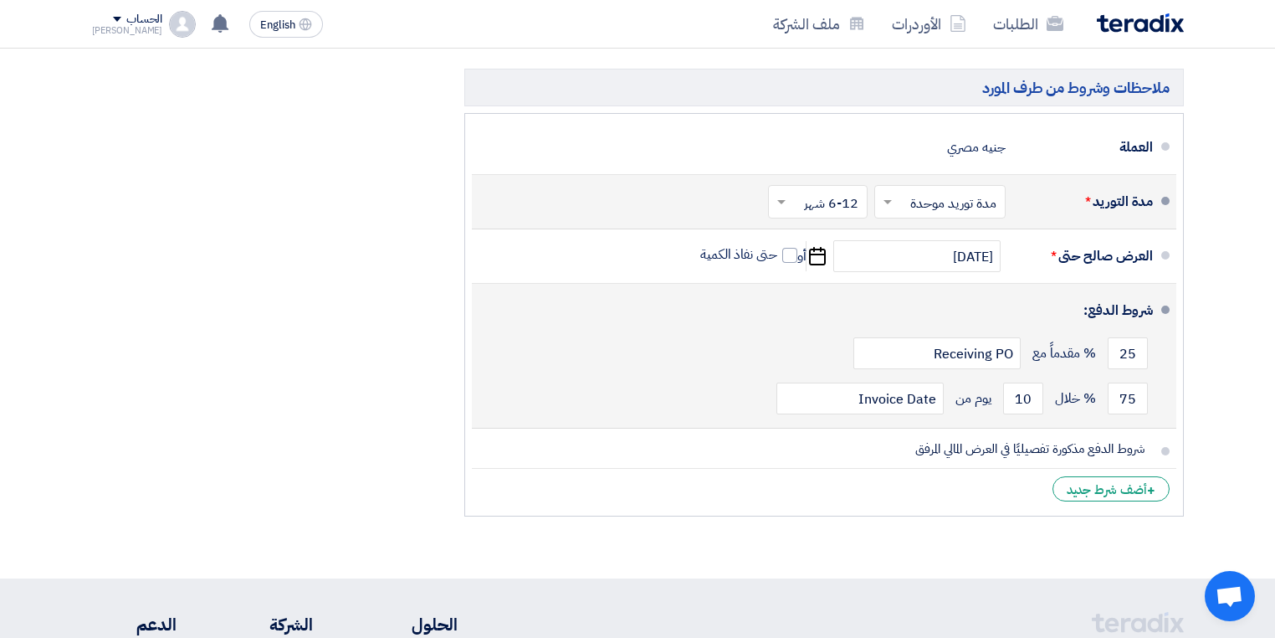
click at [755, 398] on div "75 % خلال 10 يوم من Invoice Date" at bounding box center [819, 398] width 668 height 45
click at [732, 398] on div "75 % خلال 10 يوم من Invoice Date" at bounding box center [819, 398] width 668 height 45
click at [1023, 398] on input "10" at bounding box center [1023, 398] width 40 height 32
click at [916, 387] on input "Invoice Date" at bounding box center [860, 398] width 167 height 32
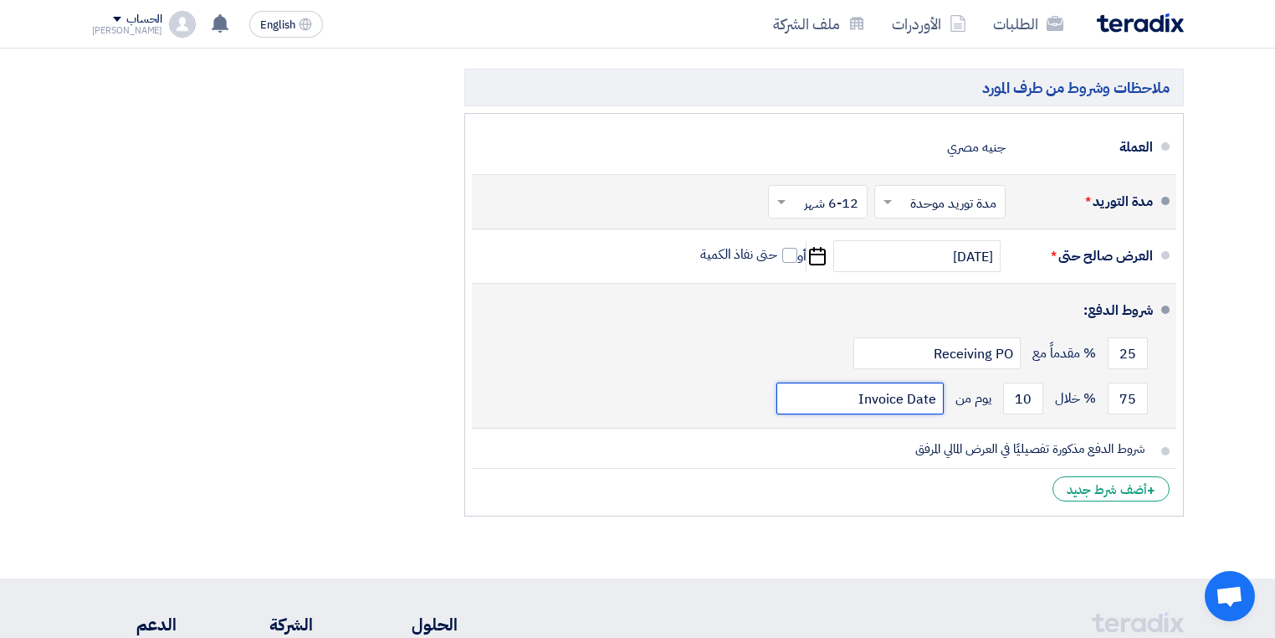
click at [916, 387] on input "Invoice Date" at bounding box center [860, 398] width 167 height 32
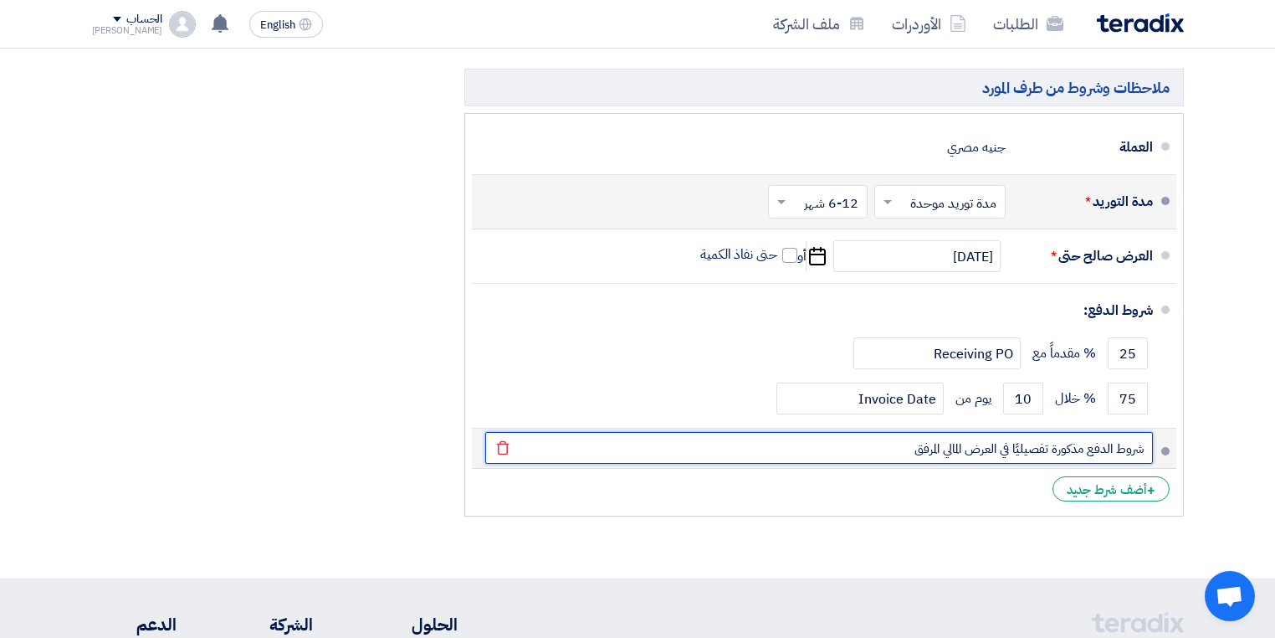
click at [874, 432] on input "شروط الدفع مذكورة تفصيليًا في العرض المالي المرفق" at bounding box center [819, 448] width 668 height 32
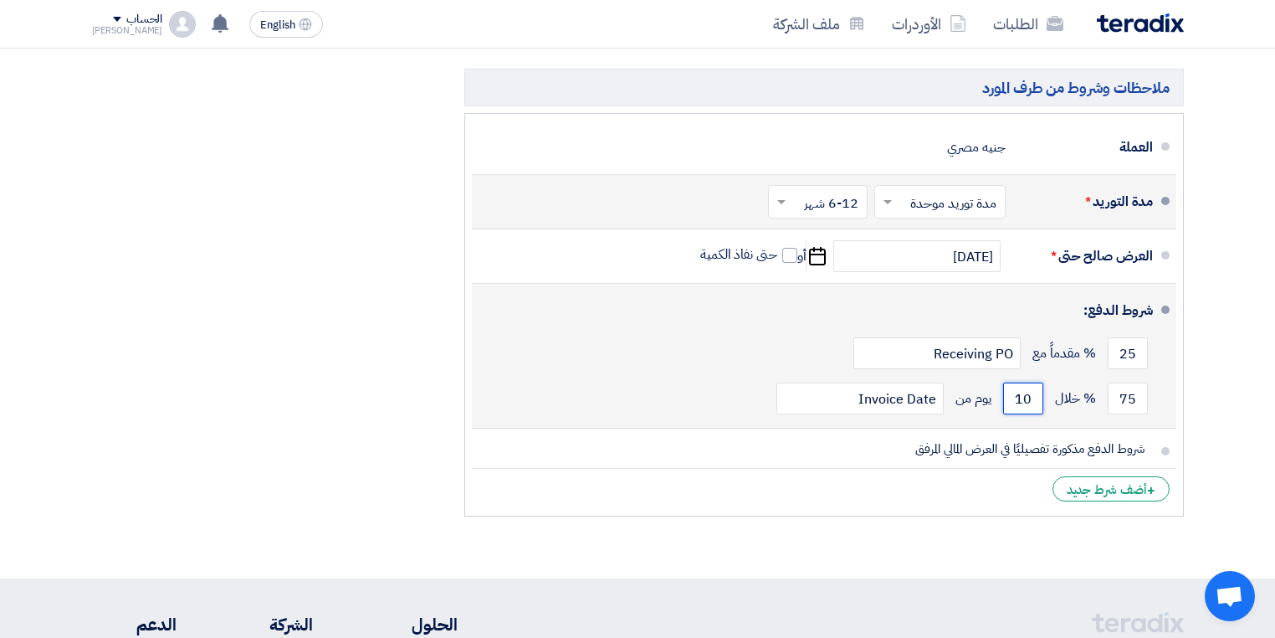
click at [1028, 396] on input "10" at bounding box center [1023, 398] width 40 height 32
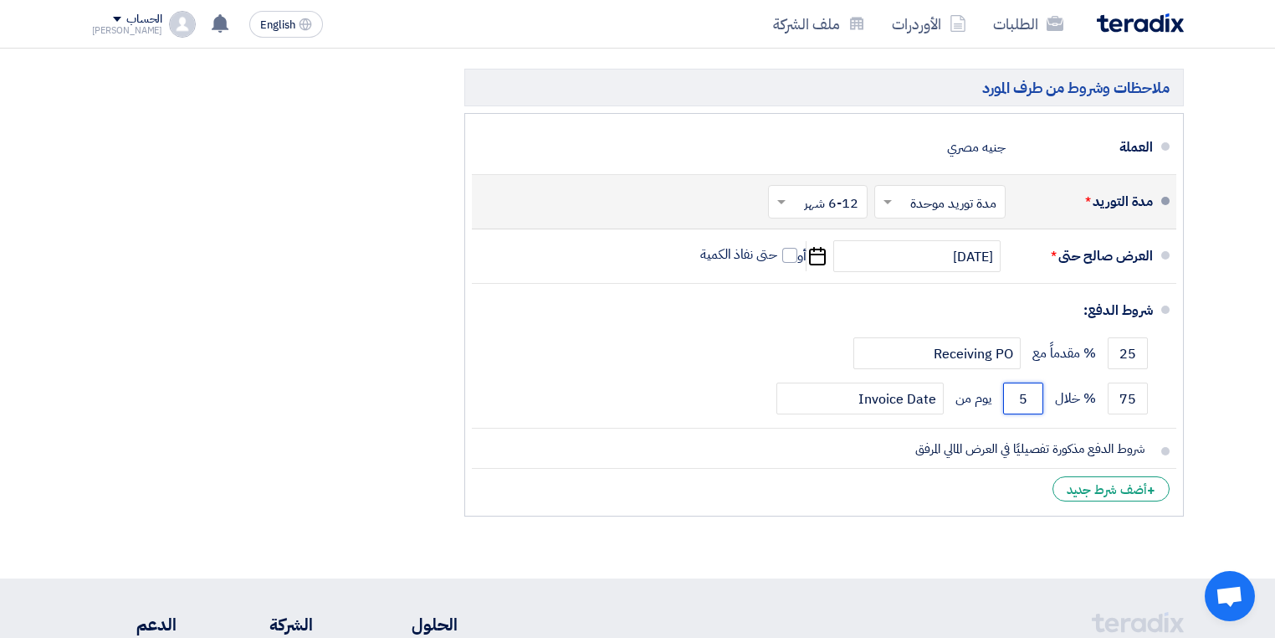
type input "5"
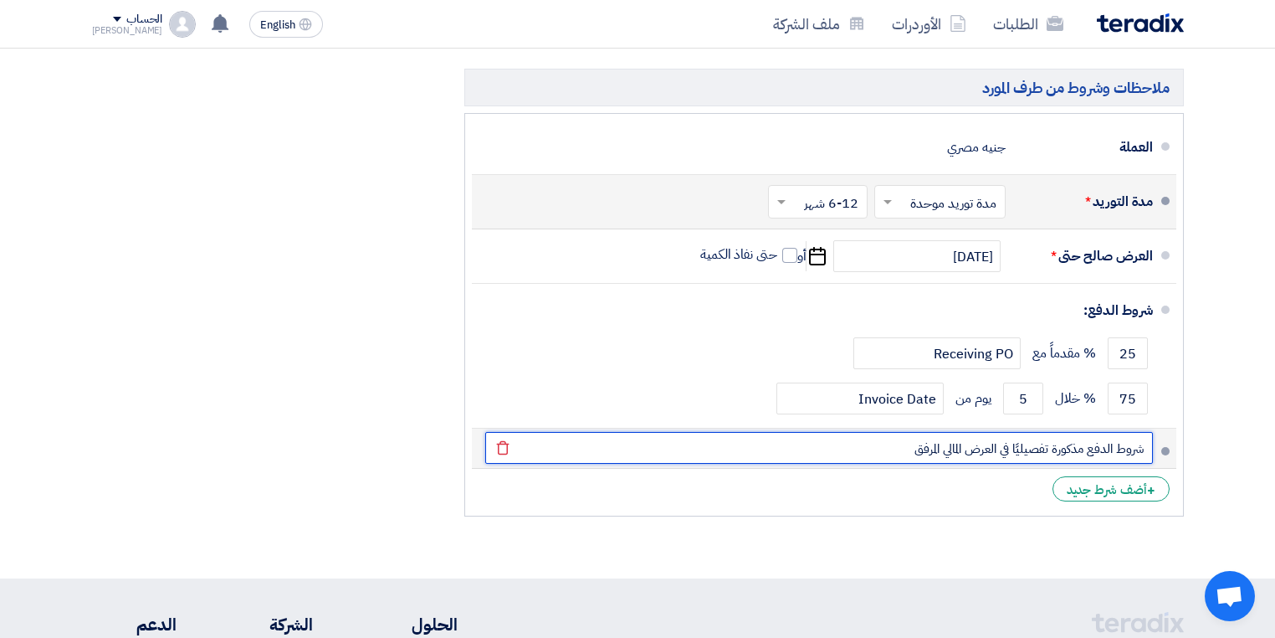
click at [957, 443] on input "شروط الدفع مذكورة تفصيليًا في العرض المالي المرفق" at bounding box center [819, 448] width 668 height 32
click at [1090, 451] on input "شروط الدفع مذكورة تفصيليًا في العرض المالي المرفق" at bounding box center [819, 448] width 668 height 32
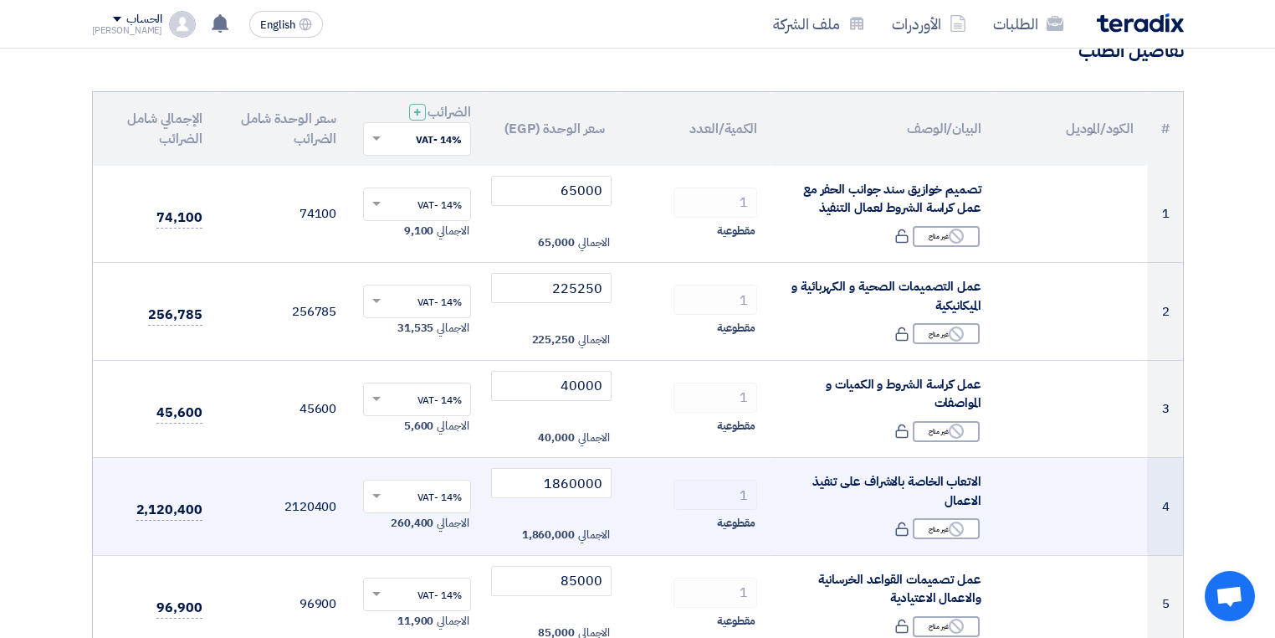
scroll to position [151, 0]
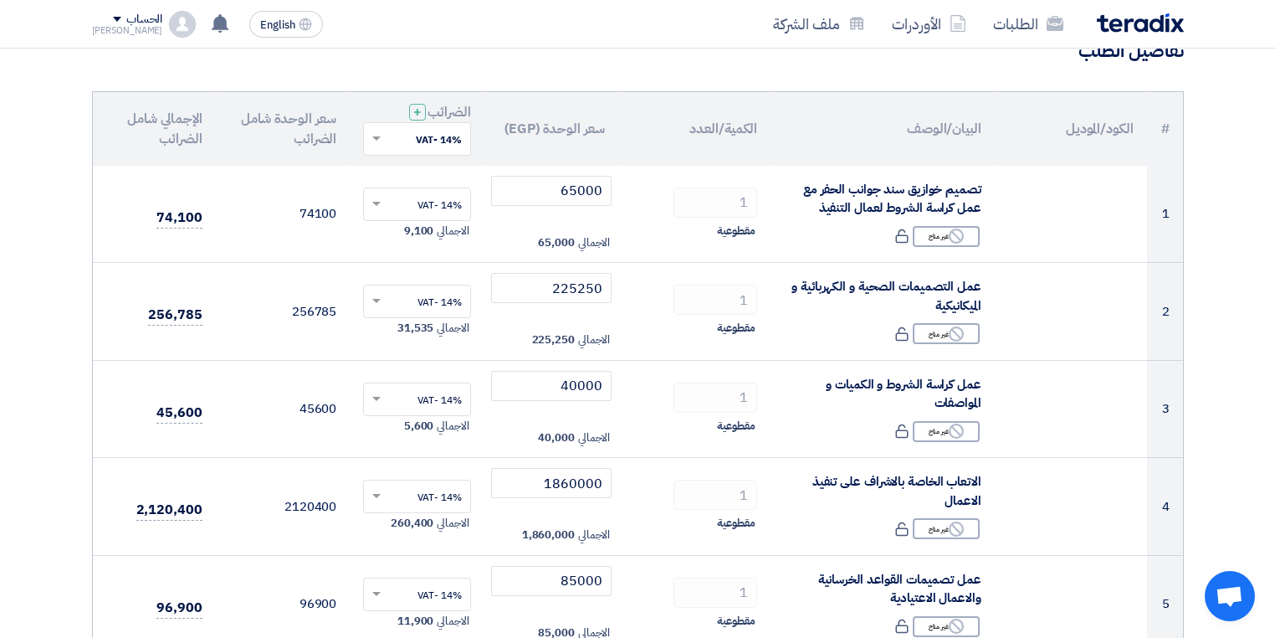
click at [403, 137] on input "text" at bounding box center [426, 140] width 74 height 28
click at [378, 136] on span at bounding box center [376, 138] width 8 height 4
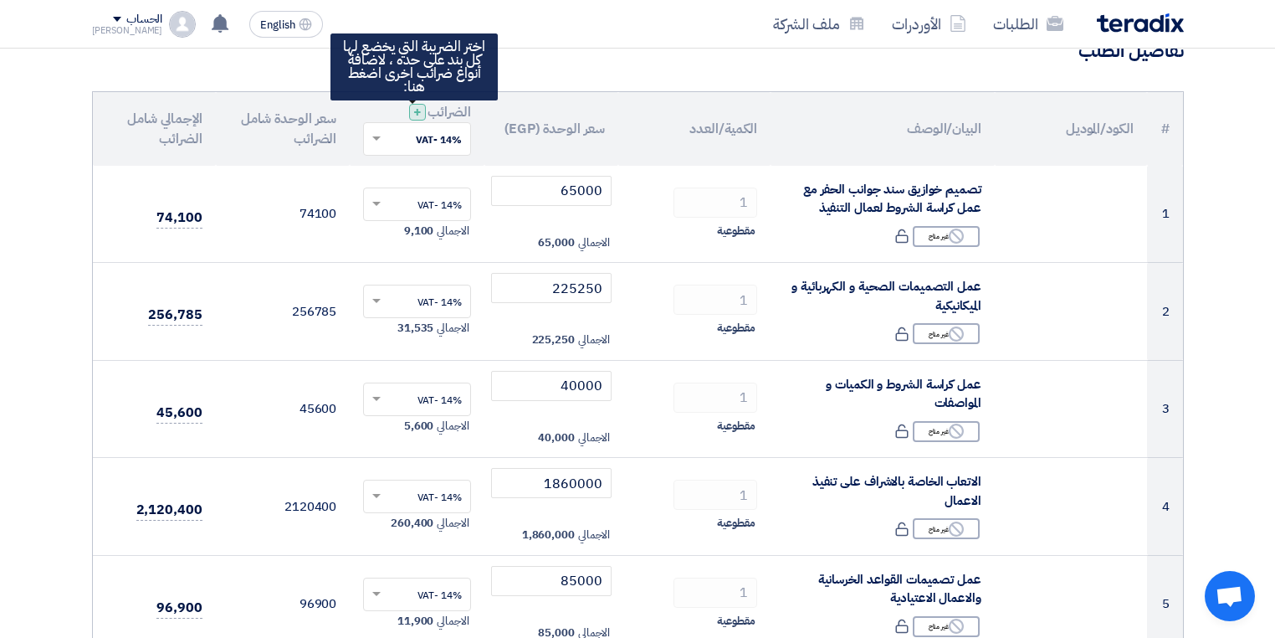
click at [413, 115] on span "+" at bounding box center [417, 112] width 8 height 20
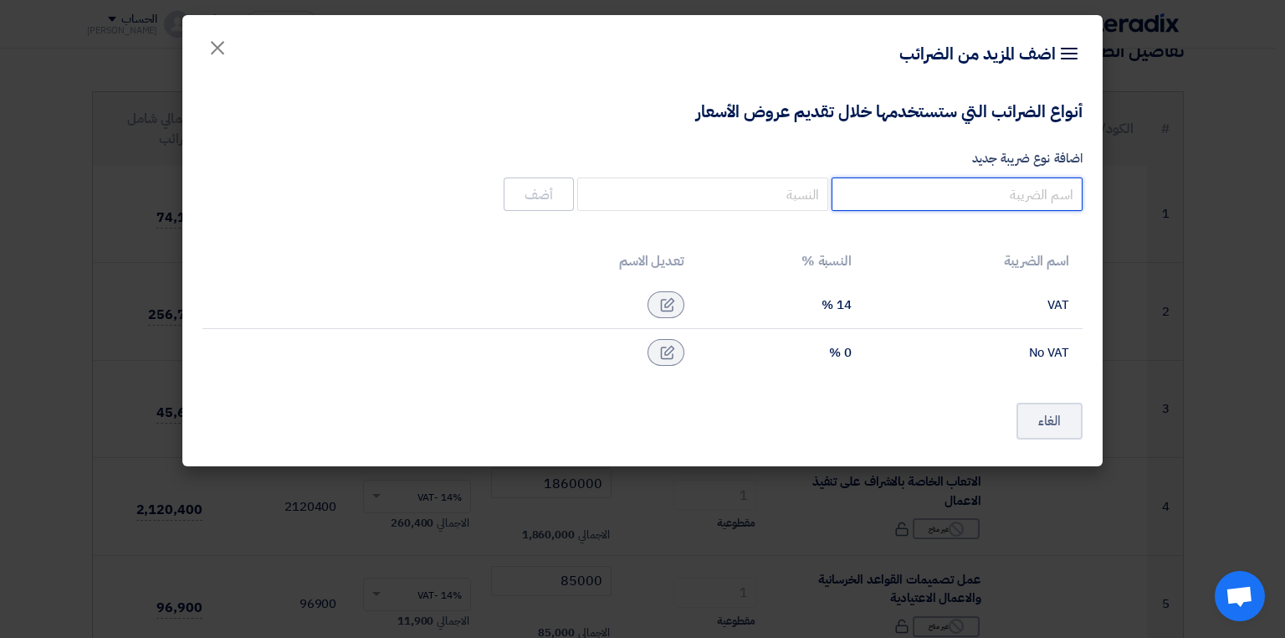
click at [1023, 195] on input "اضافة نوع ضريبة جديد" at bounding box center [957, 193] width 251 height 33
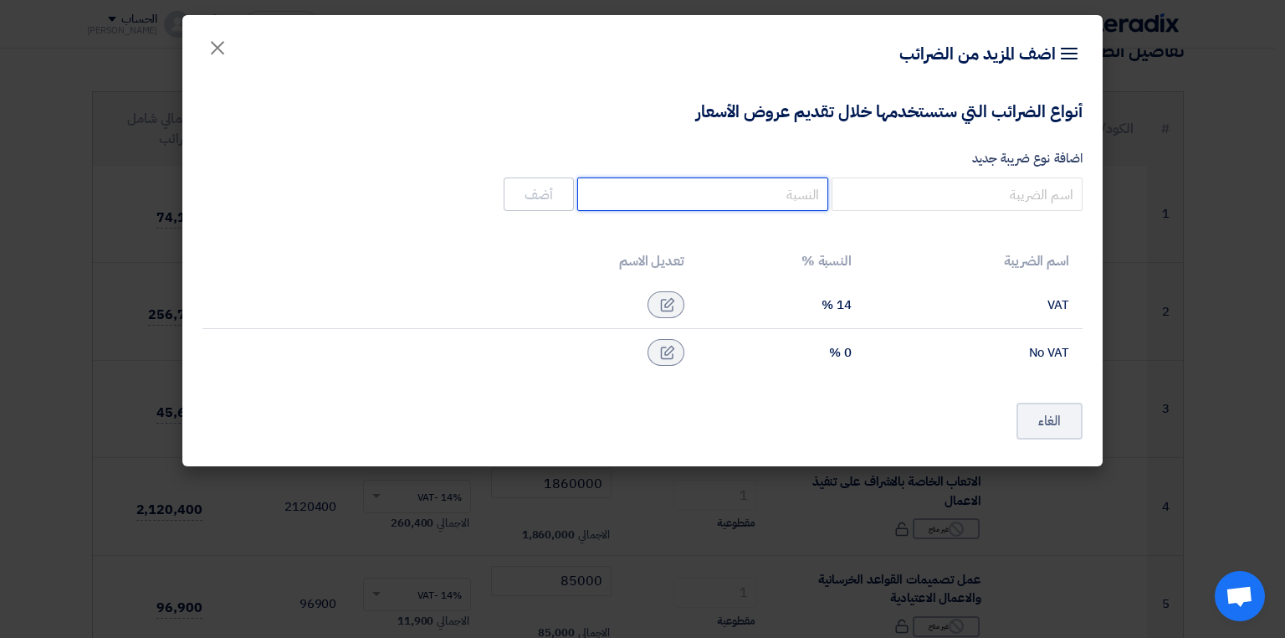
click at [797, 186] on input "number" at bounding box center [702, 193] width 251 height 33
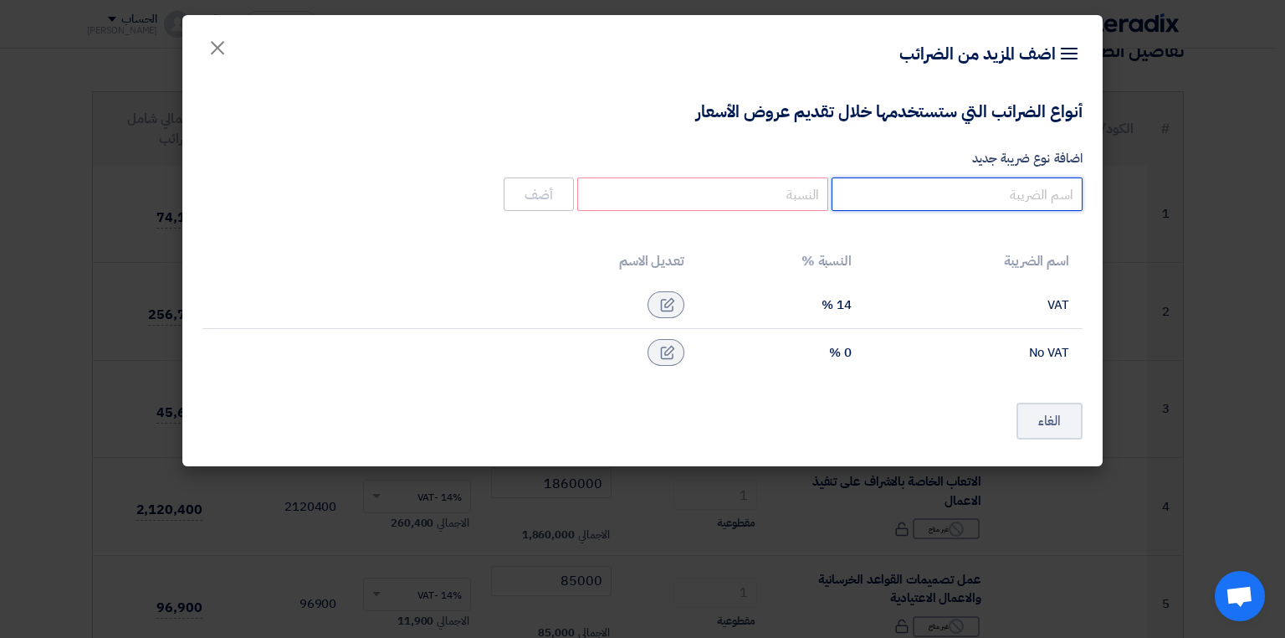
click at [931, 202] on input "اضافة نوع ضريبة جديد" at bounding box center [957, 193] width 251 height 33
type input "ضريبة الخدمات الاستشارية"
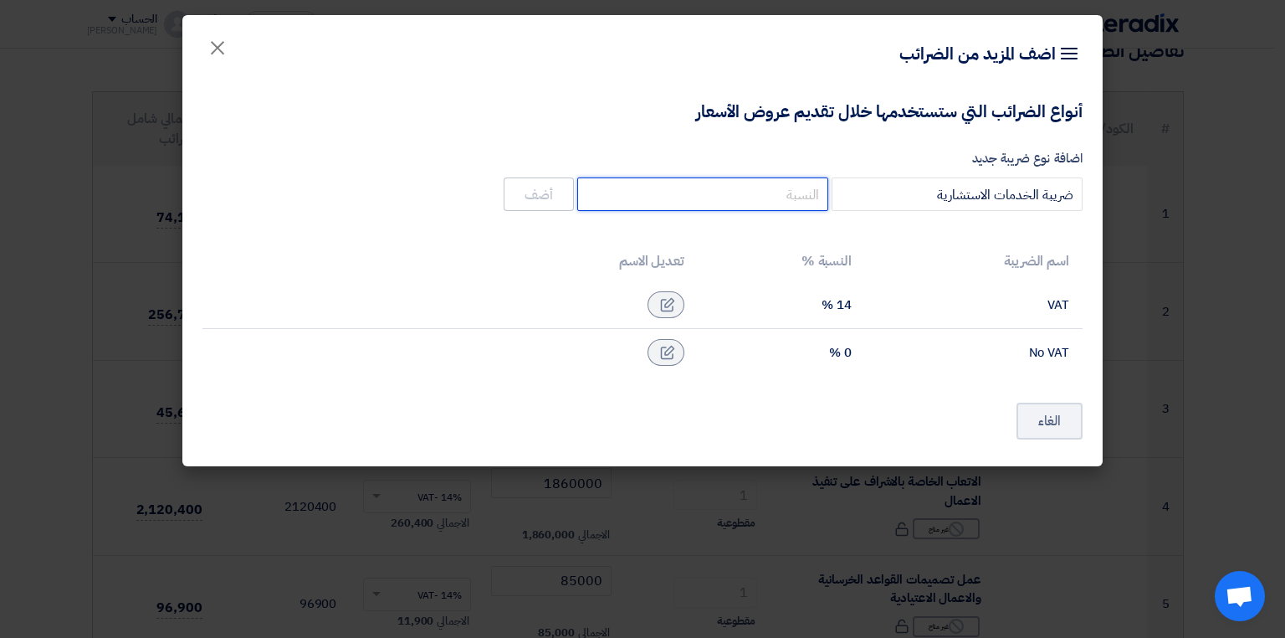
click at [730, 194] on input "number" at bounding box center [702, 193] width 251 height 33
type input "10"
click at [544, 194] on button "أضف" at bounding box center [539, 193] width 70 height 33
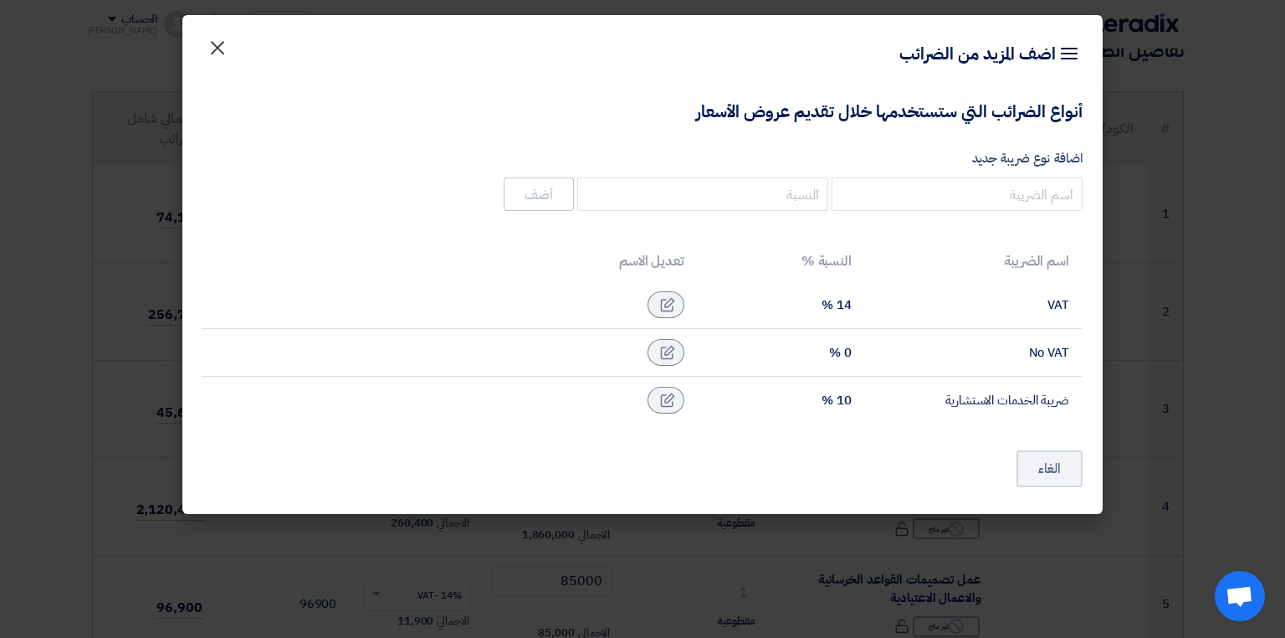
click at [223, 54] on span "×" at bounding box center [218, 47] width 20 height 50
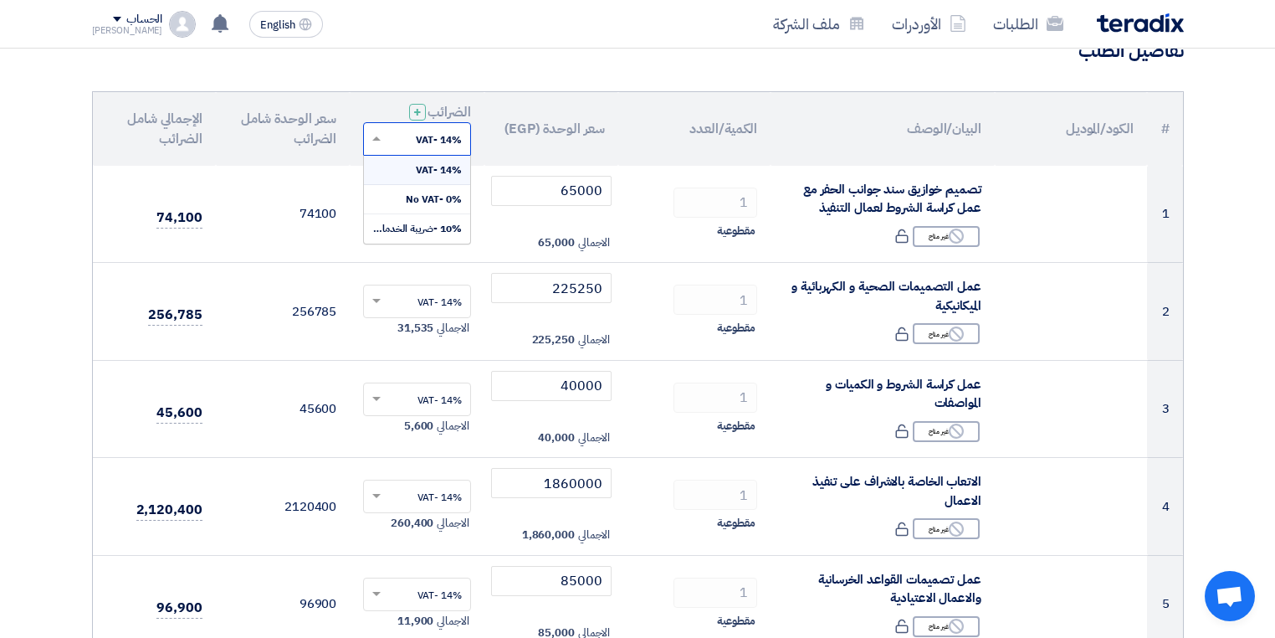
click at [422, 141] on input "text" at bounding box center [426, 140] width 74 height 28
click at [444, 221] on span "10% -ضريبة الخدمات الاستشارية" at bounding box center [396, 228] width 132 height 15
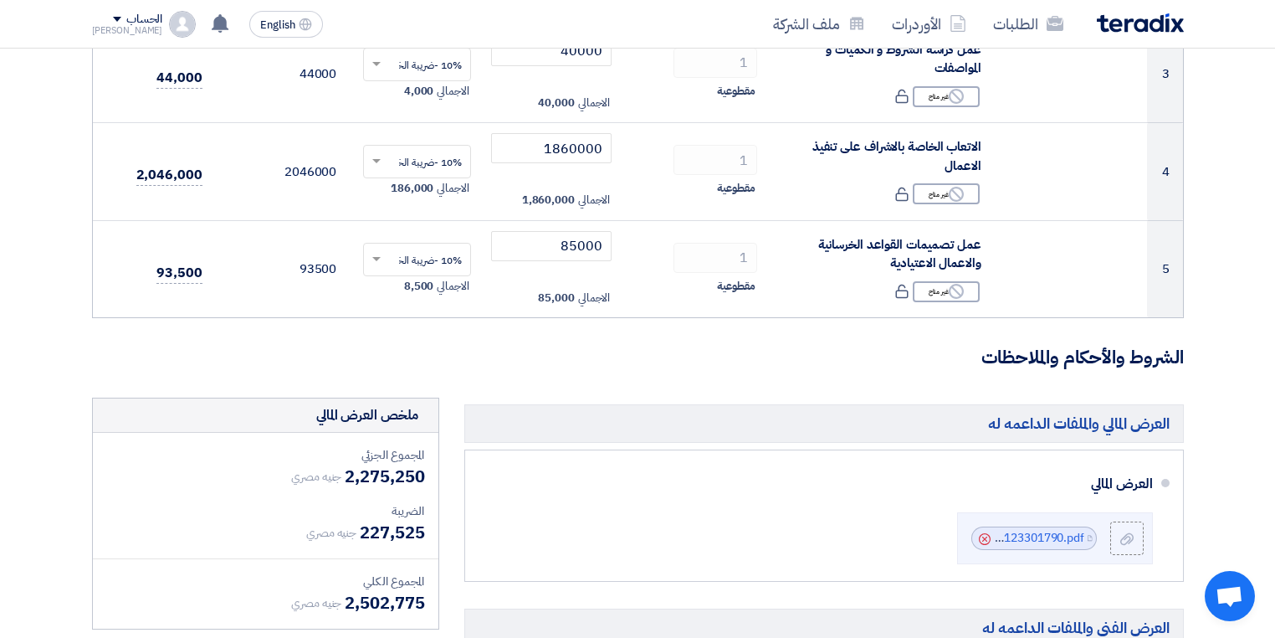
scroll to position [619, 0]
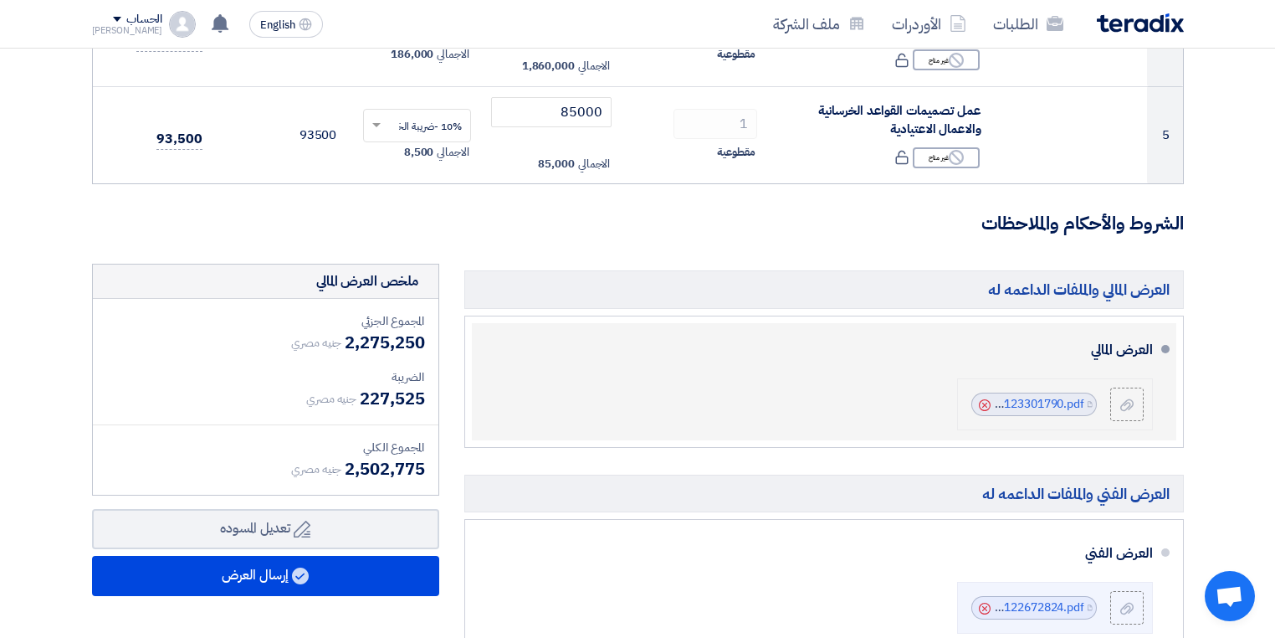
click at [982, 403] on icon "Cancel" at bounding box center [985, 405] width 12 height 12
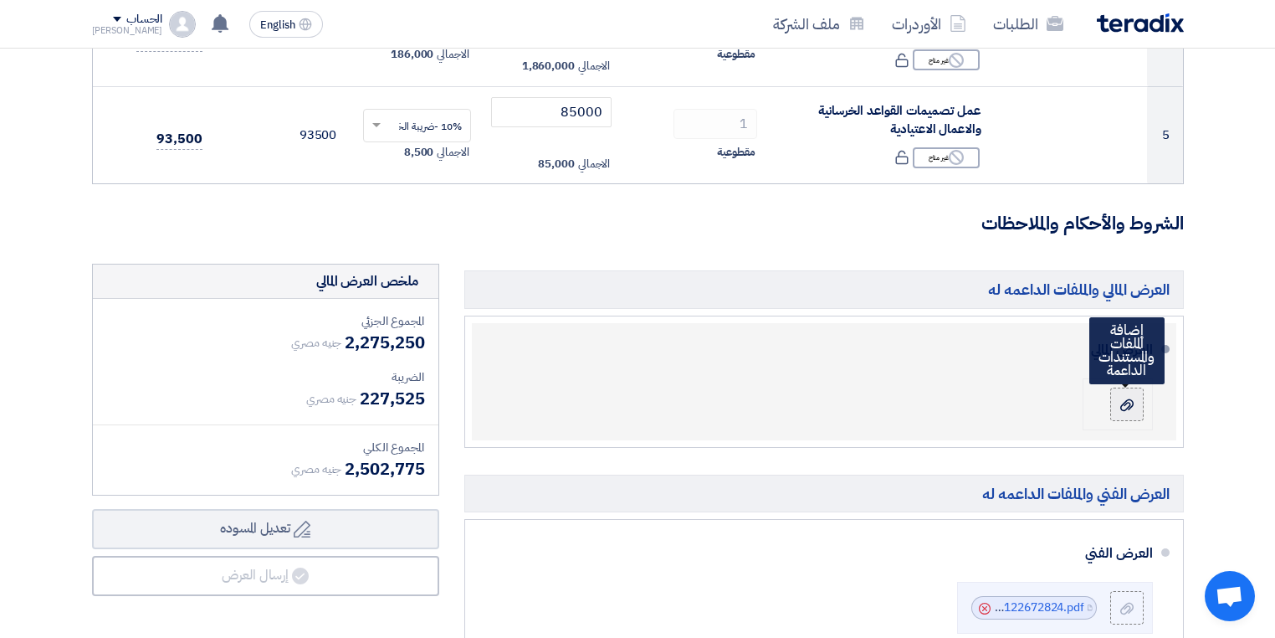
click at [1121, 405] on icon at bounding box center [1127, 404] width 13 height 13
click at [0, 0] on input "file" at bounding box center [0, 0] width 0 height 0
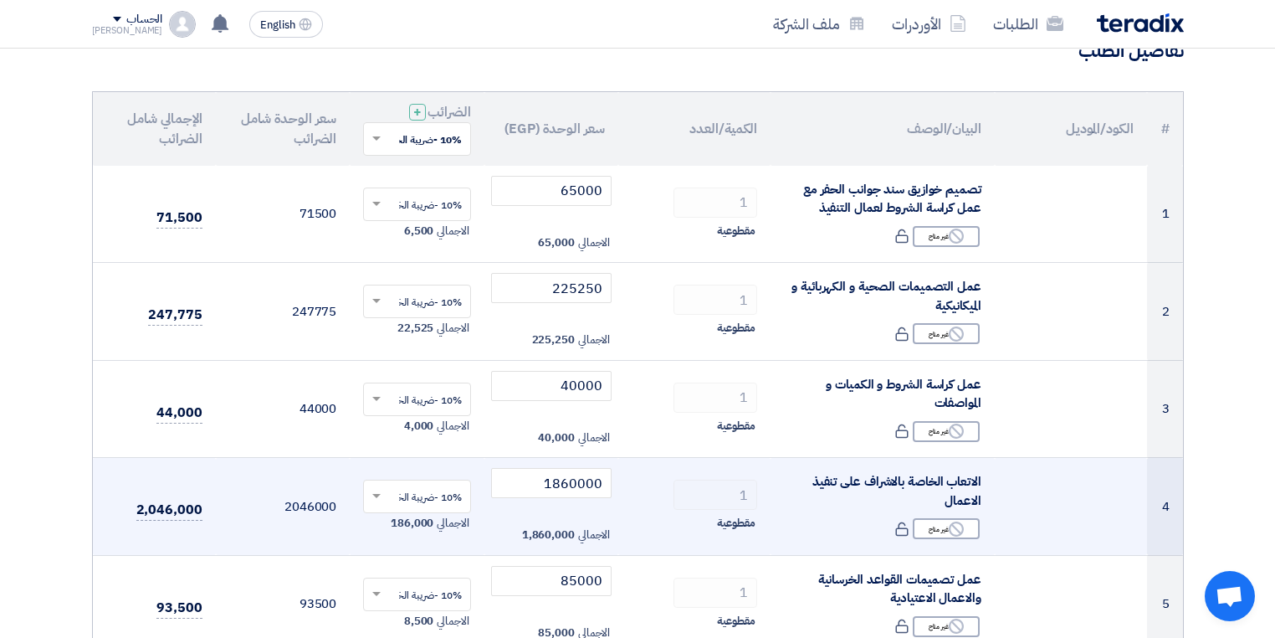
scroll to position [218, 0]
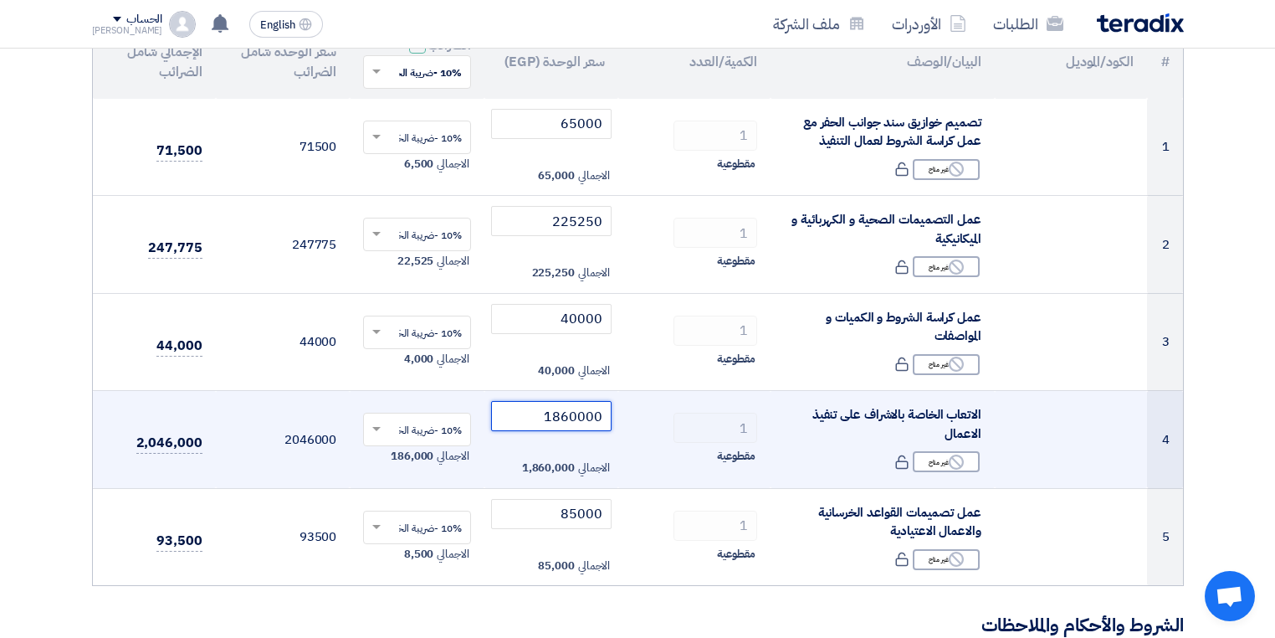
click at [580, 418] on input "1860000" at bounding box center [551, 416] width 121 height 30
click at [555, 416] on input "1860000" at bounding box center [551, 416] width 121 height 30
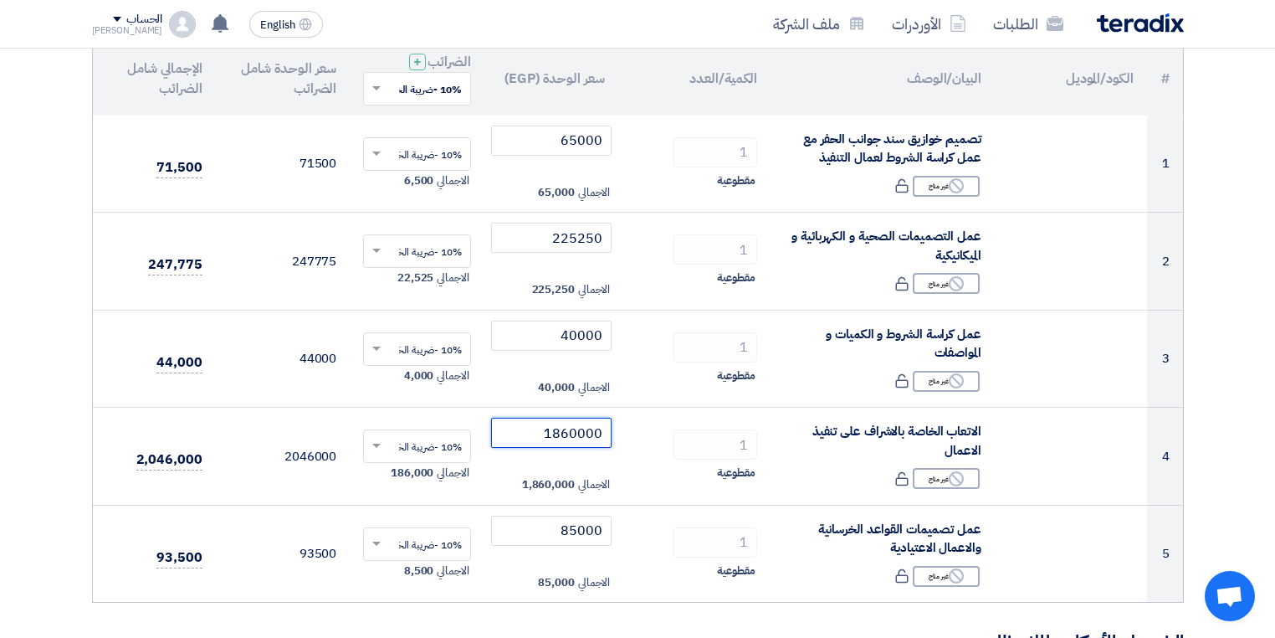
scroll to position [335, 0]
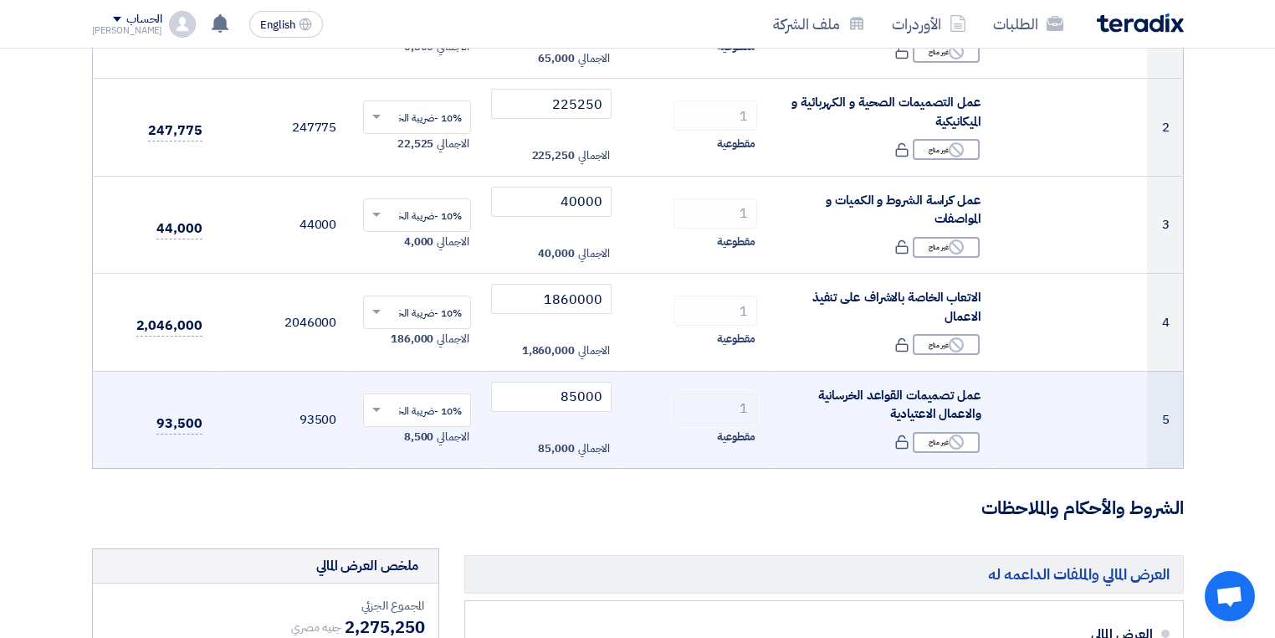
click at [549, 413] on td "85000 الاجمالي 85,000" at bounding box center [552, 419] width 135 height 97
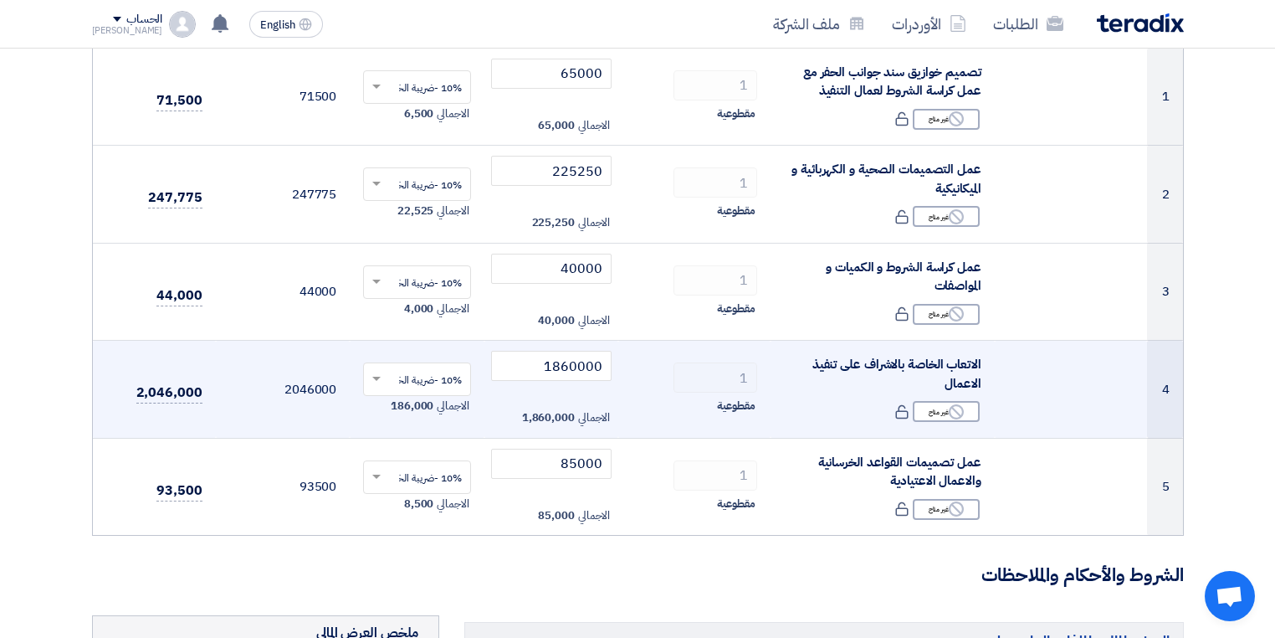
scroll to position [201, 0]
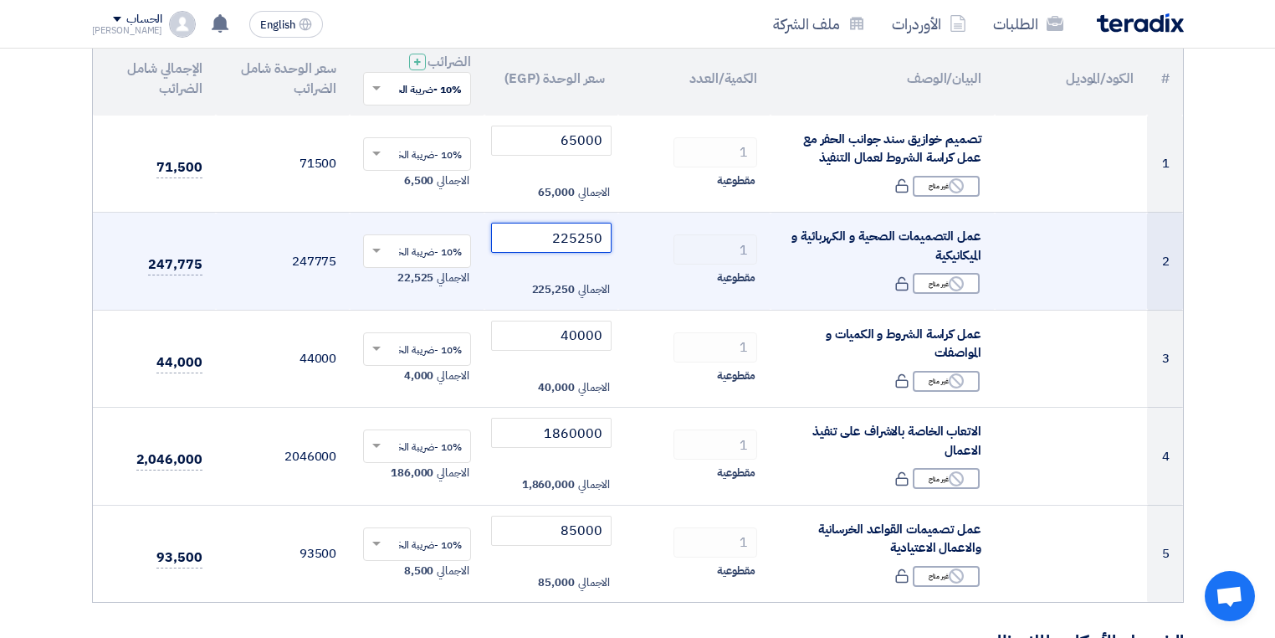
click at [580, 244] on input "225250" at bounding box center [551, 238] width 121 height 30
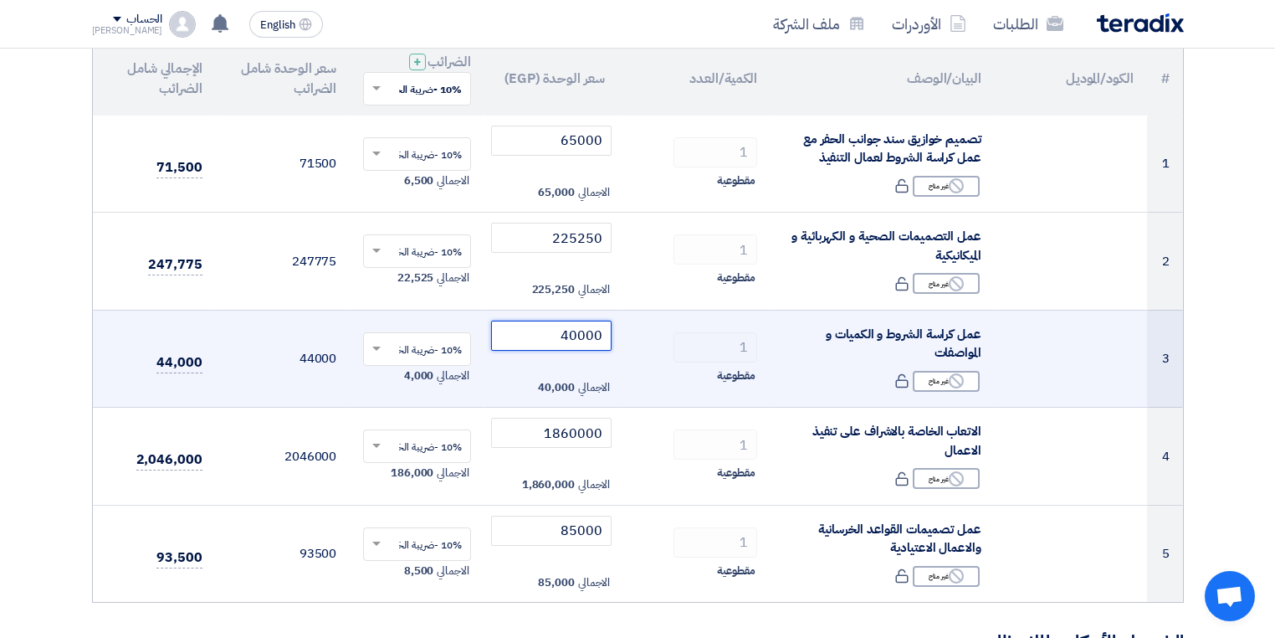
click at [585, 338] on input "40000" at bounding box center [551, 336] width 121 height 30
click at [578, 331] on input "40000" at bounding box center [551, 336] width 121 height 30
type input "39750"
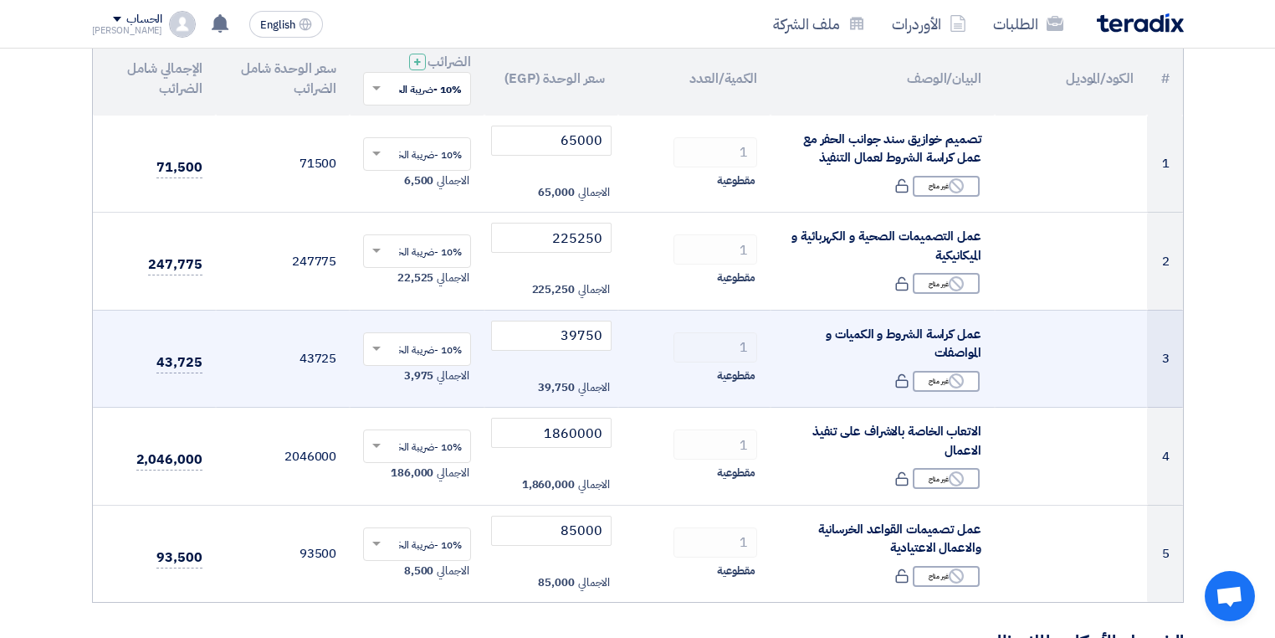
click at [532, 373] on td "39750 الاجمالي 39,750" at bounding box center [552, 359] width 135 height 98
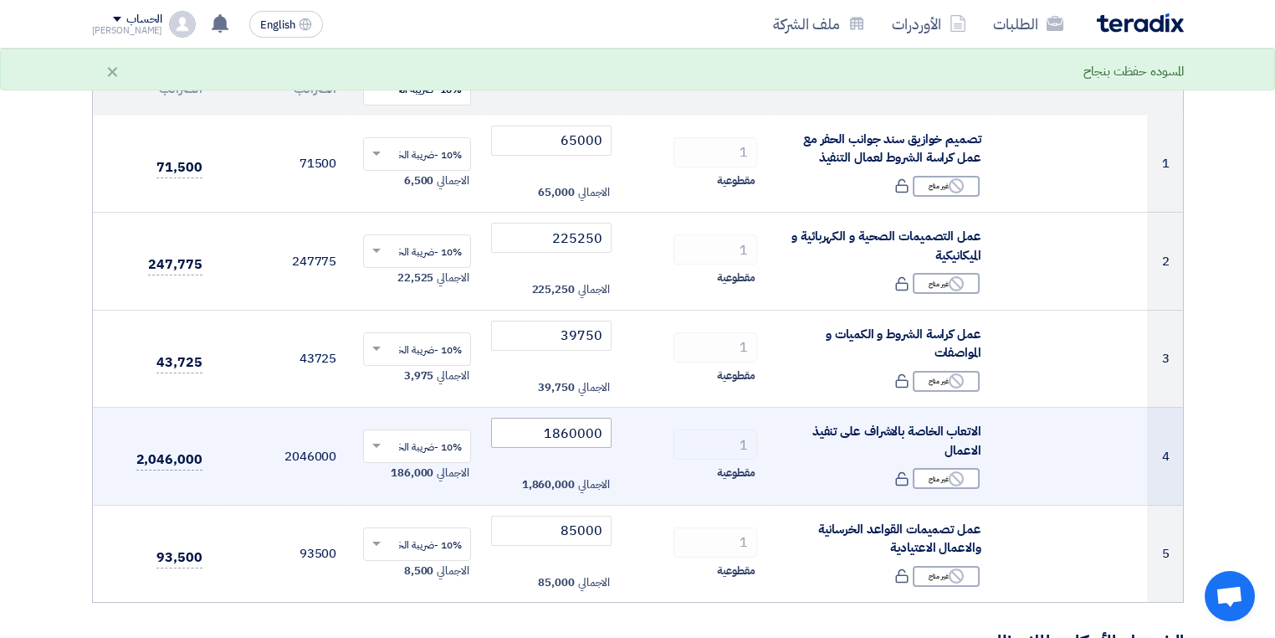
scroll to position [268, 0]
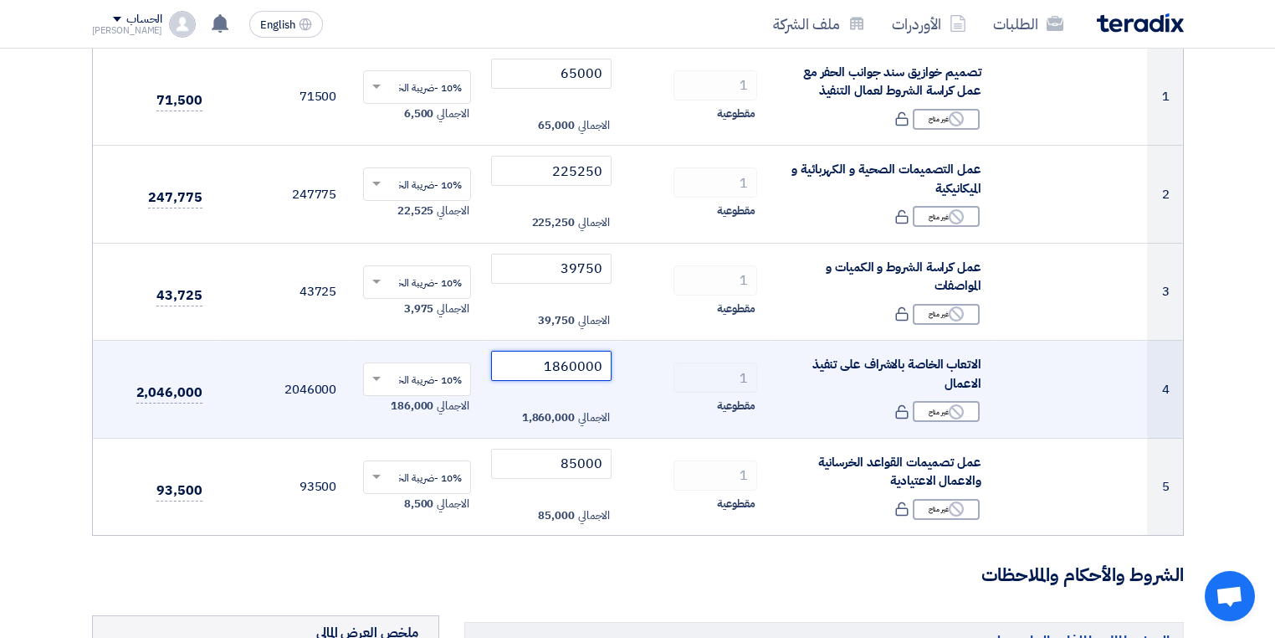
click at [570, 365] on input "1860000" at bounding box center [551, 366] width 121 height 30
click at [581, 365] on input "1860000" at bounding box center [551, 366] width 121 height 30
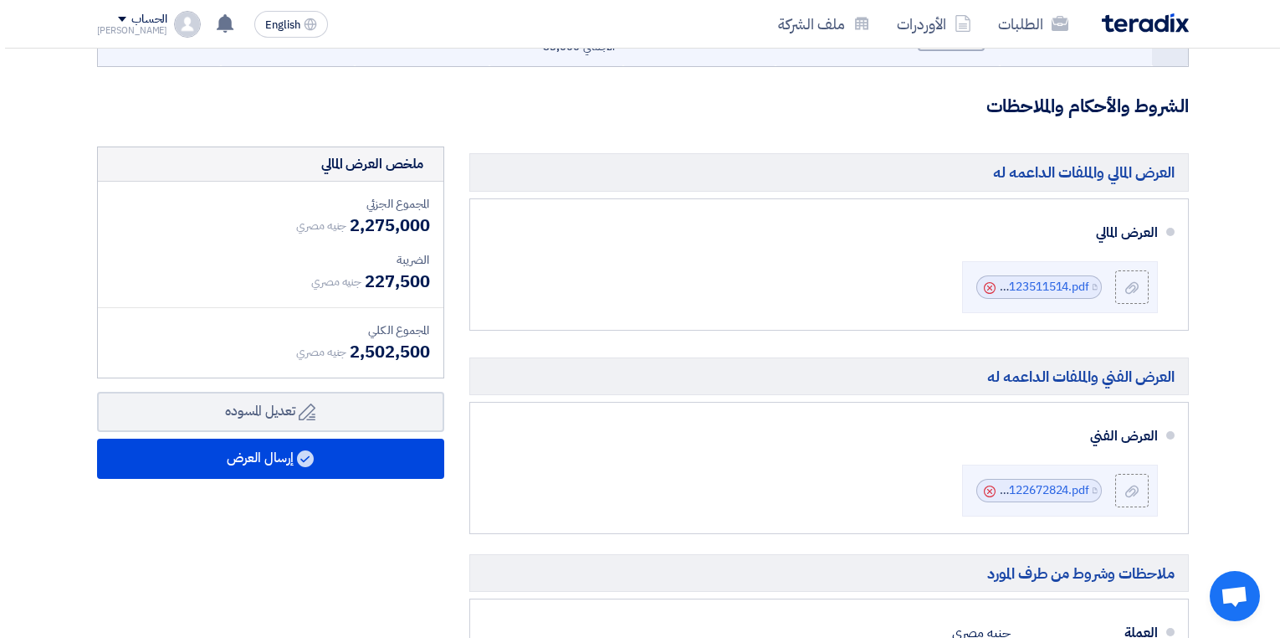
scroll to position [803, 0]
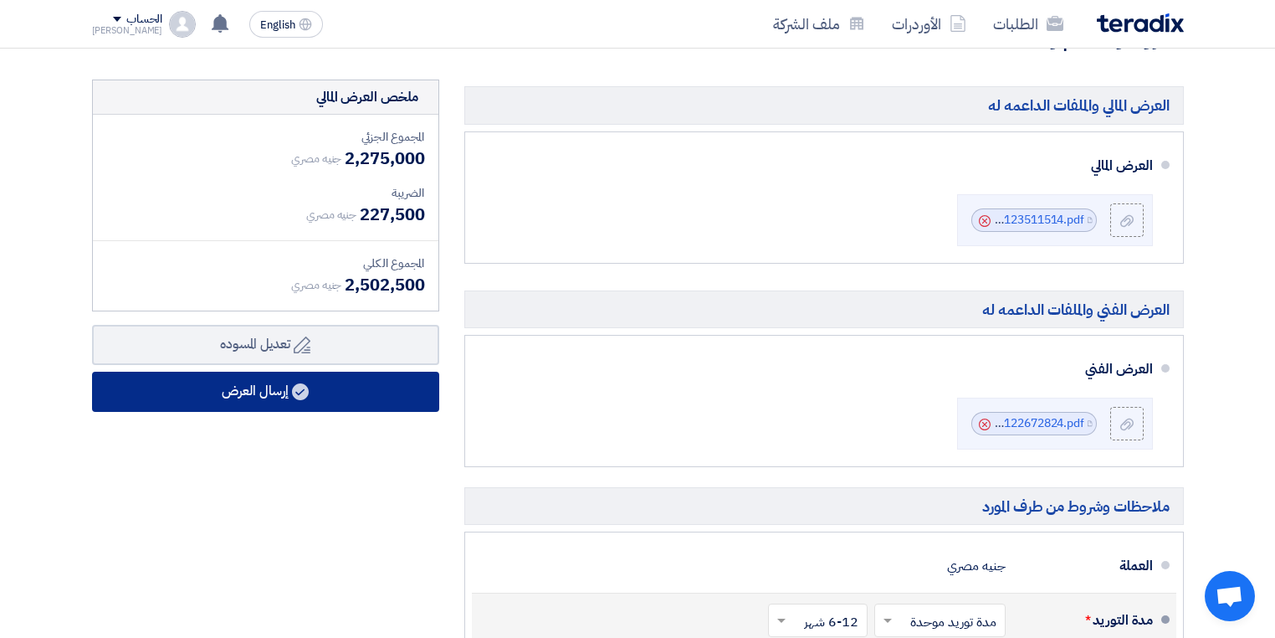
click at [356, 383] on button "إرسال العرض" at bounding box center [265, 392] width 347 height 40
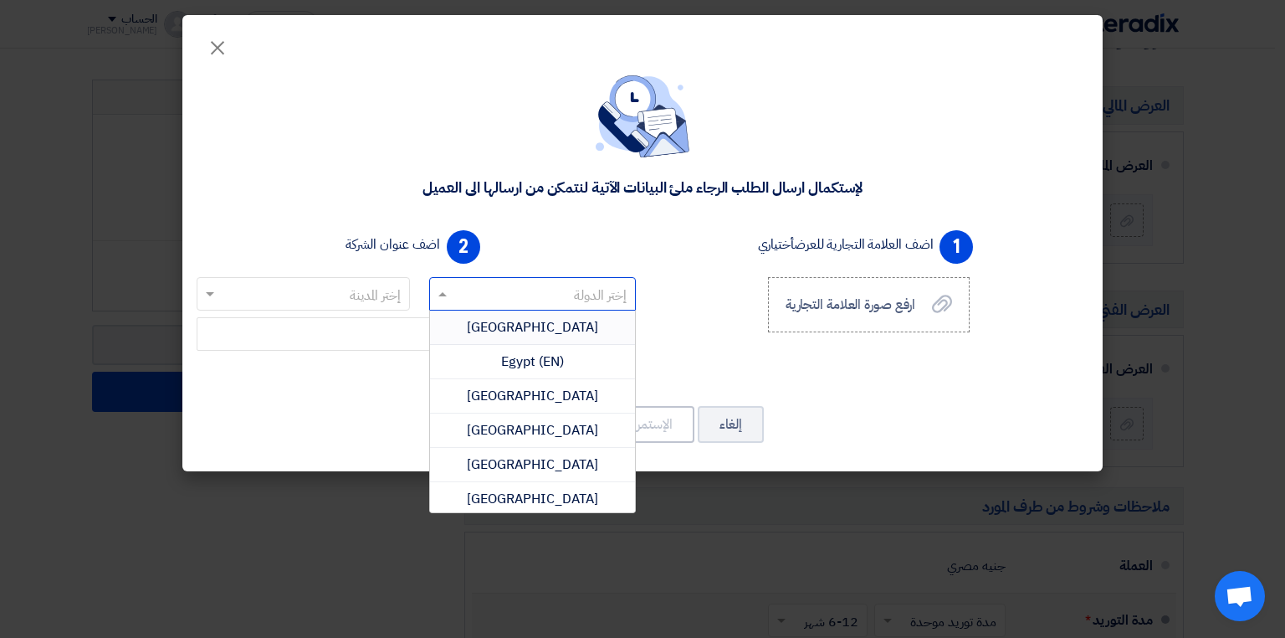
click at [500, 287] on input "text" at bounding box center [542, 295] width 174 height 28
click at [539, 365] on span "Egypt (EN)" at bounding box center [532, 361] width 63 height 20
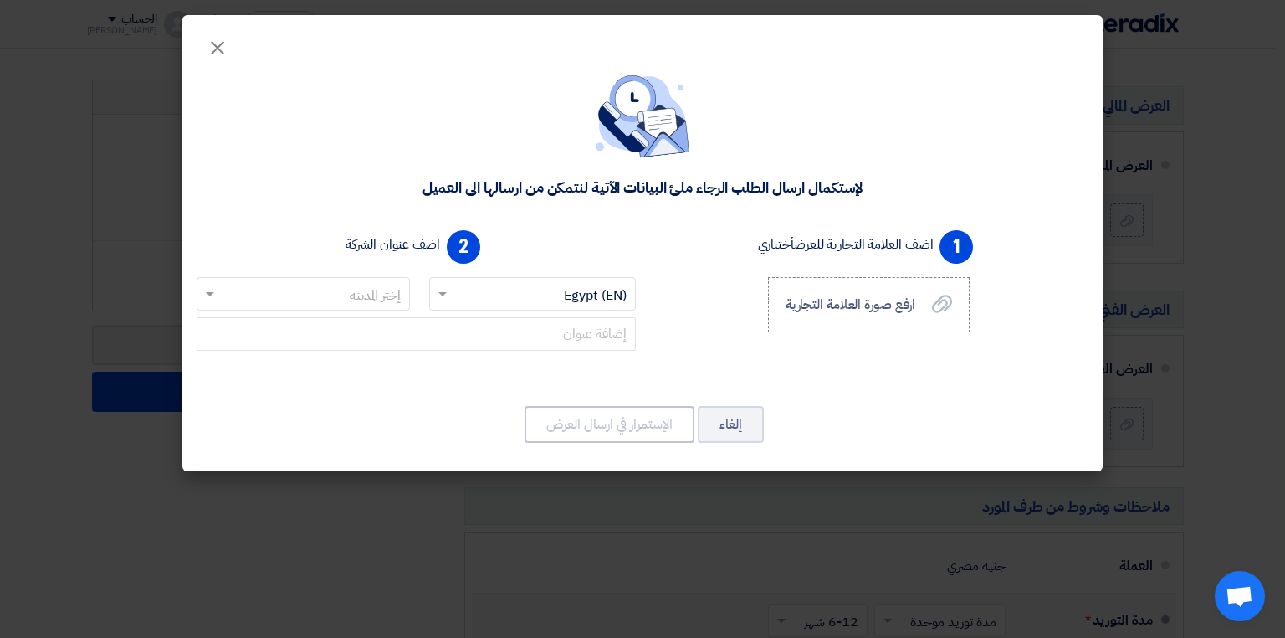
click at [368, 301] on input "text" at bounding box center [313, 295] width 180 height 28
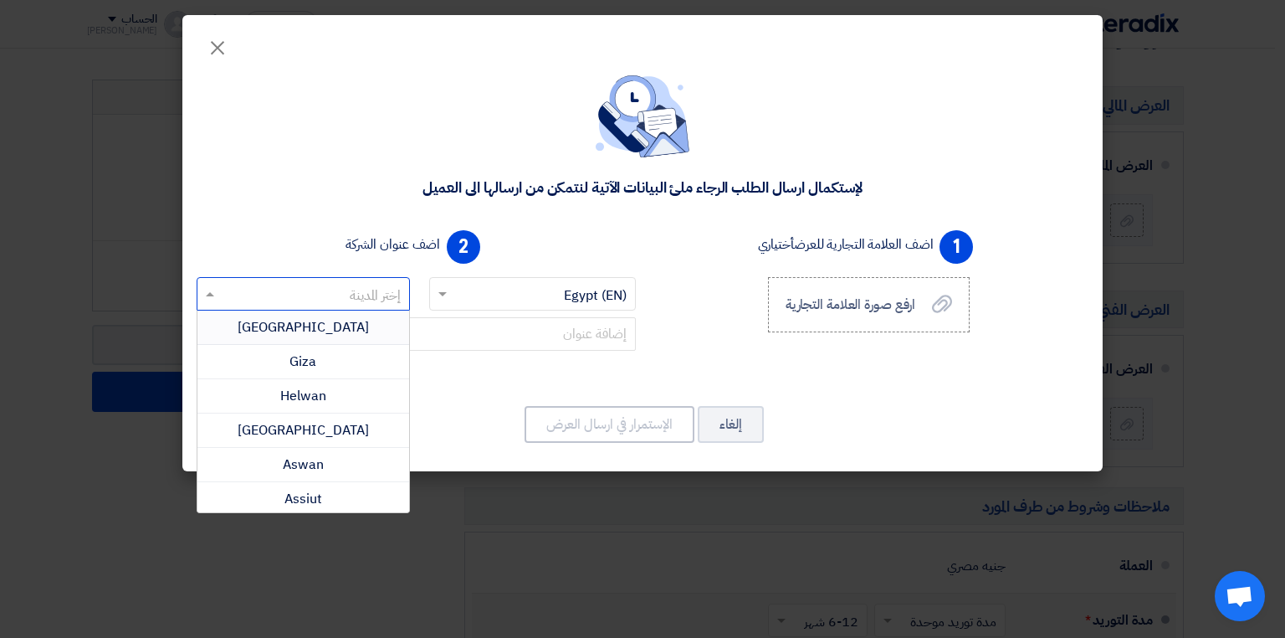
click at [340, 323] on div "[GEOGRAPHIC_DATA]" at bounding box center [303, 327] width 212 height 34
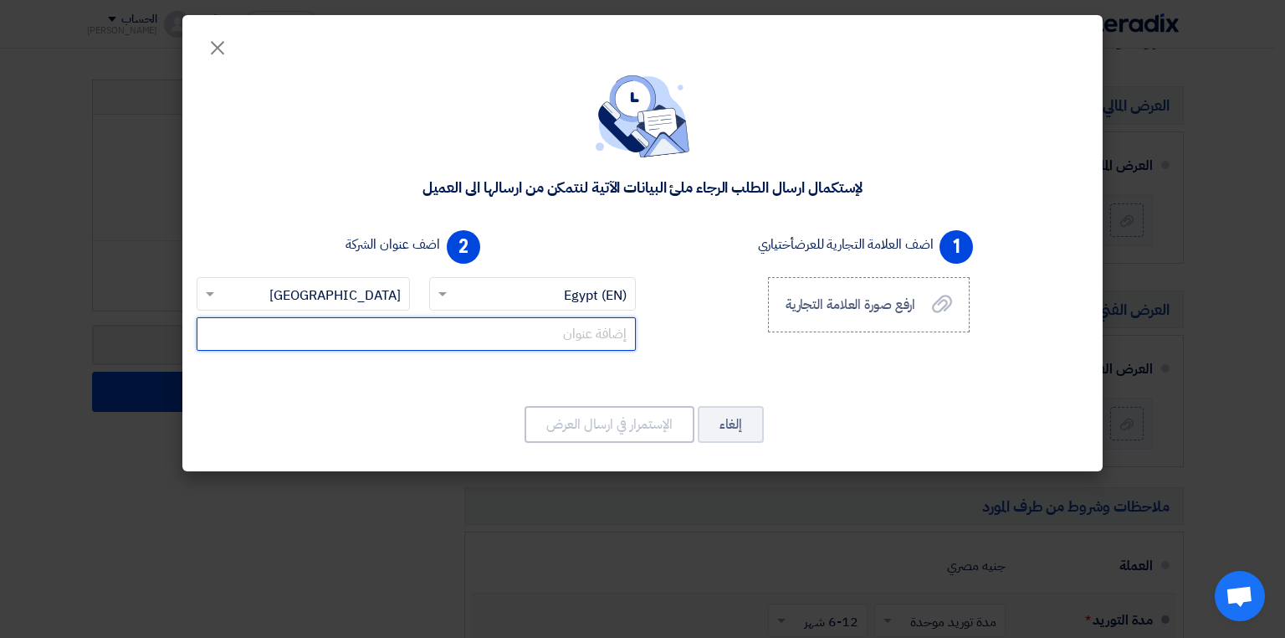
click at [428, 338] on input "text" at bounding box center [416, 333] width 439 height 33
click at [432, 338] on input "text" at bounding box center [416, 333] width 439 height 33
paste input "14 El-Sobky st. - [GEOGRAPHIC_DATA] - [GEOGRAPHIC_DATA] - [GEOGRAPHIC_DATA]"
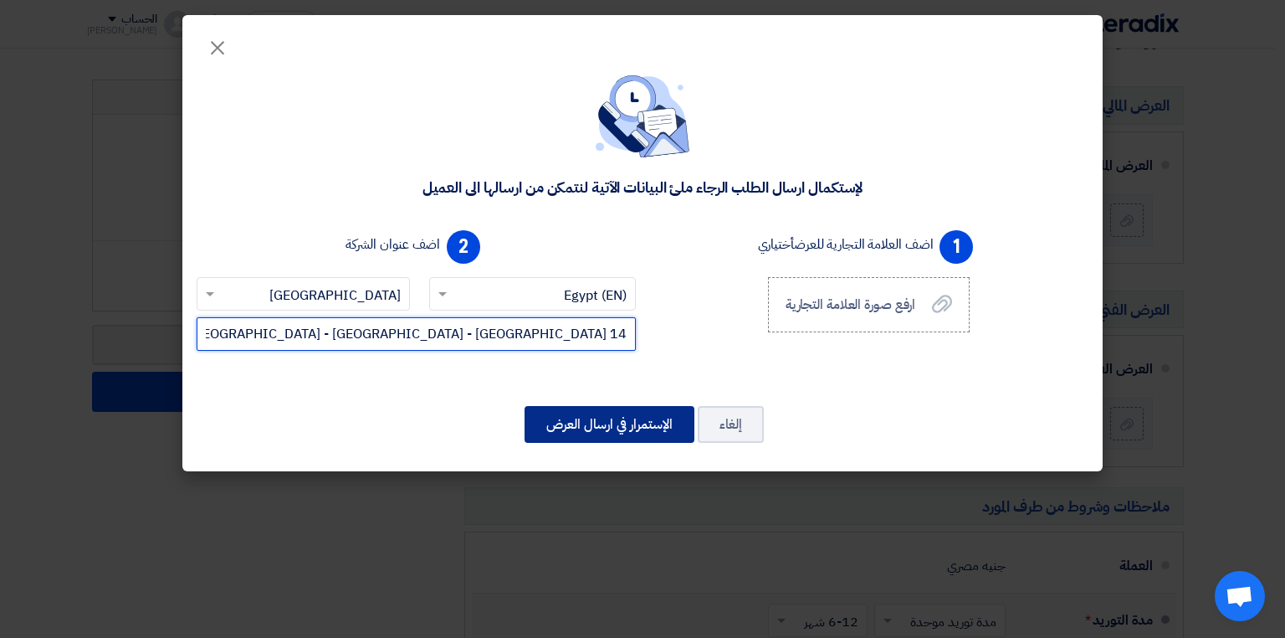
type input "14 El-Sobky st. - [GEOGRAPHIC_DATA] - [GEOGRAPHIC_DATA] - [GEOGRAPHIC_DATA]"
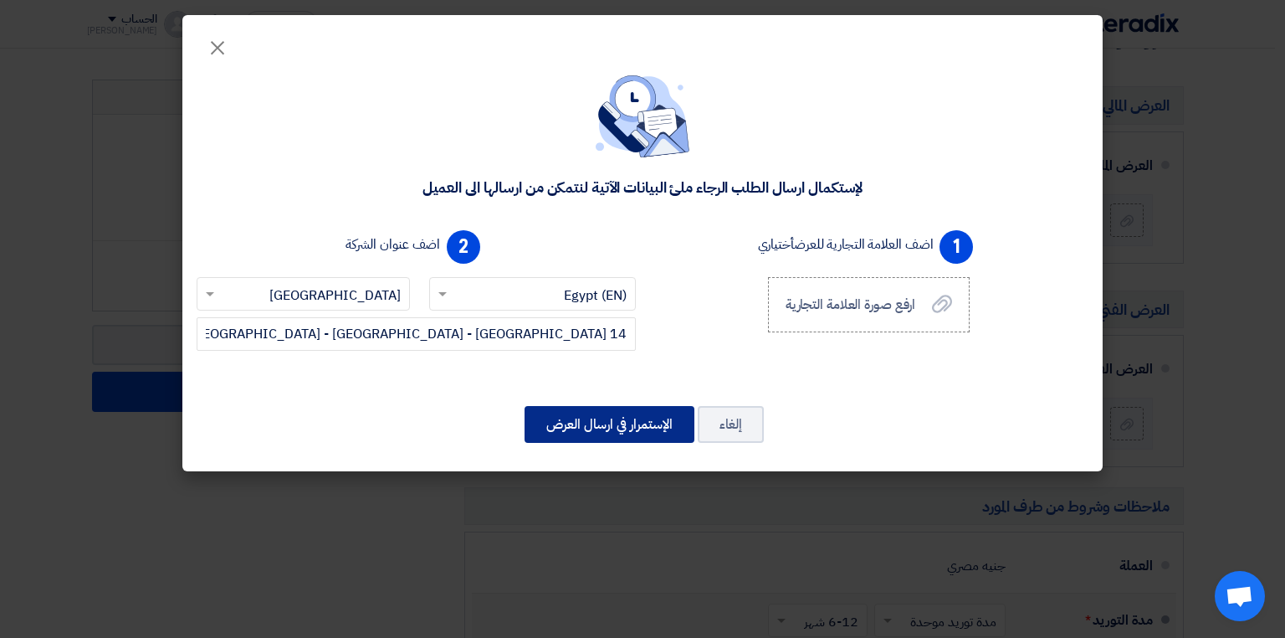
click at [631, 432] on button "الإستمرار في ارسال العرض" at bounding box center [610, 424] width 170 height 37
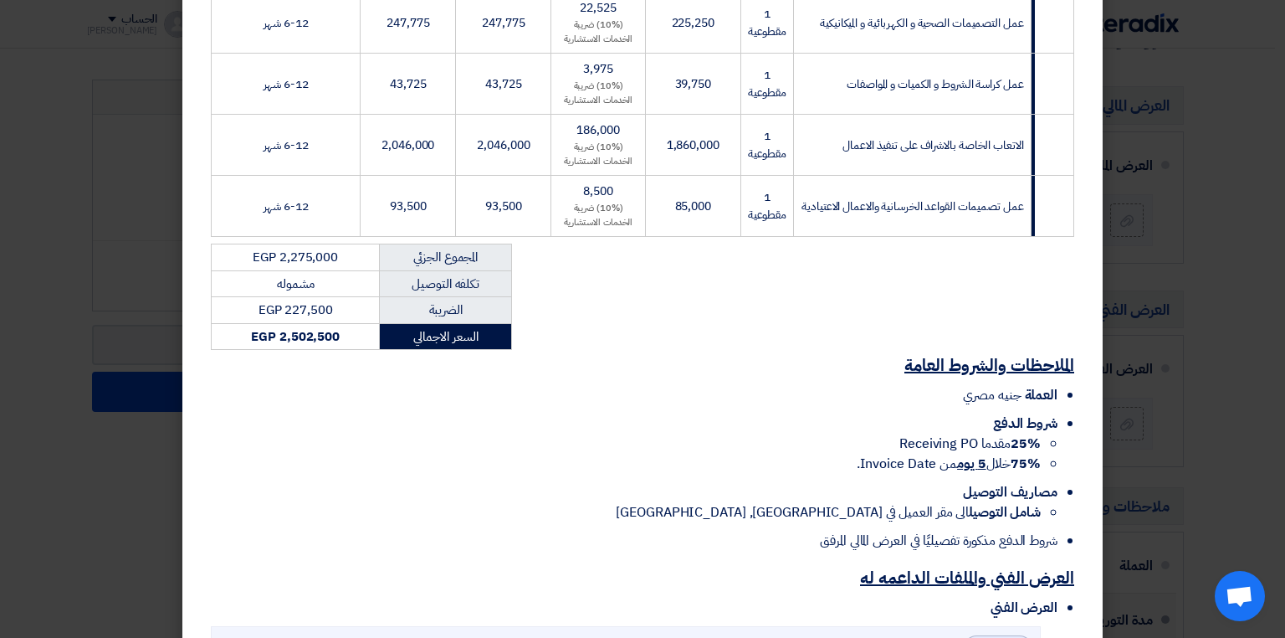
scroll to position [693, 0]
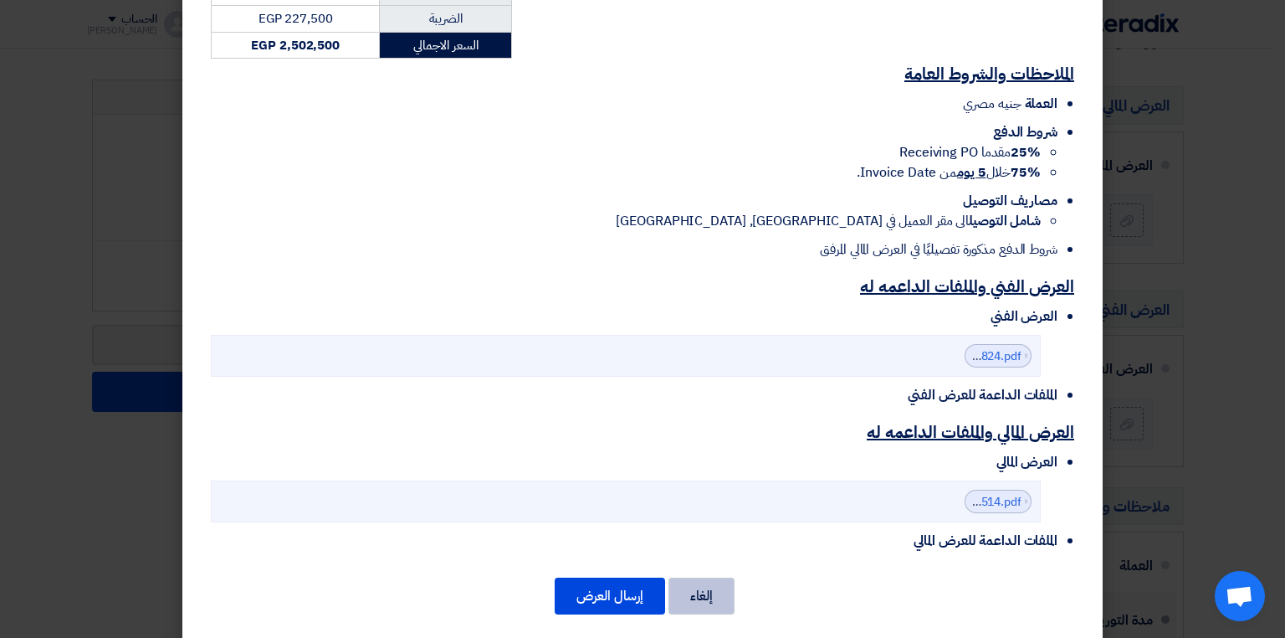
click at [703, 587] on button "إلغاء" at bounding box center [702, 595] width 66 height 37
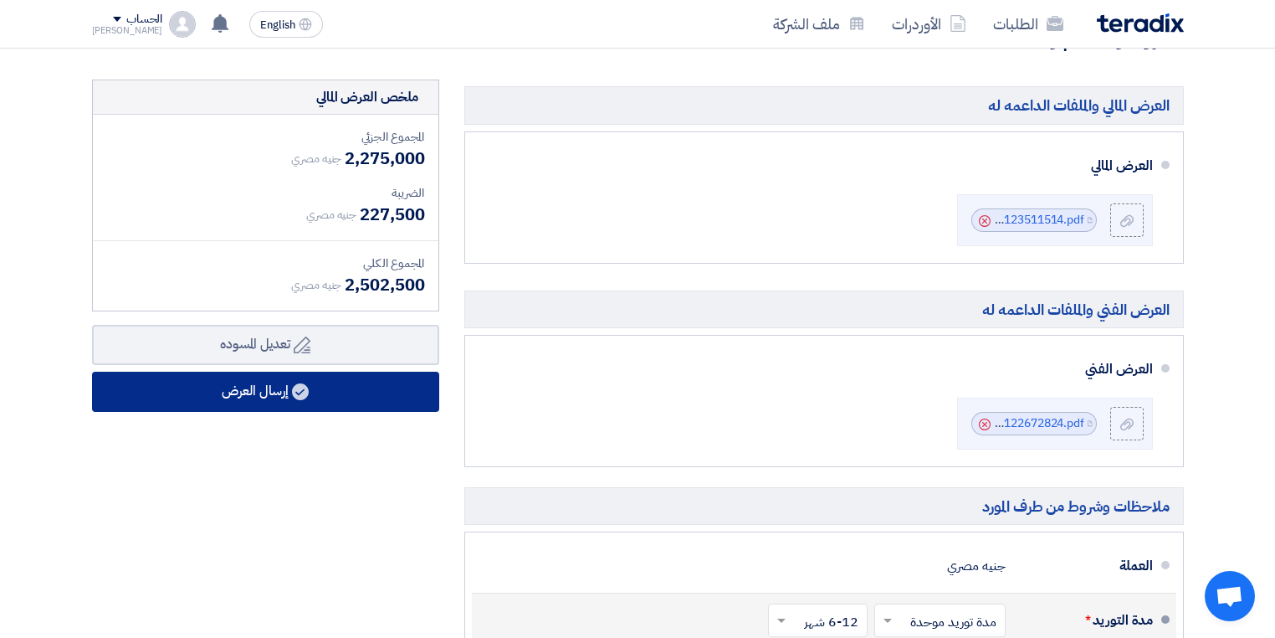
click at [288, 383] on button "إرسال العرض" at bounding box center [265, 392] width 347 height 40
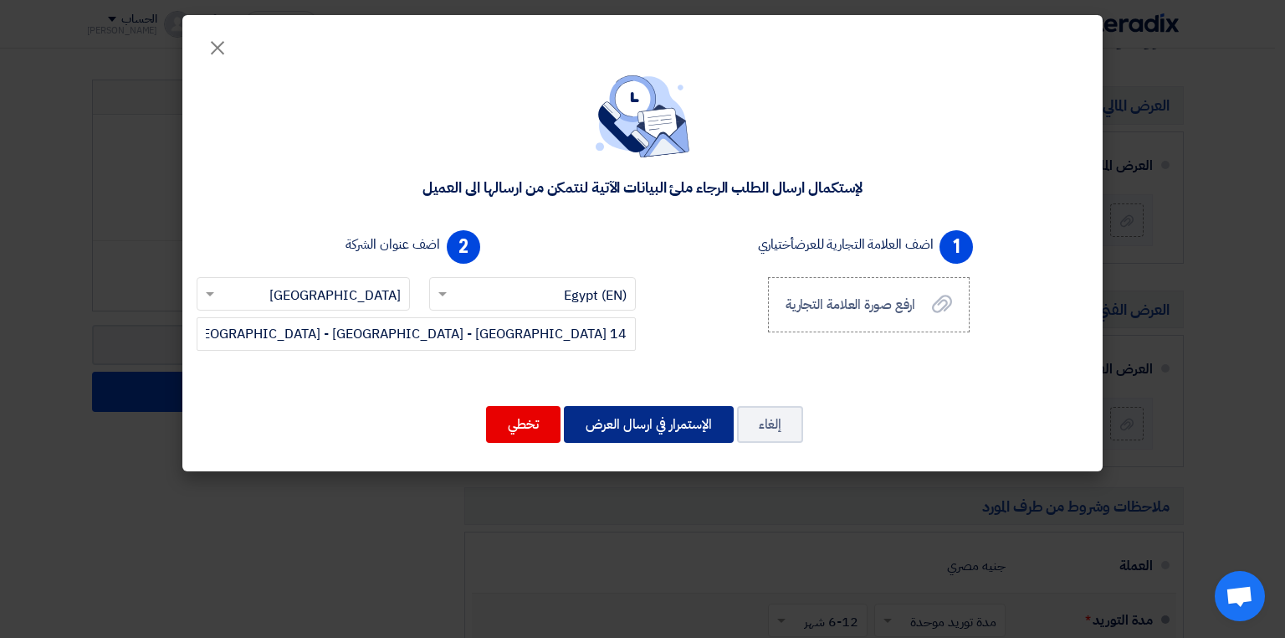
click at [690, 425] on button "الإستمرار في ارسال العرض" at bounding box center [649, 424] width 170 height 37
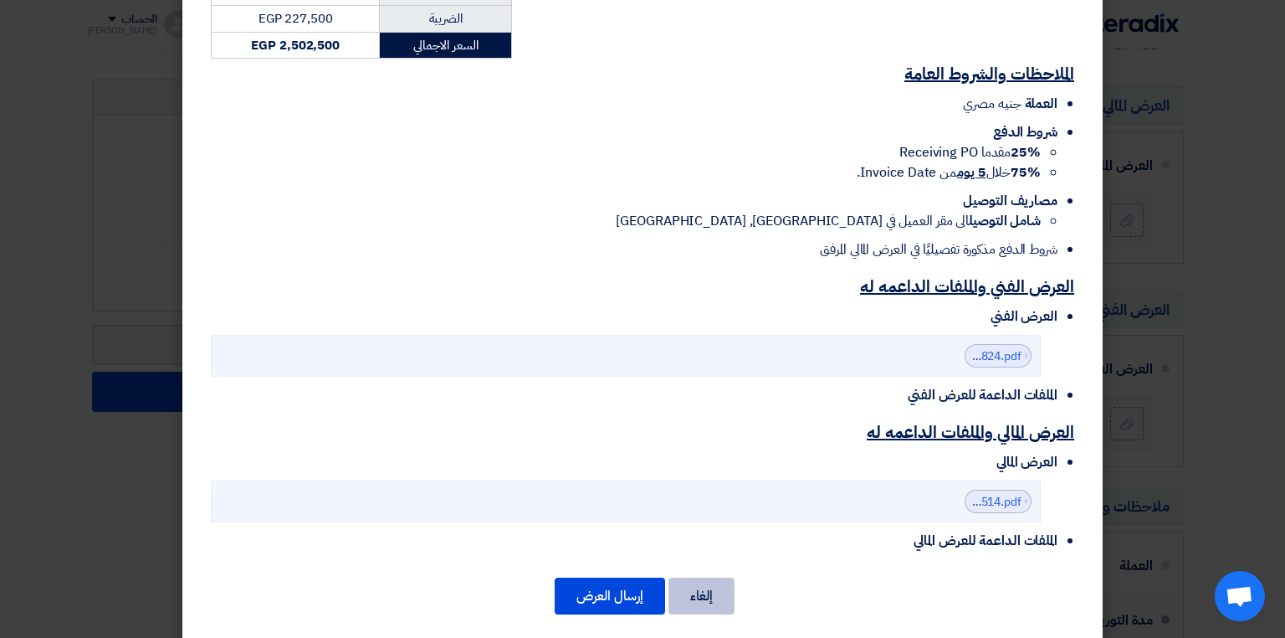
click at [720, 577] on button "إلغاء" at bounding box center [702, 595] width 66 height 37
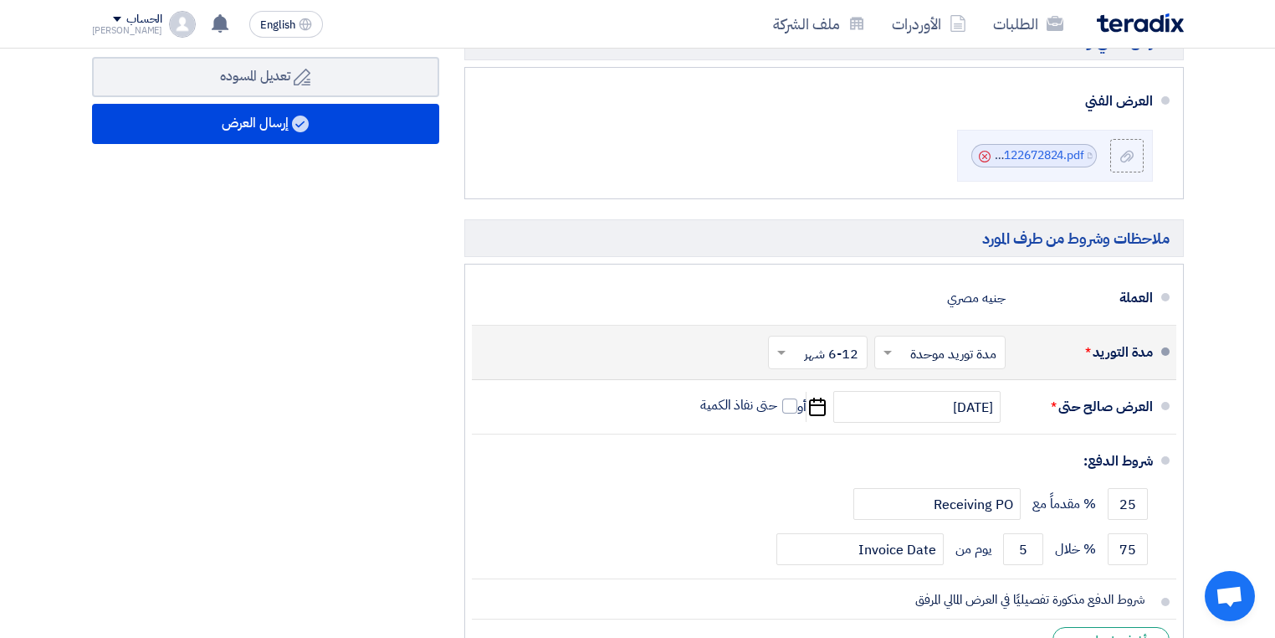
scroll to position [1205, 0]
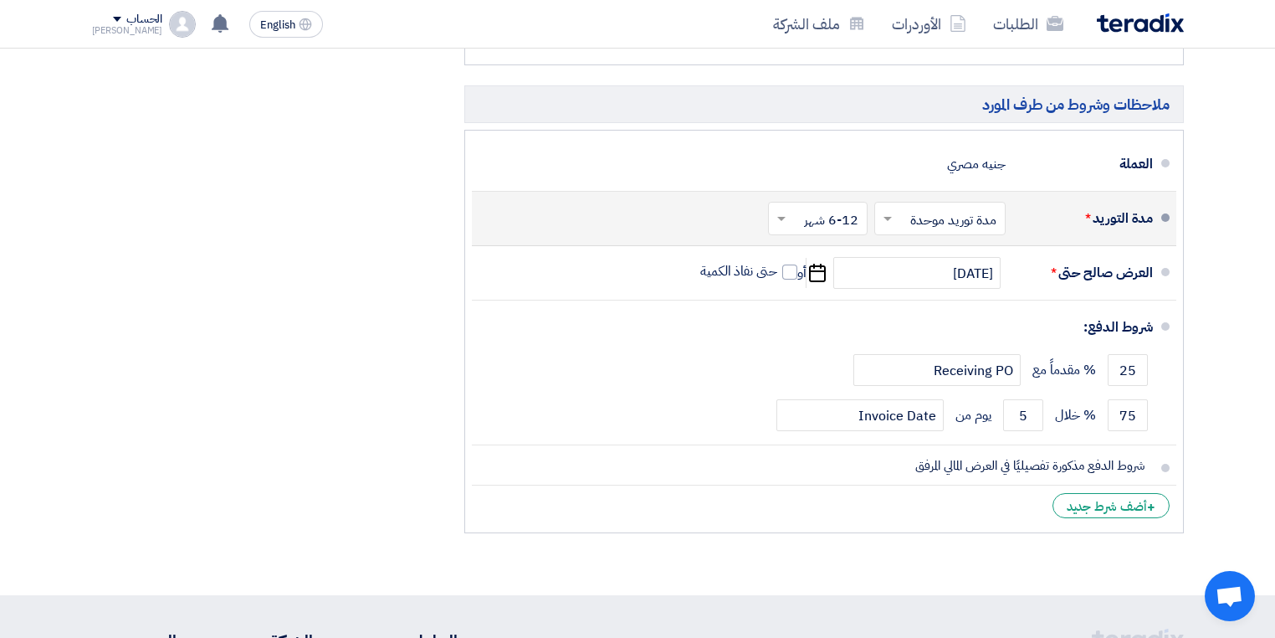
click at [809, 218] on input "text" at bounding box center [814, 220] width 91 height 24
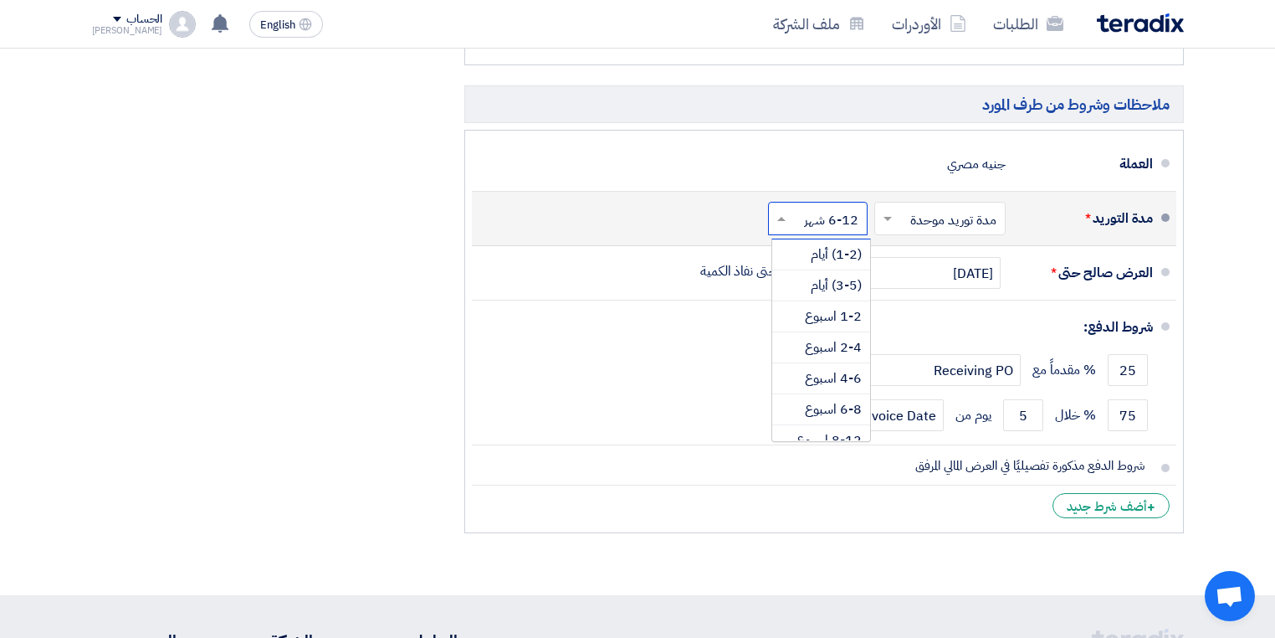
scroll to position [117, 0]
click at [809, 218] on input "text" at bounding box center [814, 220] width 91 height 24
click at [921, 224] on input "text" at bounding box center [936, 220] width 123 height 24
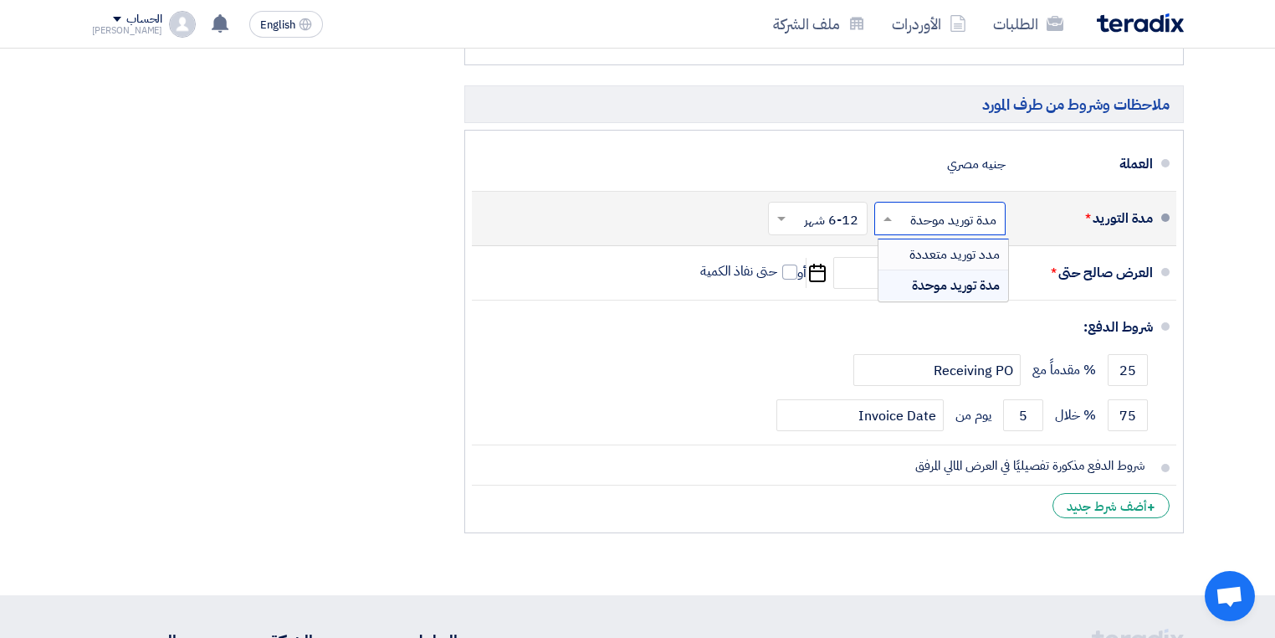
click at [937, 245] on span "مدد توريد متعددة" at bounding box center [955, 254] width 90 height 20
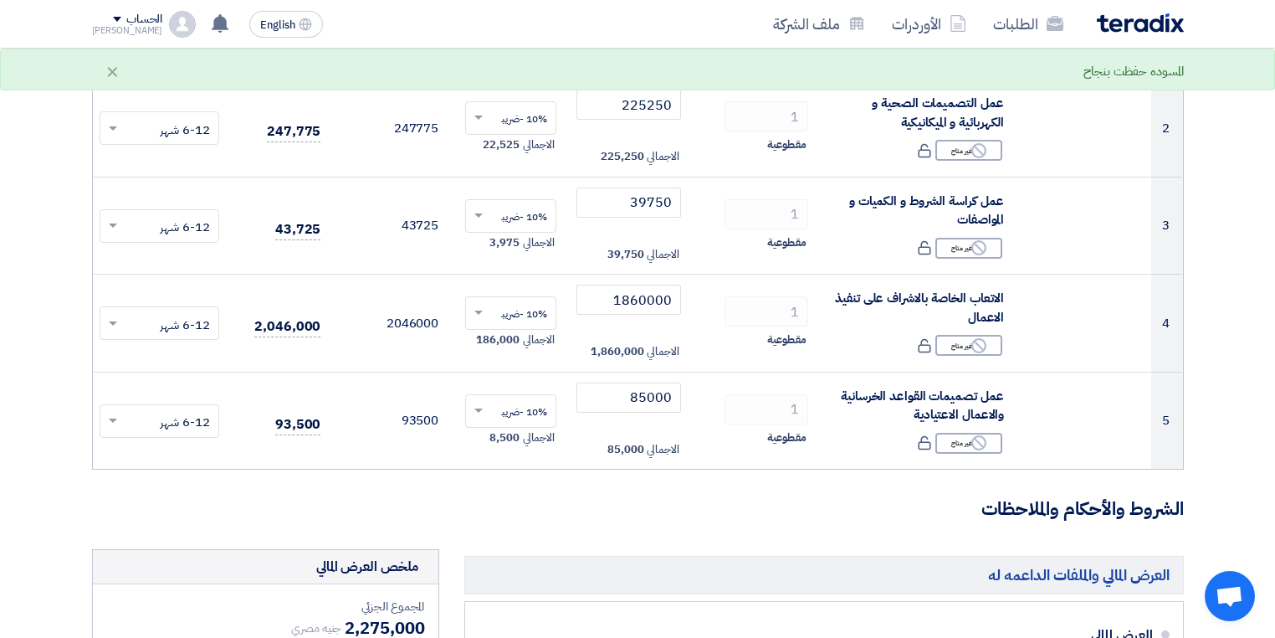
scroll to position [10, 0]
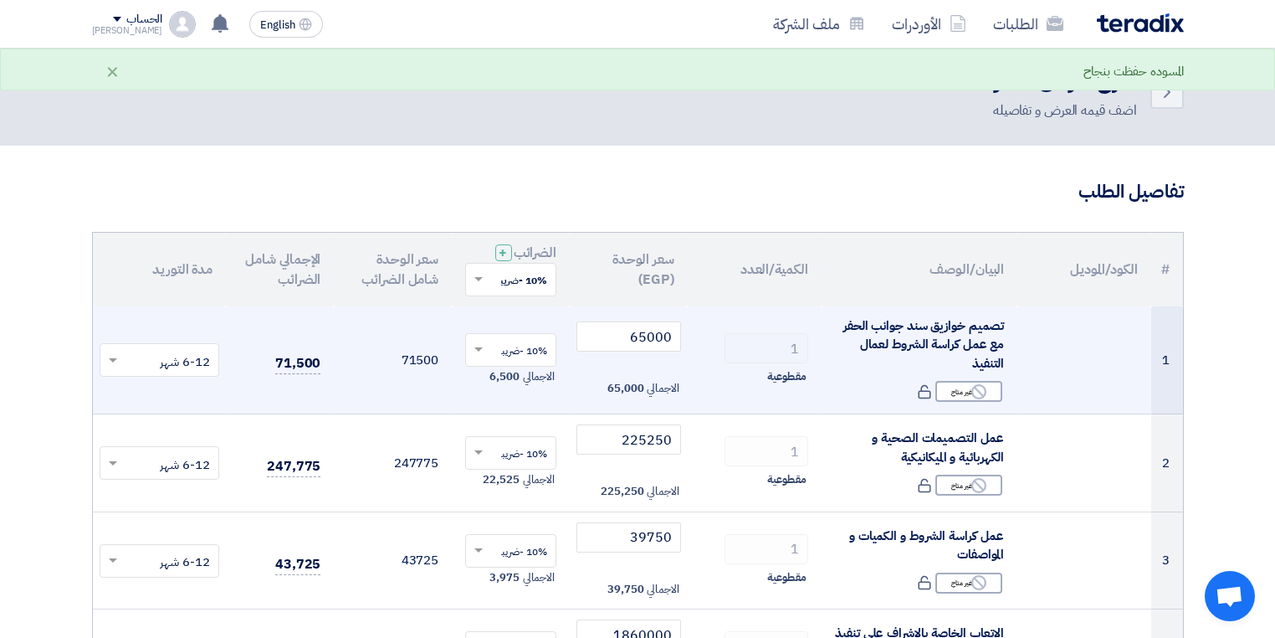
click at [173, 354] on input "text" at bounding box center [169, 362] width 87 height 28
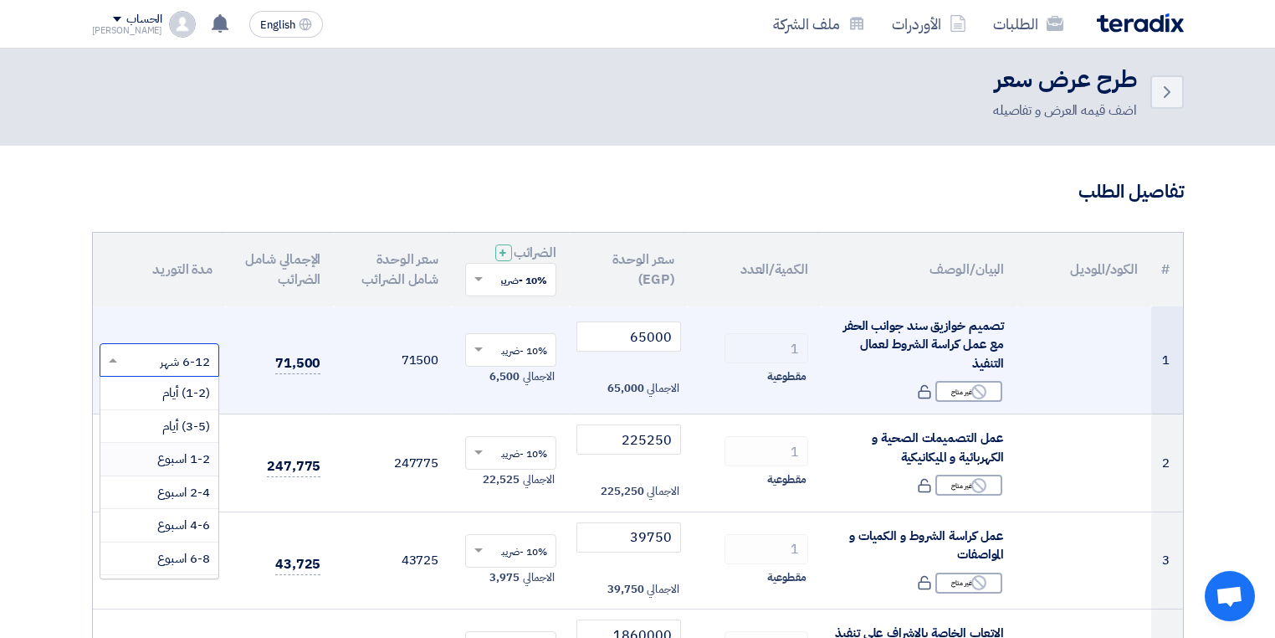
click at [197, 468] on div "1-2 اسبوع" at bounding box center [159, 459] width 119 height 33
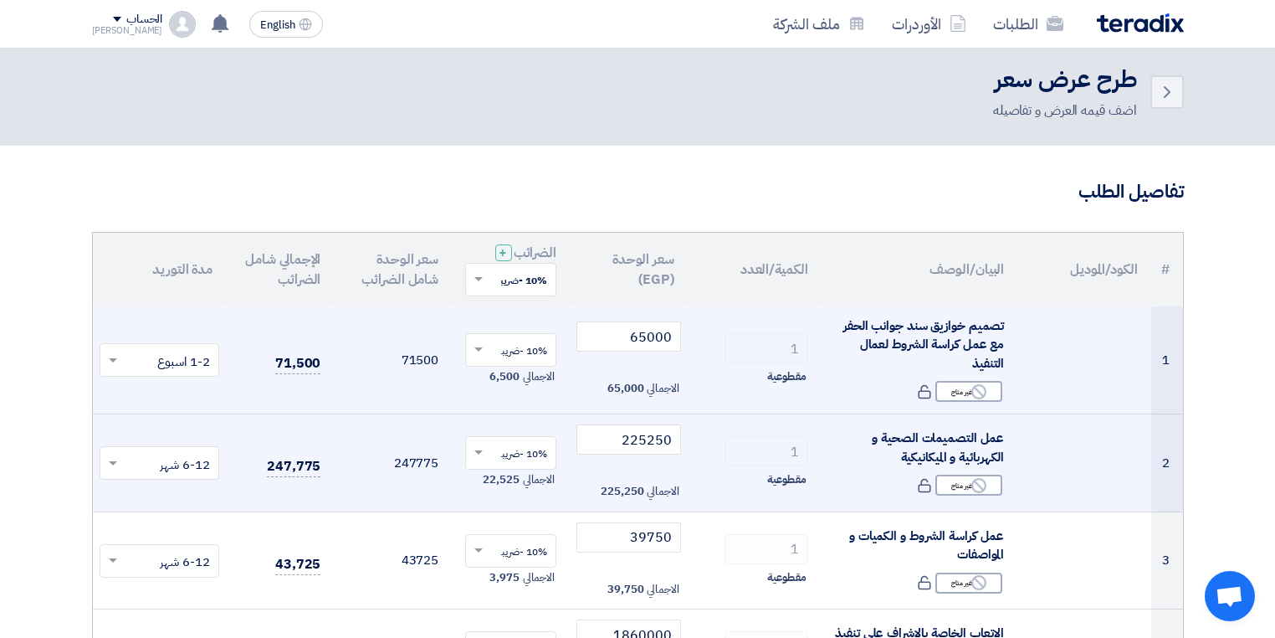
click at [184, 462] on input "text" at bounding box center [169, 465] width 87 height 28
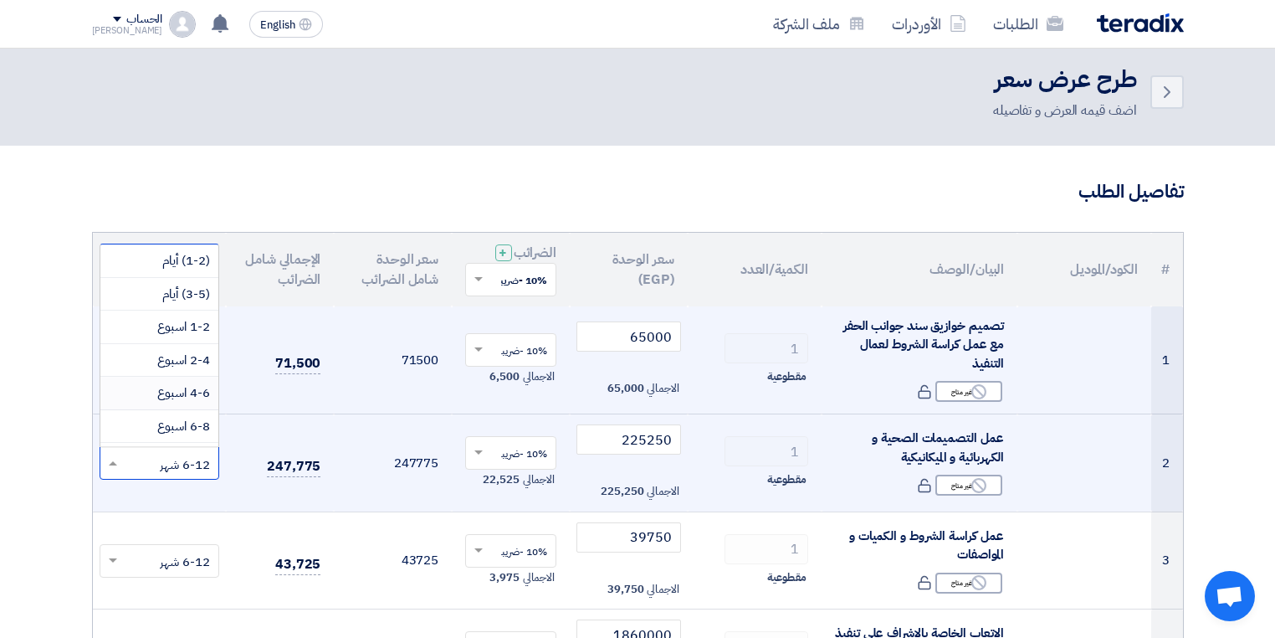
click at [200, 393] on span "4-6 اسبوع" at bounding box center [183, 392] width 53 height 18
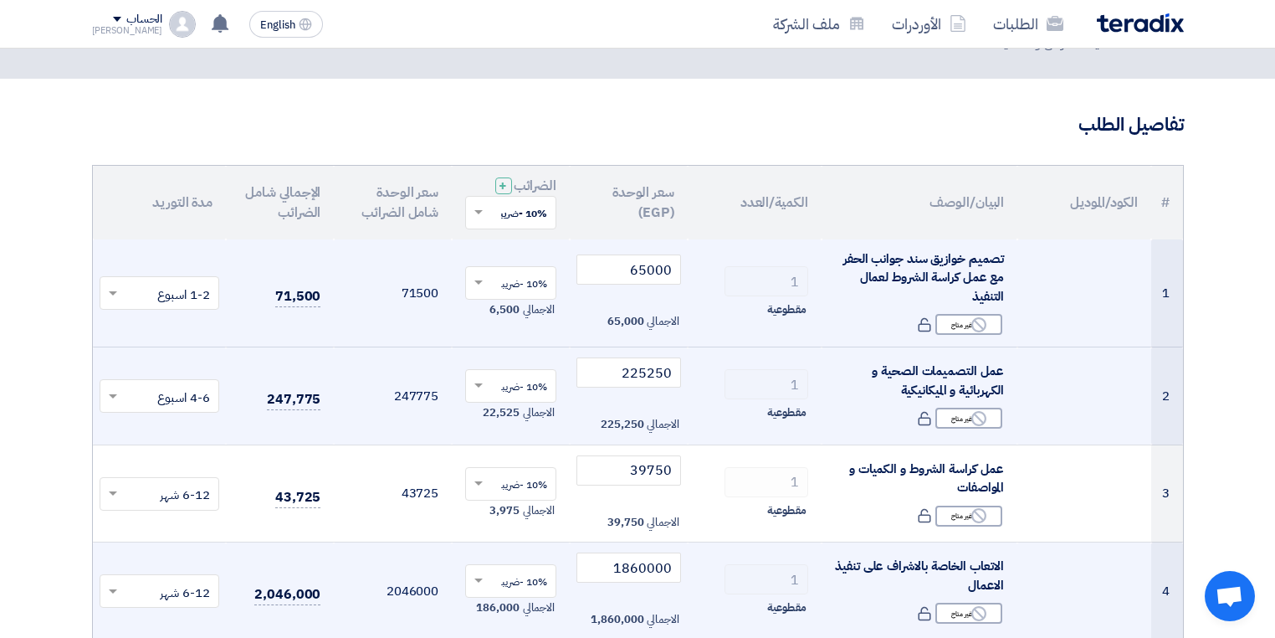
scroll to position [144, 0]
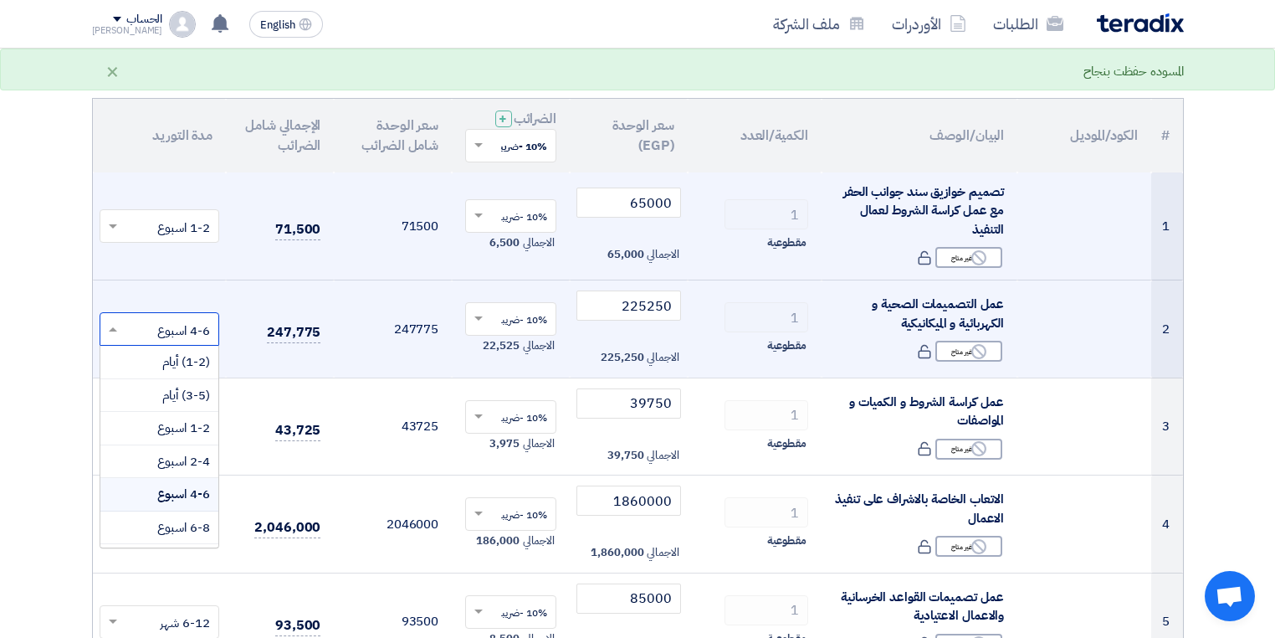
click at [189, 331] on input "text" at bounding box center [169, 331] width 87 height 28
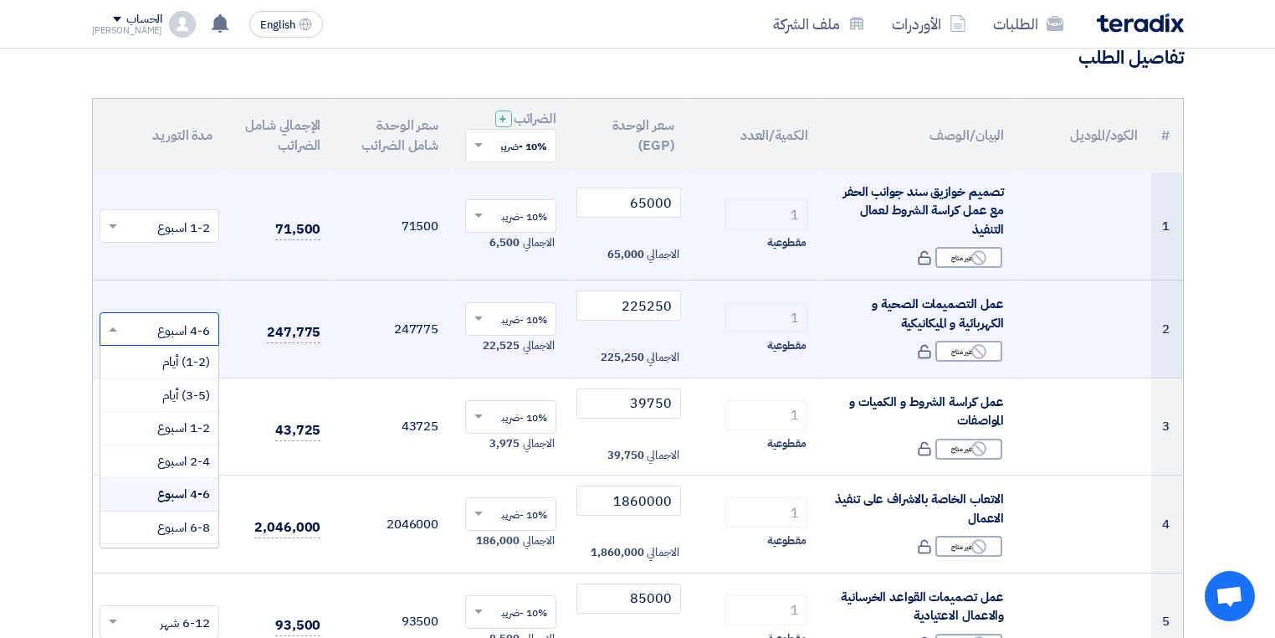
click at [191, 334] on input "text" at bounding box center [169, 331] width 87 height 28
click at [245, 326] on td "247,775" at bounding box center [280, 329] width 108 height 98
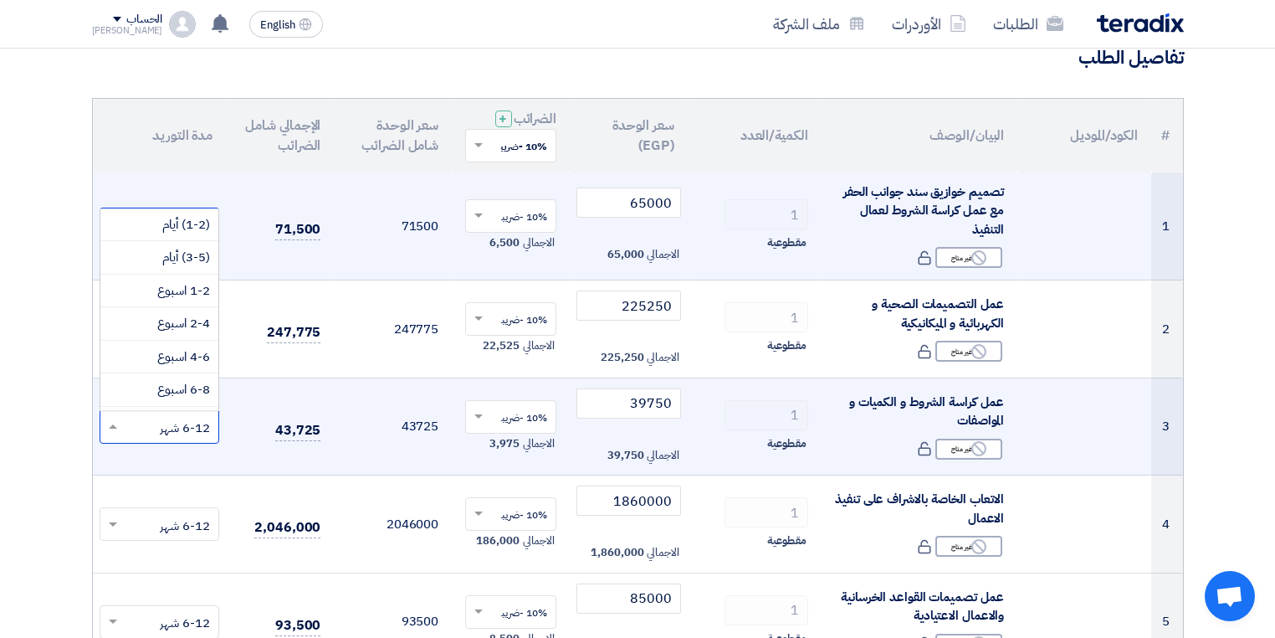
click at [177, 429] on input "text" at bounding box center [169, 428] width 87 height 28
click at [197, 288] on span "1-2 اسبوع" at bounding box center [183, 290] width 53 height 18
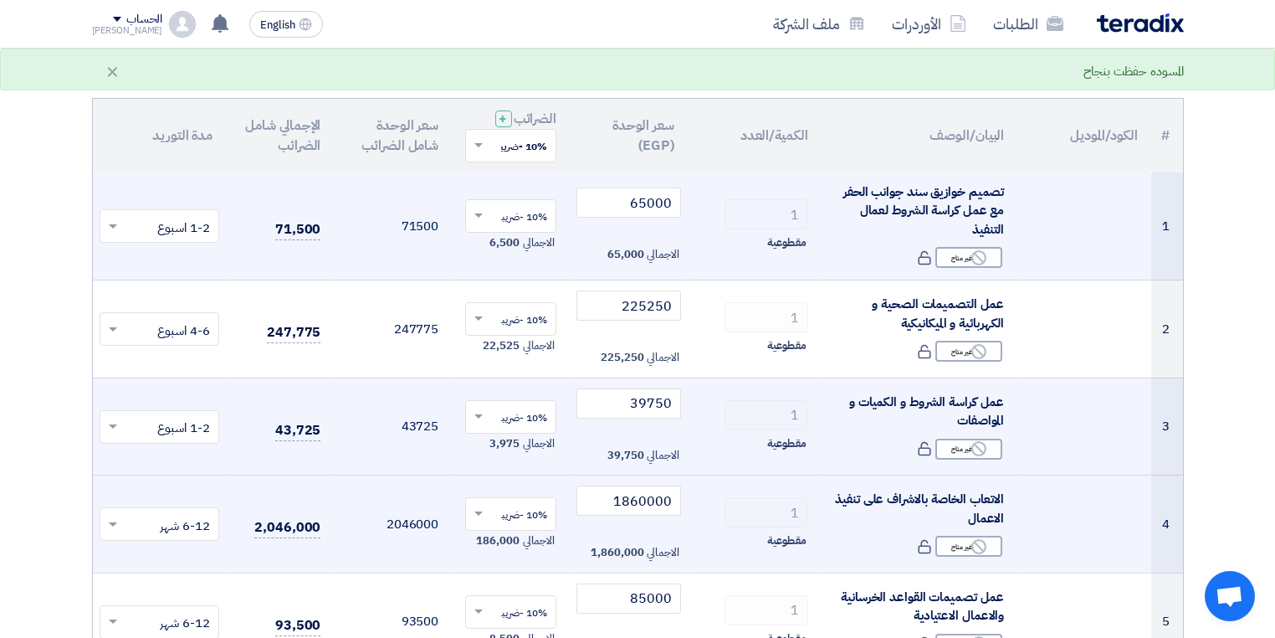
click at [185, 525] on input "text" at bounding box center [169, 526] width 87 height 28
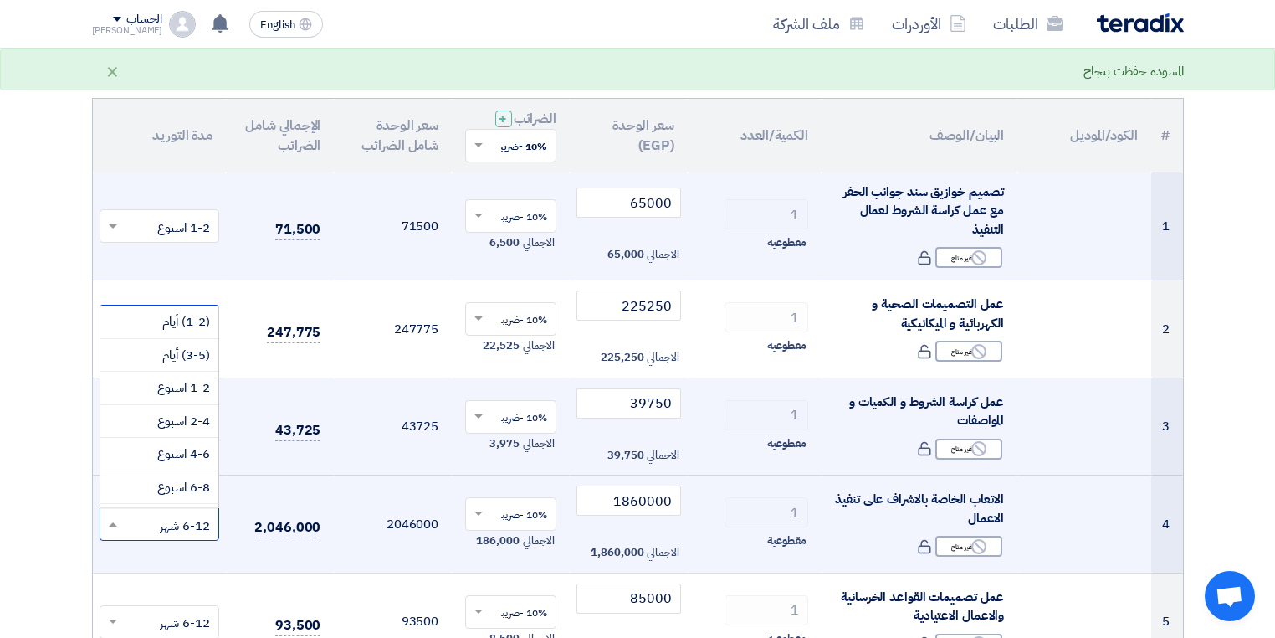
click at [185, 525] on input "text" at bounding box center [169, 526] width 87 height 28
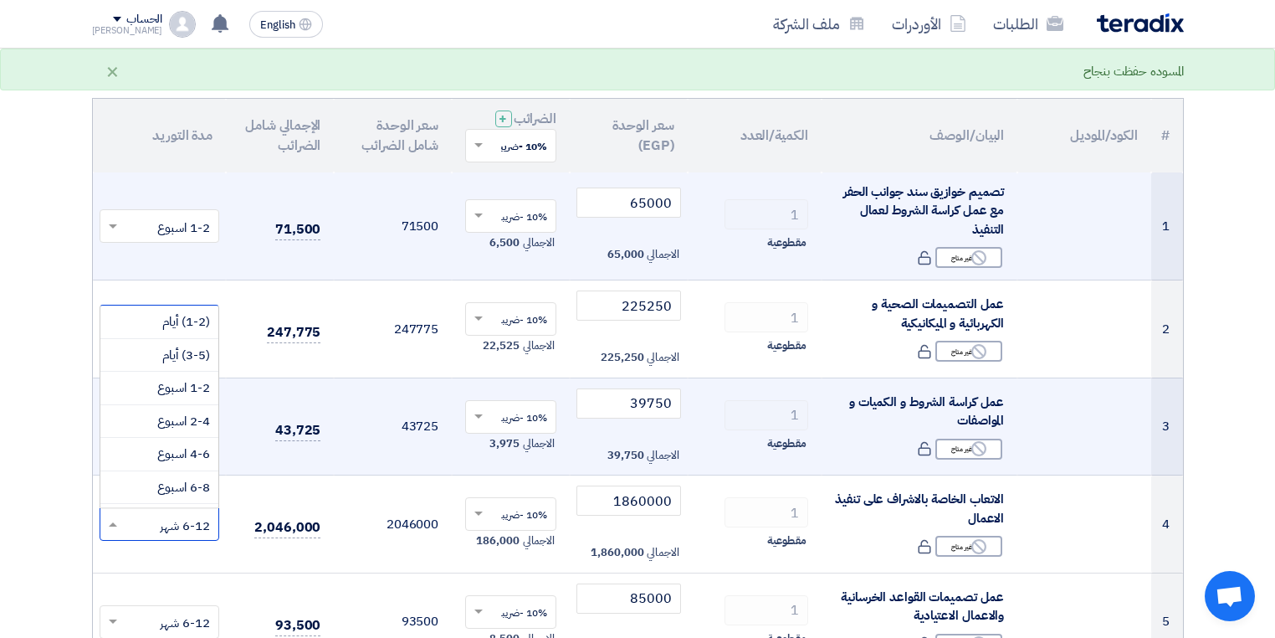
click at [251, 461] on td "43,725" at bounding box center [280, 426] width 108 height 98
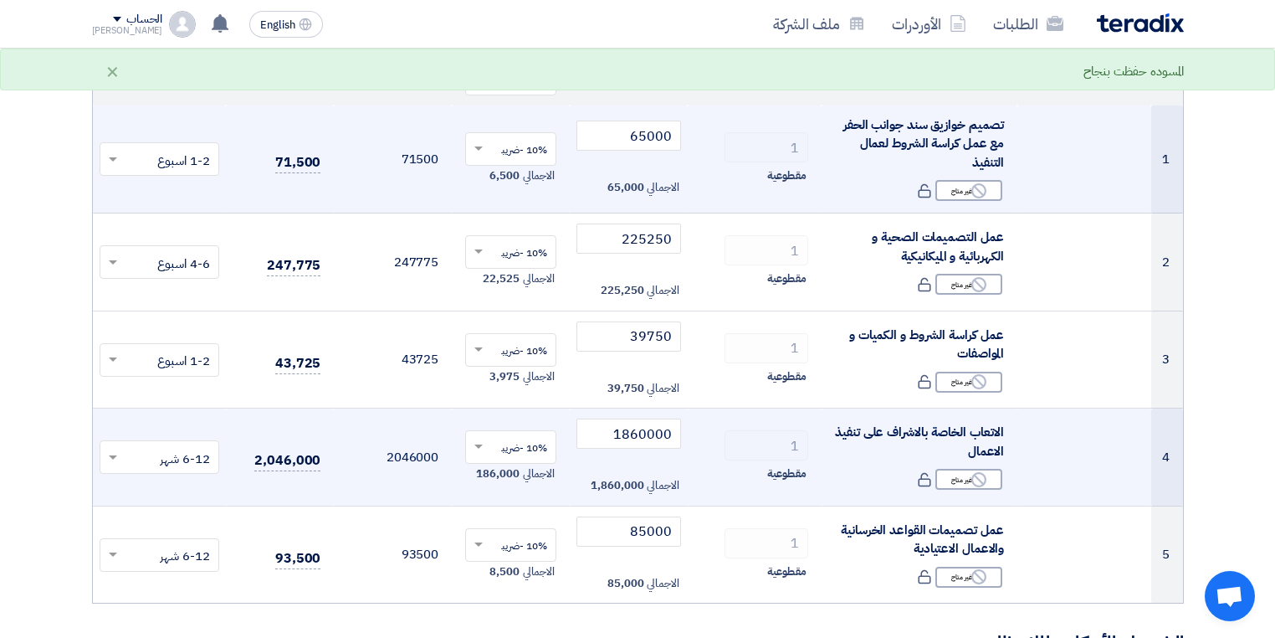
scroll to position [278, 0]
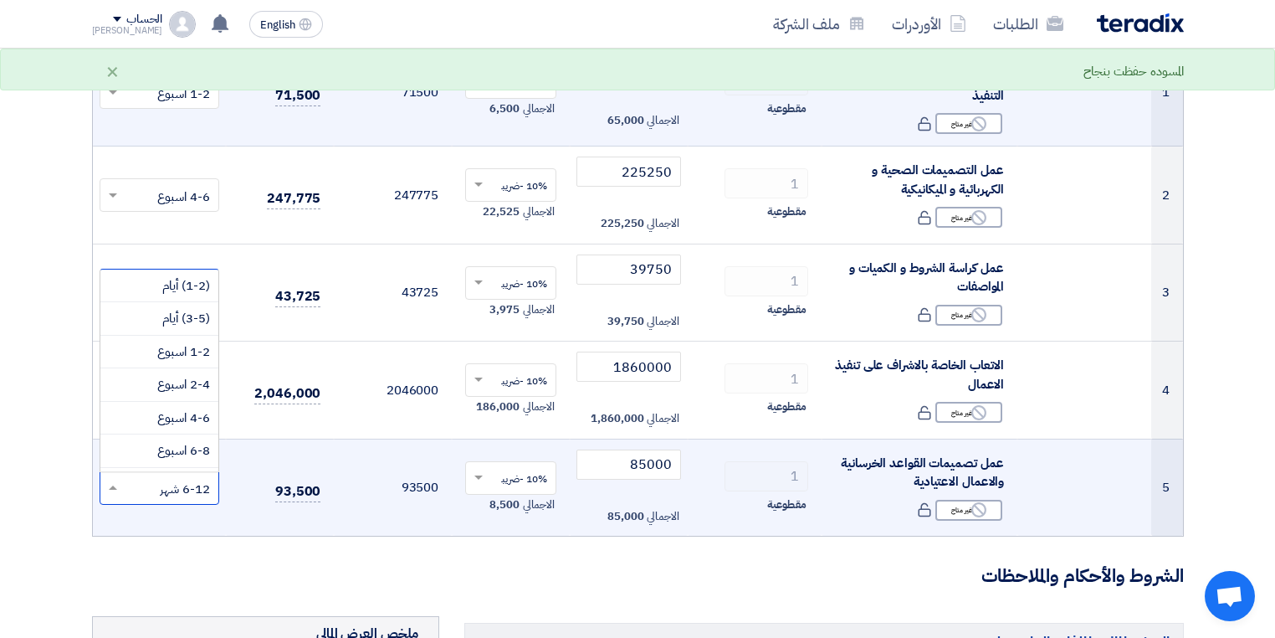
click at [188, 482] on input "text" at bounding box center [169, 489] width 87 height 28
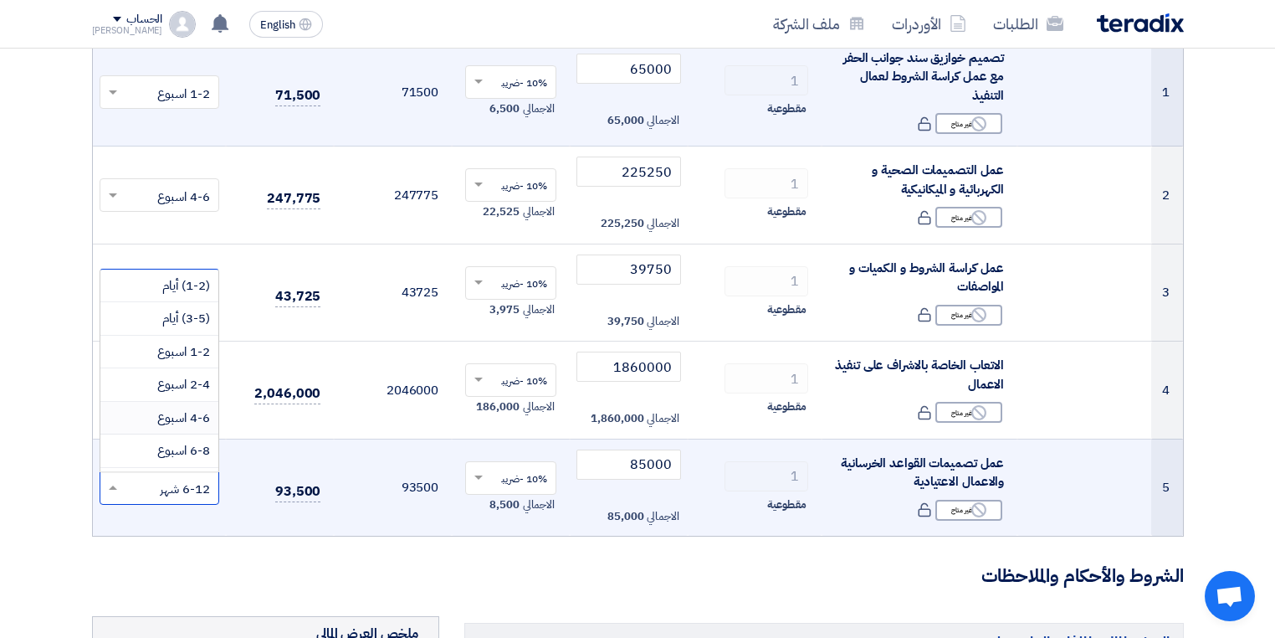
click at [195, 410] on span "4-6 اسبوع" at bounding box center [183, 417] width 53 height 18
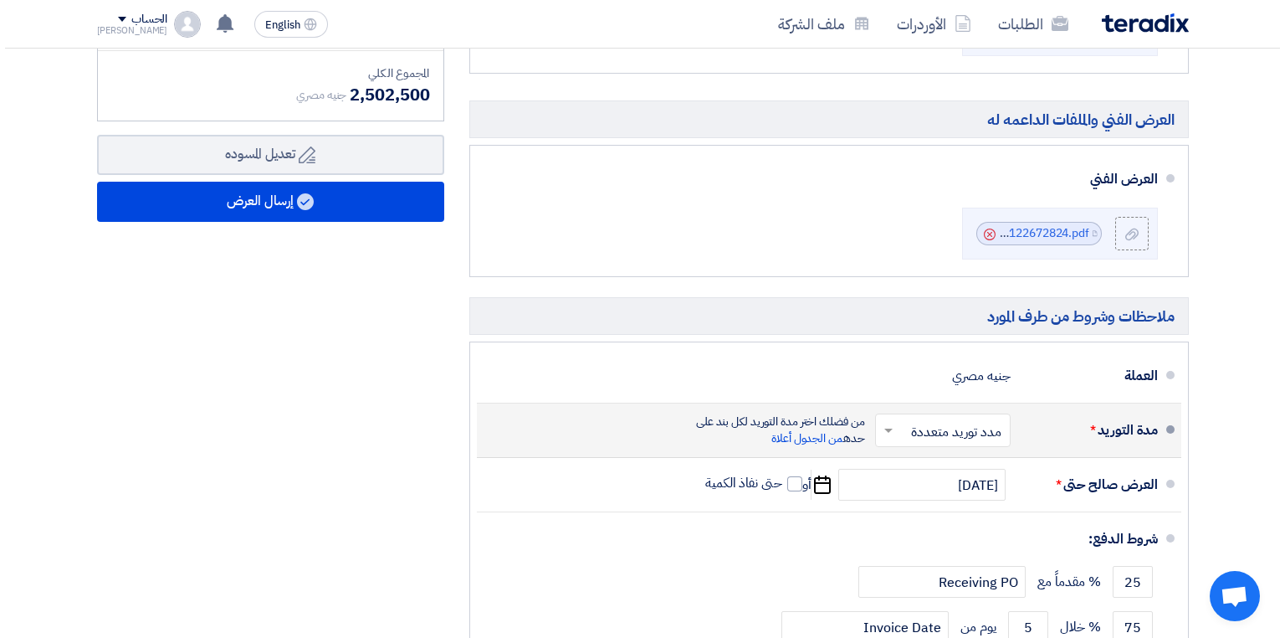
scroll to position [870, 0]
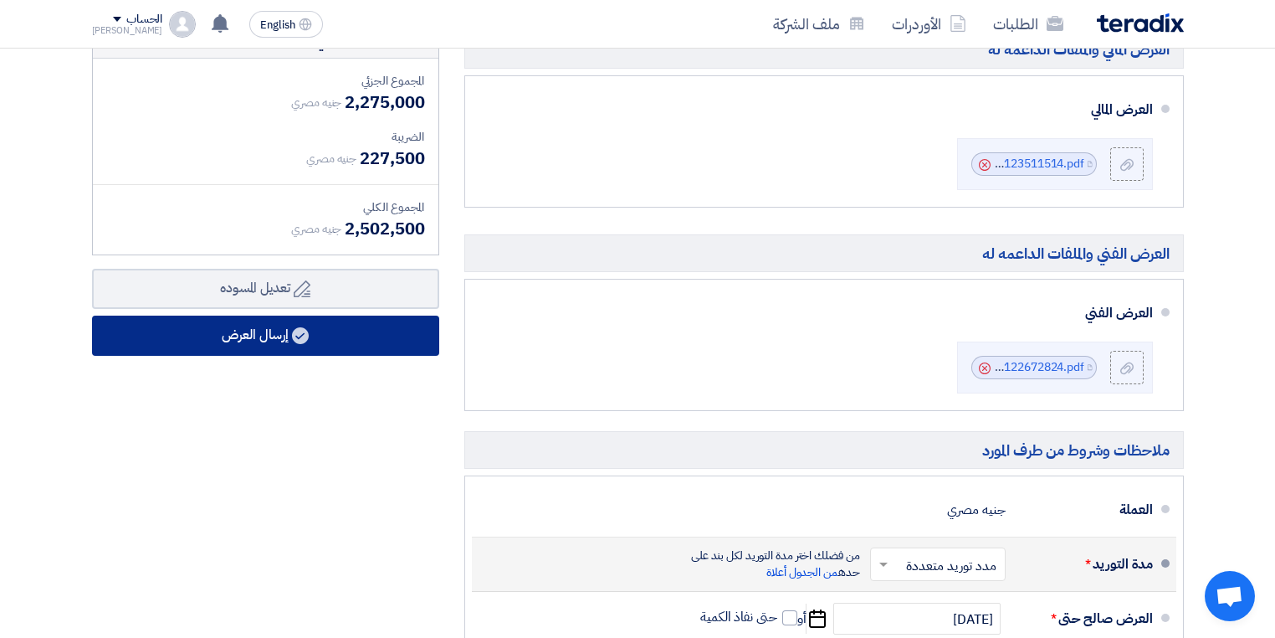
click at [324, 332] on button "إرسال العرض" at bounding box center [265, 335] width 347 height 40
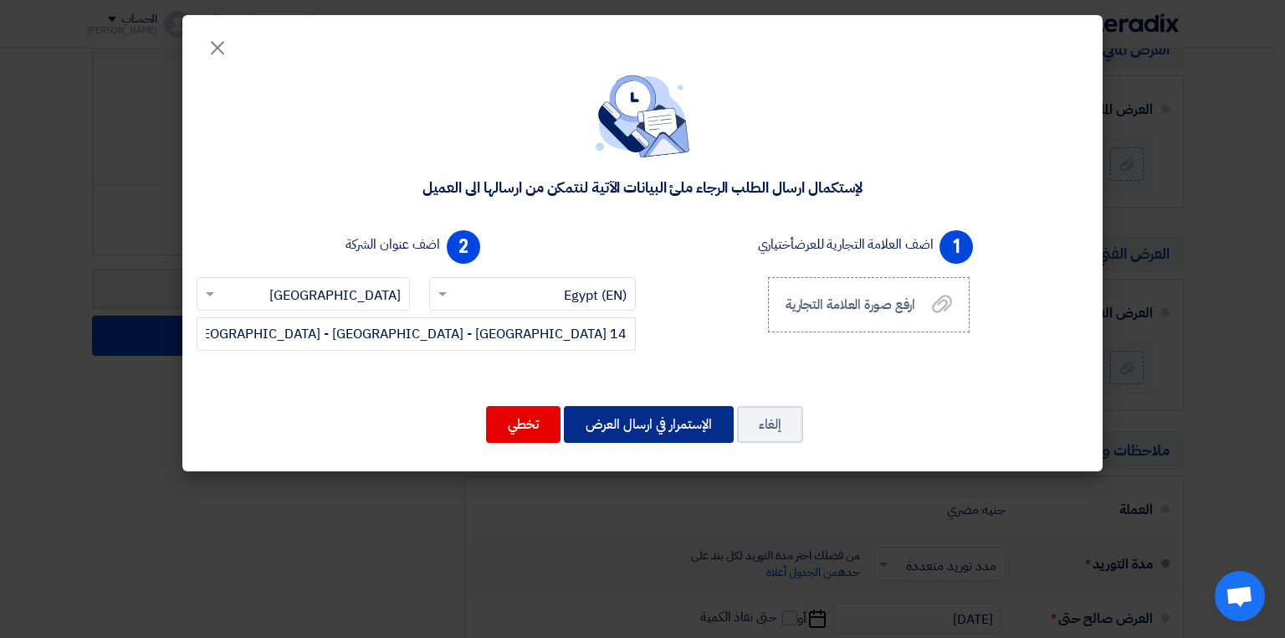
click at [653, 425] on button "الإستمرار في ارسال العرض" at bounding box center [649, 424] width 170 height 37
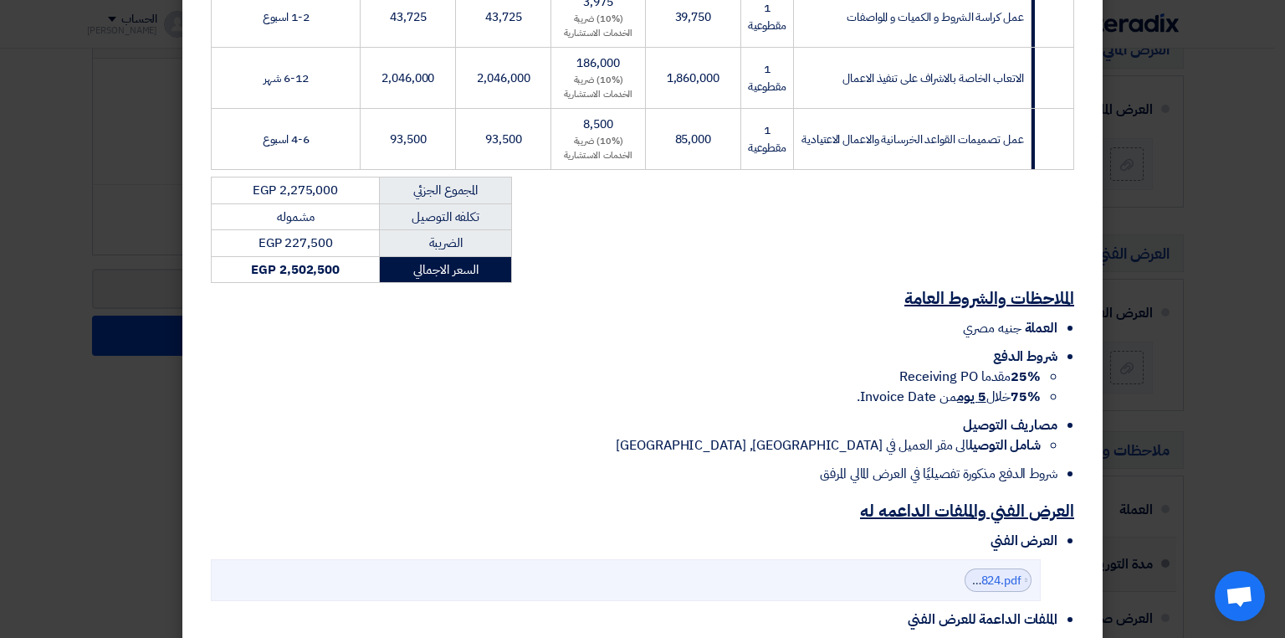
scroll to position [536, 0]
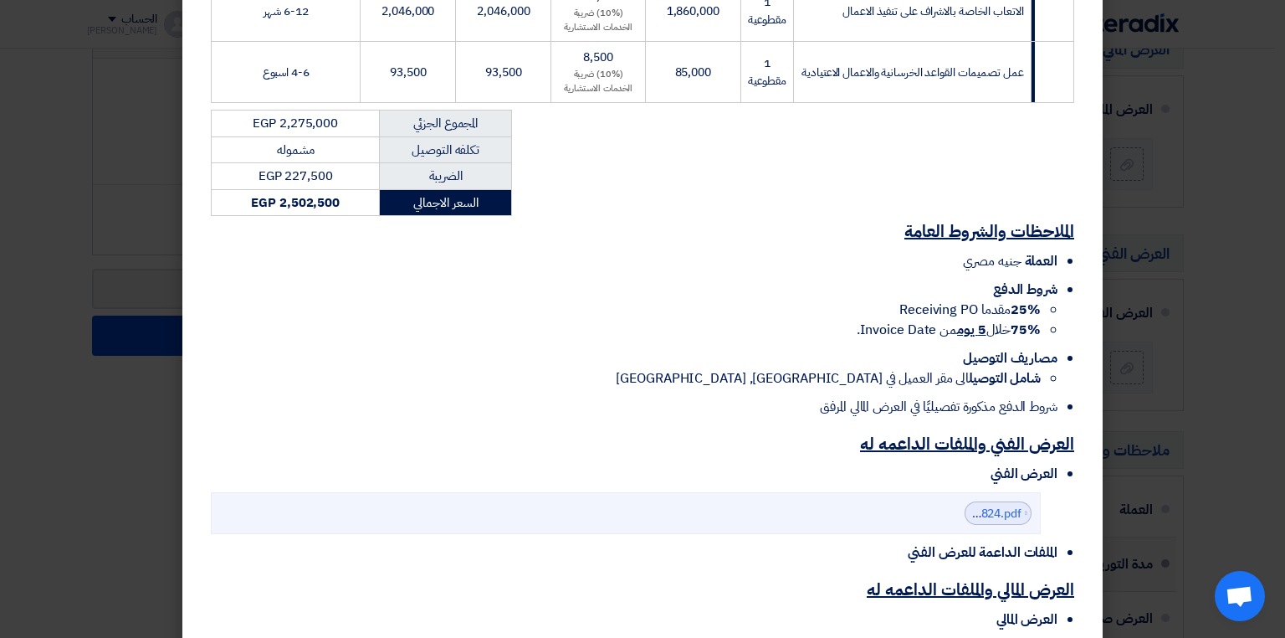
click at [958, 368] on li "شامل التوصيل الى مقر العميل في [GEOGRAPHIC_DATA], [GEOGRAPHIC_DATA]" at bounding box center [626, 378] width 830 height 20
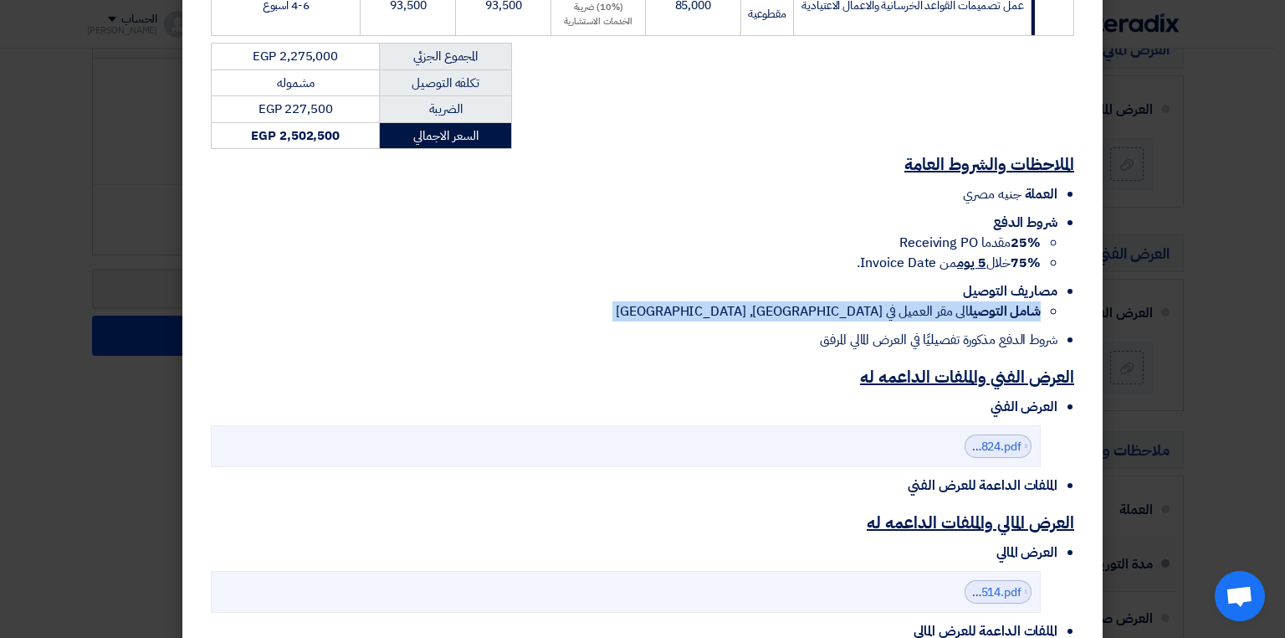
scroll to position [693, 0]
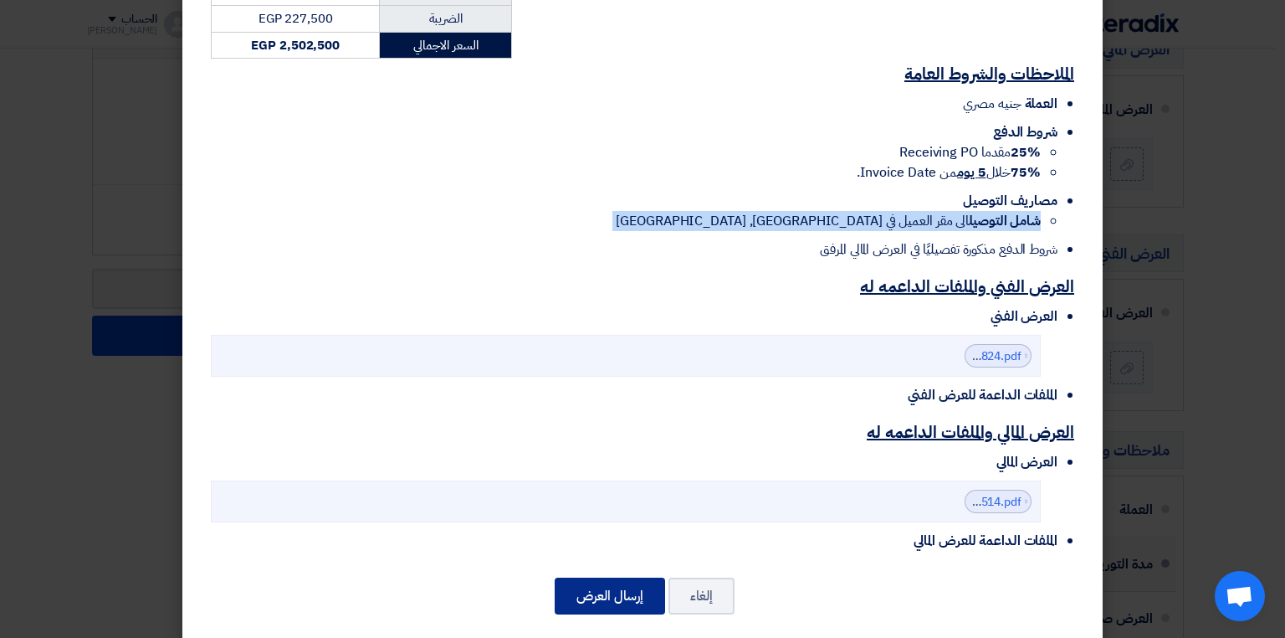
click at [628, 588] on button "إرسال العرض" at bounding box center [610, 595] width 110 height 37
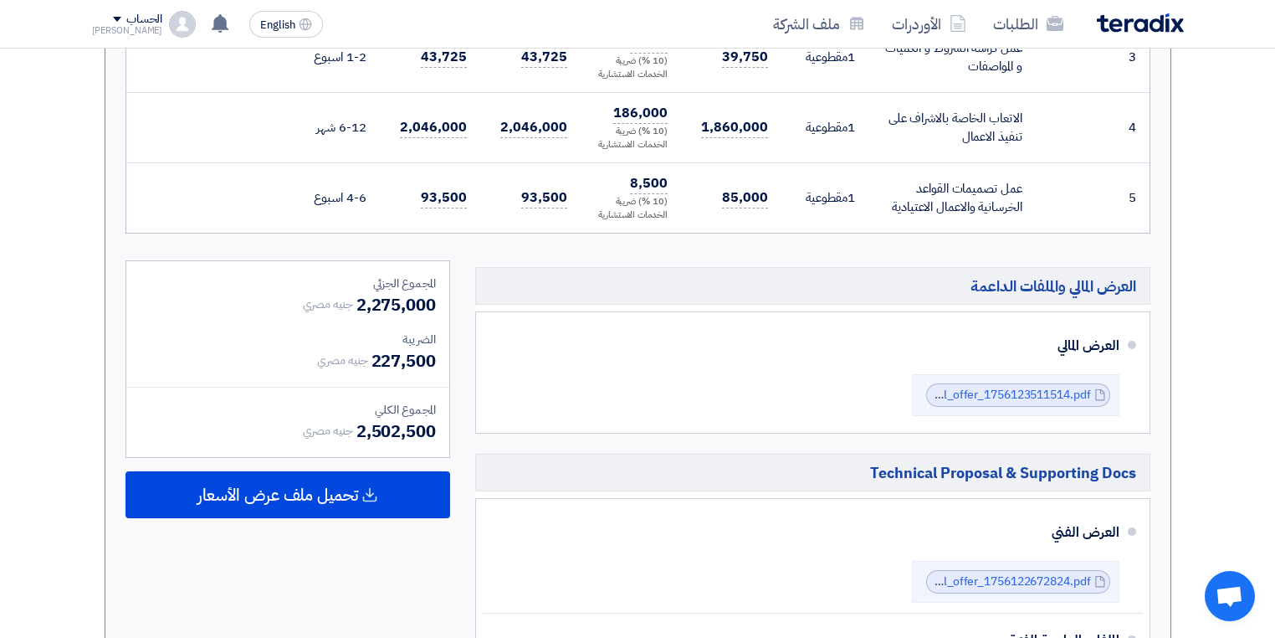
scroll to position [870, 0]
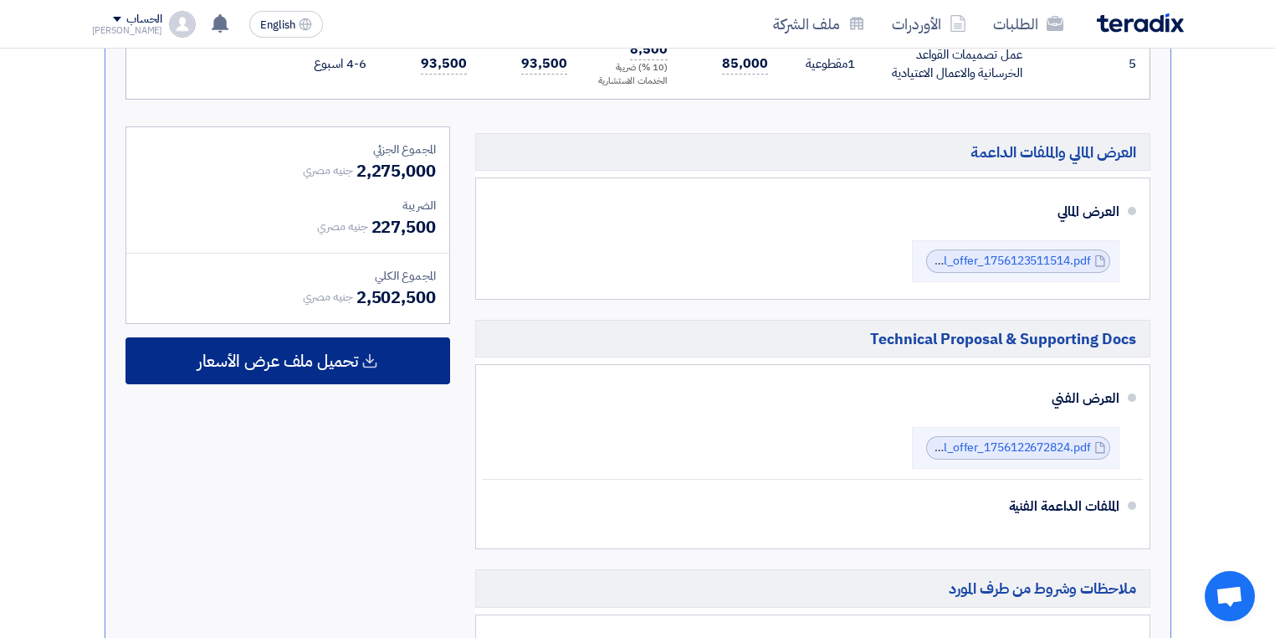
click at [290, 361] on span "تحميل ملف عرض الأسعار" at bounding box center [277, 360] width 161 height 15
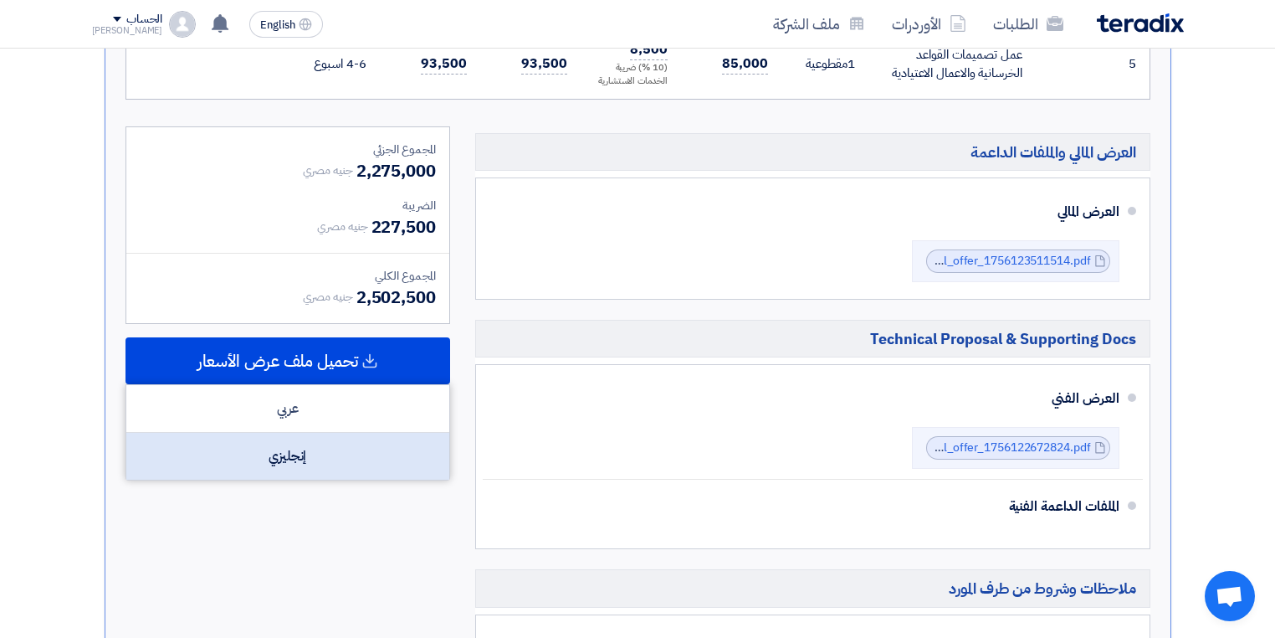
click at [295, 443] on div "إنجليزي" at bounding box center [287, 456] width 323 height 47
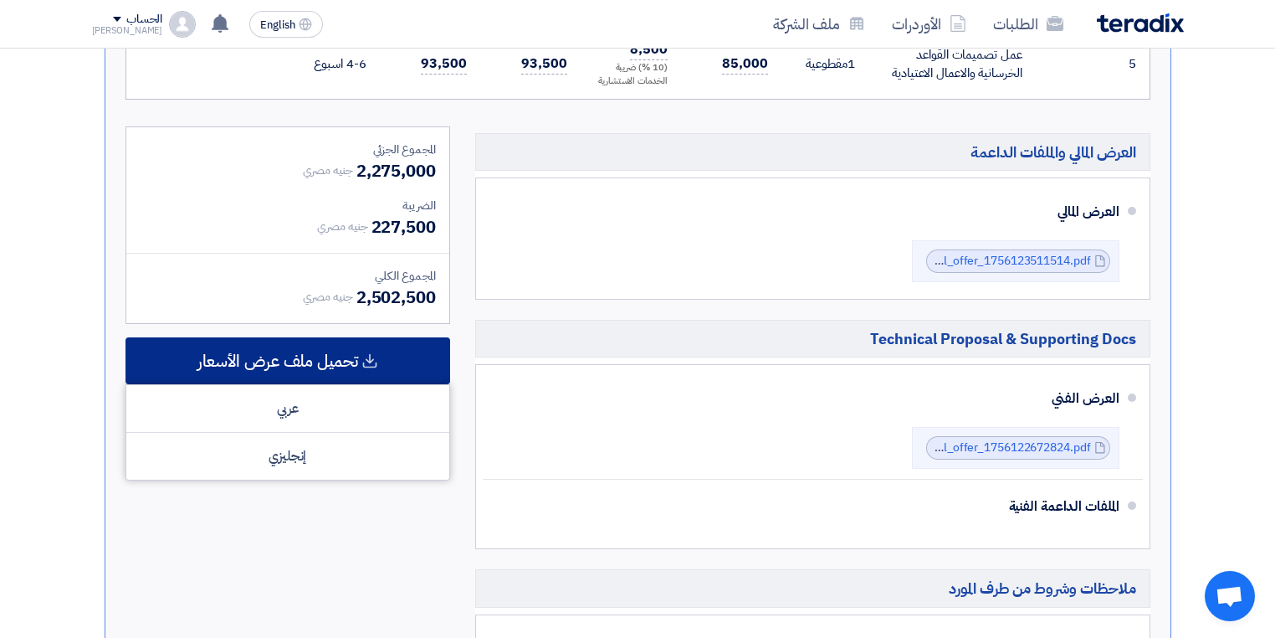
click at [314, 356] on span "تحميل ملف عرض الأسعار" at bounding box center [277, 360] width 161 height 15
click at [309, 375] on div "تحميل ملف عرض الأسعار" at bounding box center [288, 360] width 325 height 47
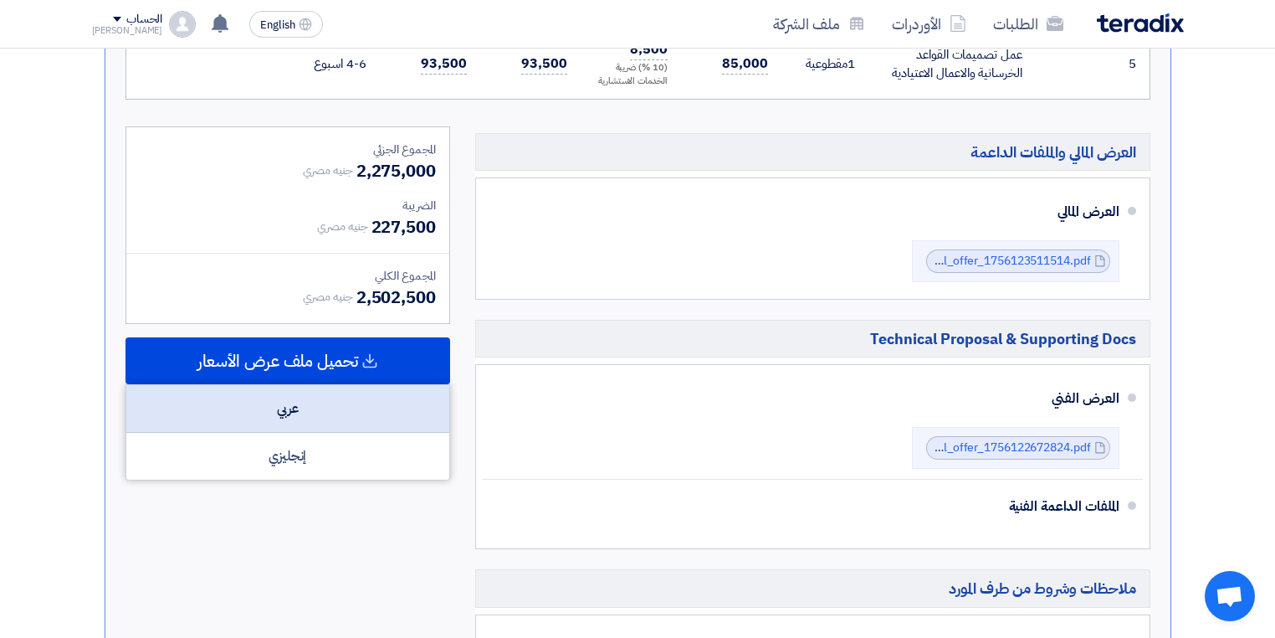
click at [308, 404] on div "عربي" at bounding box center [287, 409] width 323 height 48
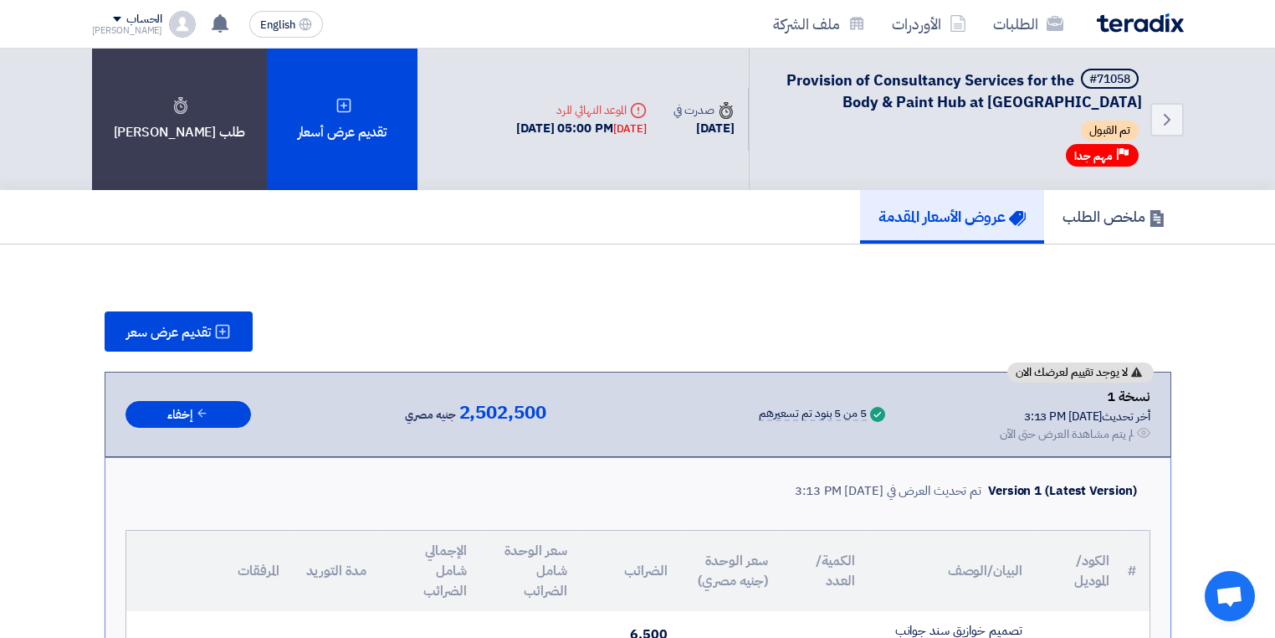
scroll to position [67, 0]
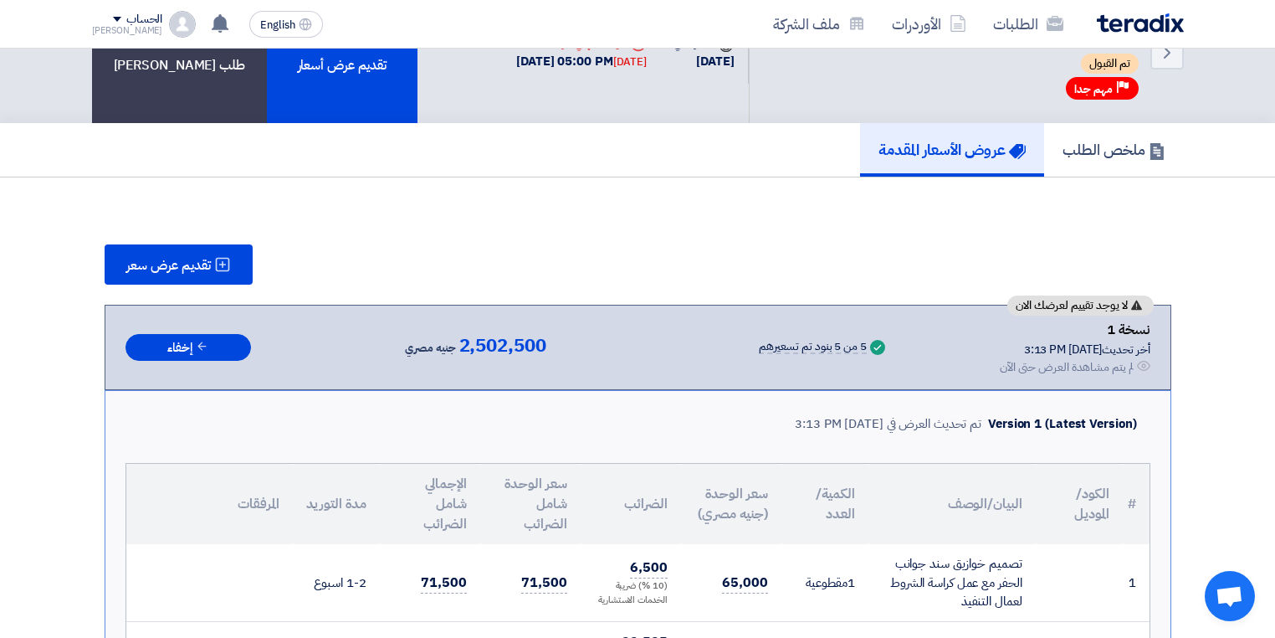
click at [810, 249] on div "تقديم عرض سعر" at bounding box center [638, 264] width 1067 height 40
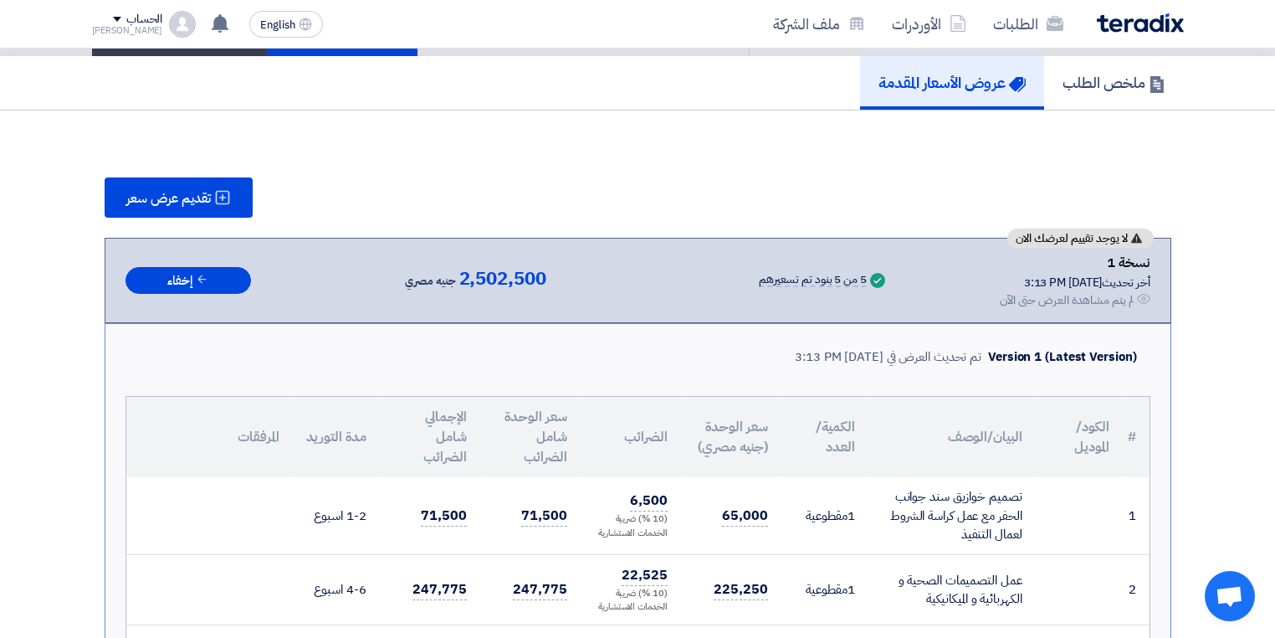
scroll to position [0, 0]
